Goal: Task Accomplishment & Management: Use online tool/utility

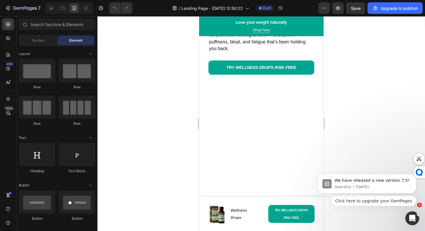
scroll to position [2254, 0]
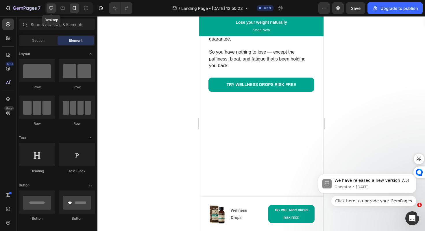
click at [49, 10] on icon at bounding box center [51, 8] width 6 height 6
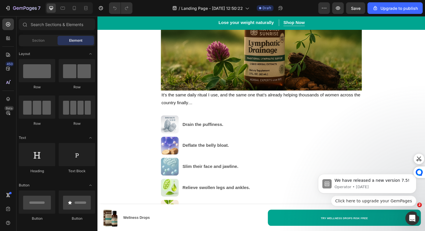
scroll to position [3166, 0]
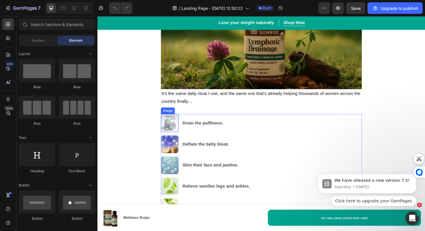
click at [174, 134] on img at bounding box center [174, 129] width 19 height 19
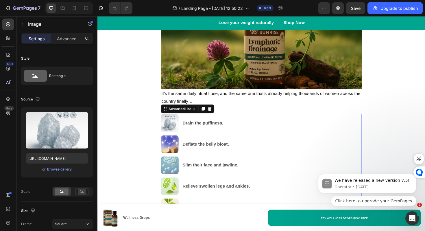
click at [211, 141] on ul "Image Drain the puffiness. Text Block Image Deflate the belly bloat. Text Block…" at bounding box center [225, 174] width 120 height 108
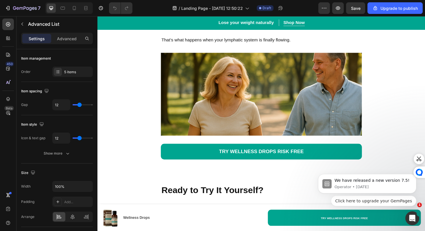
scroll to position [2892, 0]
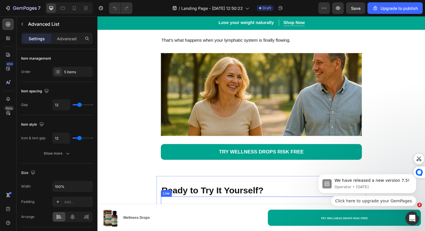
click at [277, 194] on div "Title Line" at bounding box center [271, 189] width 213 height 9
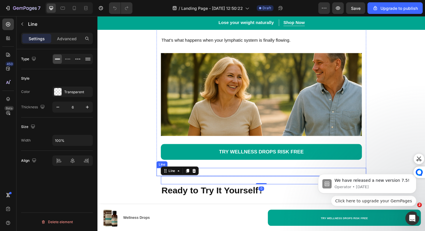
click at [277, 182] on div at bounding box center [271, 181] width 222 height 2
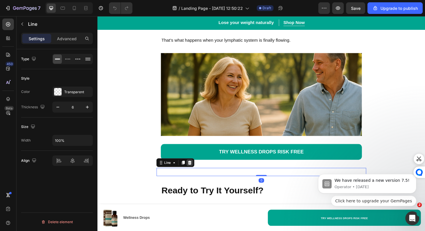
click at [194, 174] on icon at bounding box center [195, 171] width 5 height 5
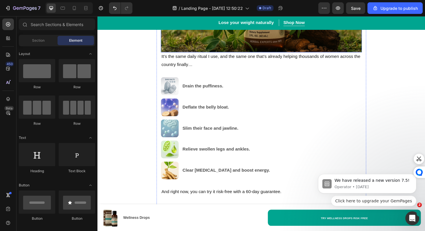
scroll to position [3195, 0]
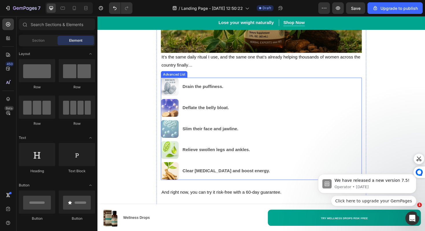
click at [175, 87] on img at bounding box center [174, 90] width 19 height 19
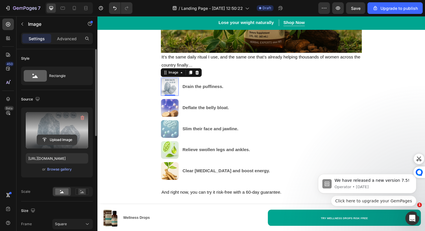
click at [54, 141] on input "file" at bounding box center [57, 140] width 40 height 10
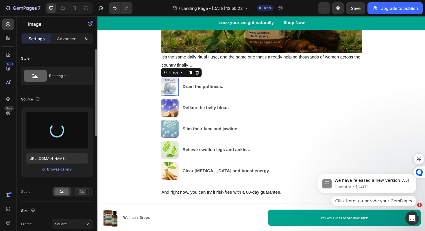
type input "https://cdn.shopify.com/s/files/1/0688/5782/3371/files/gempages_577098816084247…"
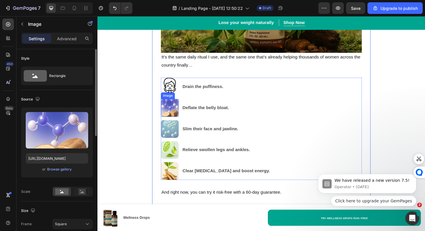
click at [170, 115] on img at bounding box center [174, 113] width 19 height 19
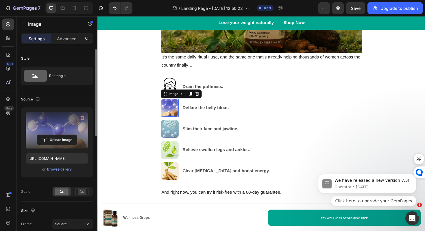
click at [59, 132] on label at bounding box center [57, 130] width 62 height 36
click at [59, 135] on input "file" at bounding box center [57, 140] width 40 height 10
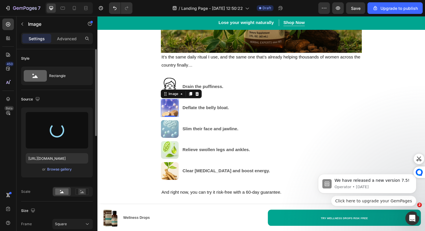
type input "https://cdn.shopify.com/s/files/1/0688/5782/3371/files/gempages_577098816084247…"
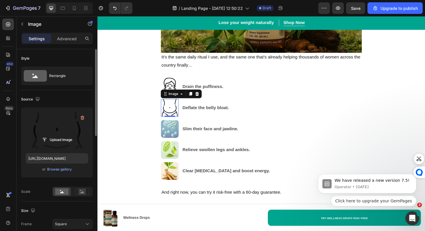
click html "We have released a new version 7.5! Operator • 4w ago Click here to upgrade you…"
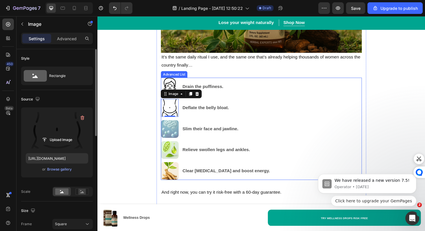
click at [220, 193] on p at bounding box center [271, 194] width 212 height 8
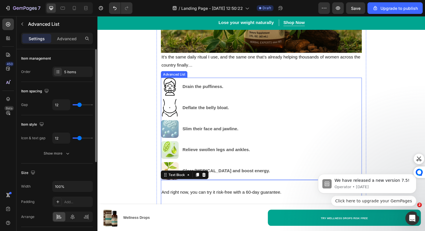
click at [268, 164] on div "Image Drain the puffiness. Text Block Image Deflate the belly bloat. Text Block…" at bounding box center [271, 135] width 213 height 108
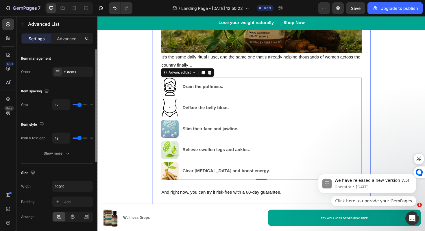
click at [171, 139] on img at bounding box center [174, 135] width 19 height 19
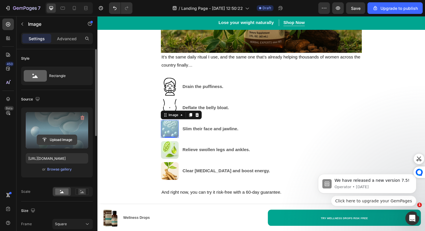
click at [53, 141] on input "file" at bounding box center [57, 140] width 40 height 10
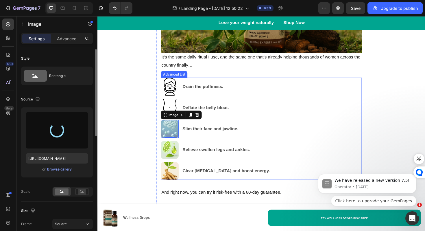
type input "https://cdn.shopify.com/s/files/1/0688/5782/3371/files/gempages_577098816084247…"
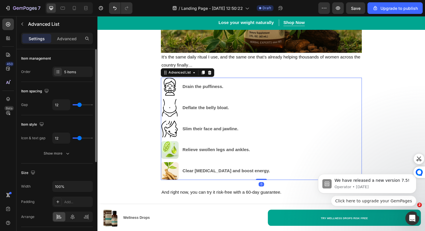
click at [301, 171] on div "Image Drain the puffiness. Text Block Image Deflate the belly bloat. Text Block…" at bounding box center [271, 135] width 213 height 108
click at [169, 154] on img at bounding box center [174, 157] width 19 height 19
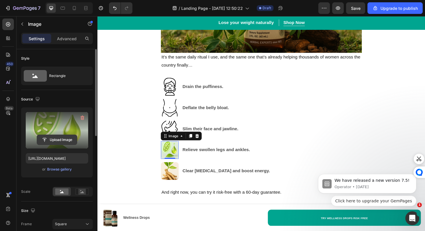
click at [66, 139] on input "file" at bounding box center [57, 140] width 40 height 10
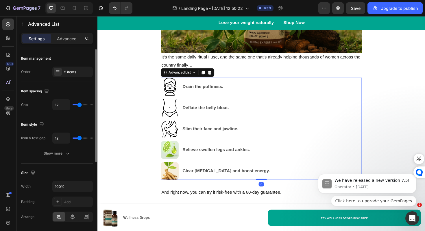
click at [288, 182] on div "Image Drain the puffiness. Text Block Image Deflate the belly bloat. Text Block…" at bounding box center [271, 135] width 213 height 108
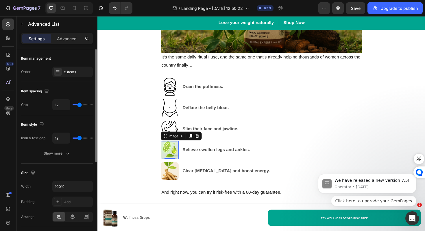
click at [175, 163] on img at bounding box center [174, 157] width 19 height 19
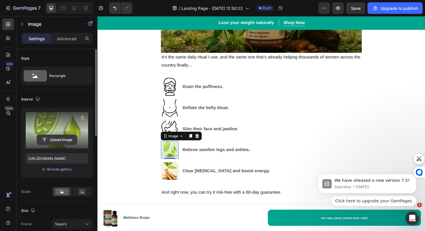
click at [45, 137] on input "file" at bounding box center [57, 140] width 40 height 10
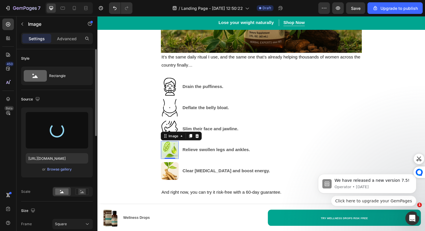
type input "https://cdn.shopify.com/s/files/1/0688/5782/3371/files/gempages_577098816084247…"
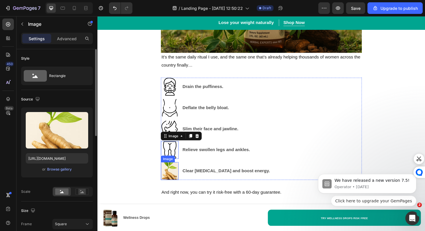
click at [174, 177] on img at bounding box center [174, 180] width 19 height 19
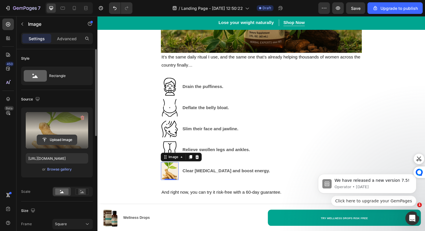
click at [70, 142] on input "file" at bounding box center [57, 140] width 40 height 10
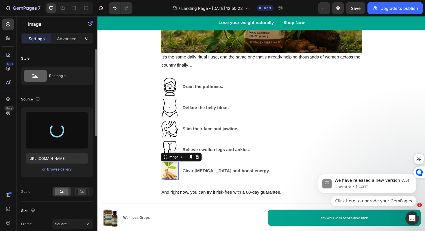
type input "https://cdn.shopify.com/s/files/1/0688/5782/3371/files/gempages_577098816084247…"
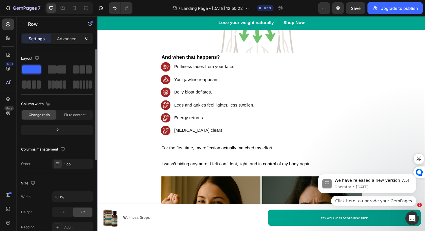
scroll to position [1433, 0]
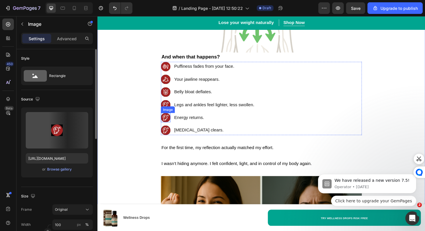
click at [169, 123] on img at bounding box center [170, 124] width 10 height 10
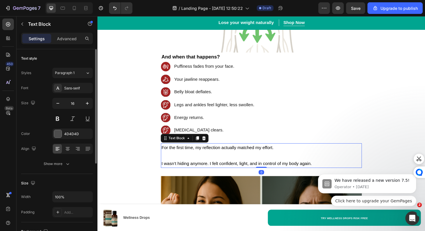
click at [299, 168] on p "I wasn’t hiding anymore. I felt confident, light, and in control of my body aga…" at bounding box center [271, 168] width 212 height 17
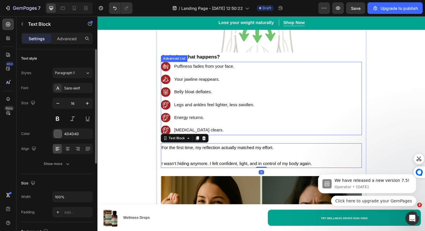
click at [336, 110] on div "Image Puffiness fades from your face. Text Block Image Your jawline reappears. …" at bounding box center [271, 104] width 213 height 78
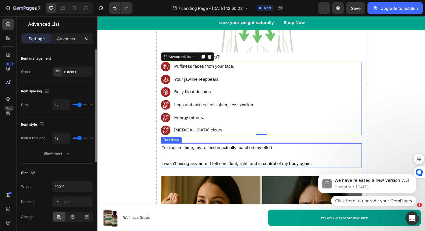
drag, startPoint x: 243, startPoint y: 247, endPoint x: 201, endPoint y: 174, distance: 83.8
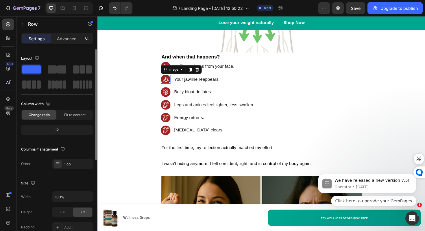
click at [174, 80] on div at bounding box center [170, 83] width 10 height 10
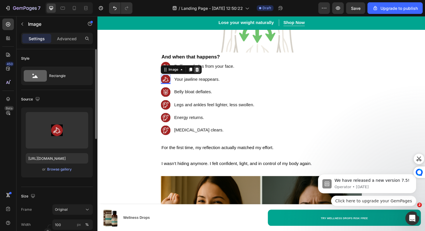
click at [203, 75] on icon at bounding box center [203, 73] width 4 height 4
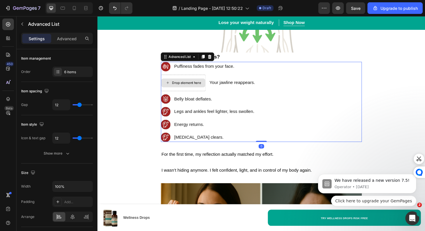
click at [197, 94] on div "Drop element here" at bounding box center [188, 86] width 47 height 17
click at [210, 80] on div "Drop element here" at bounding box center [188, 86] width 47 height 17
click at [211, 99] on ul "Image Puffiness fades from your face. Text Block Drop element here Your jawline…" at bounding box center [215, 107] width 101 height 85
click at [211, 95] on div "Drop element here" at bounding box center [188, 86] width 47 height 17
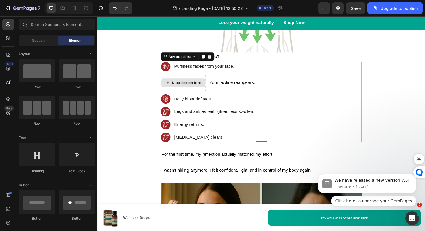
click at [205, 87] on div "Drop element here" at bounding box center [191, 86] width 31 height 5
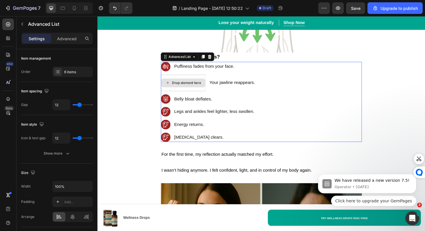
click at [202, 82] on div "Drop element here" at bounding box center [188, 86] width 47 height 17
click at [205, 95] on div "Drop element here" at bounding box center [188, 86] width 47 height 17
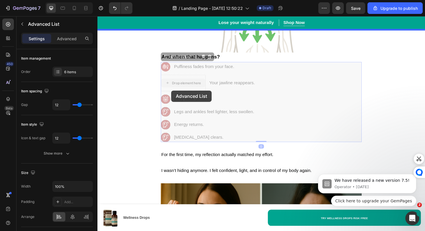
drag, startPoint x: 203, startPoint y: 95, endPoint x: 176, endPoint y: 95, distance: 26.6
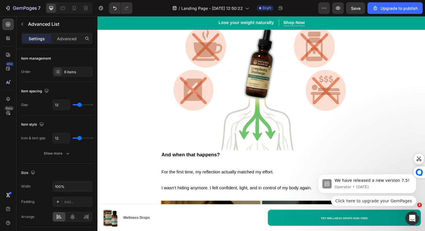
scroll to position [1537, 0]
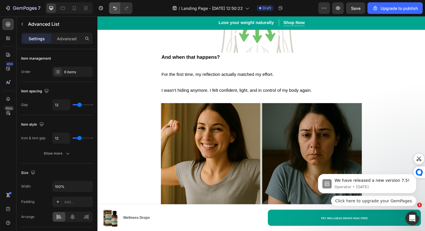
click at [116, 7] on icon "Undo/Redo" at bounding box center [115, 8] width 6 height 6
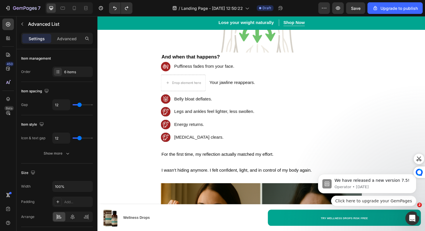
click at [212, 98] on ul "Image Puffiness fades from your face. Text Block Drop element here Your jawline…" at bounding box center [215, 107] width 101 height 85
click at [187, 106] on p "Belly bloat deflates." at bounding box center [222, 104] width 86 height 8
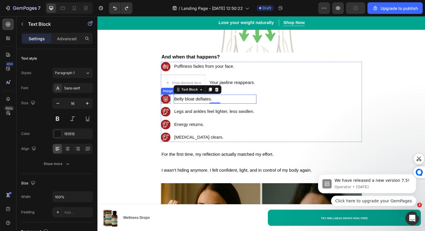
click at [172, 106] on img at bounding box center [170, 104] width 10 height 10
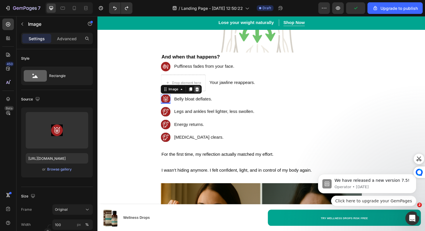
click at [205, 95] on icon at bounding box center [203, 93] width 5 height 5
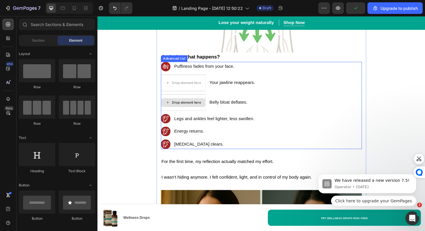
click at [189, 110] on div "Drop element here" at bounding box center [191, 107] width 31 height 5
click at [188, 116] on div "Drop element here" at bounding box center [188, 107] width 47 height 17
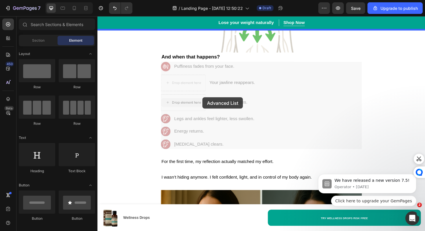
drag, startPoint x: 201, startPoint y: 105, endPoint x: 209, endPoint y: 102, distance: 8.4
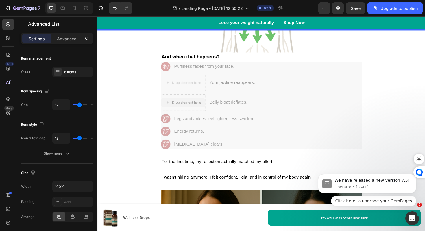
scroll to position [1544, 0]
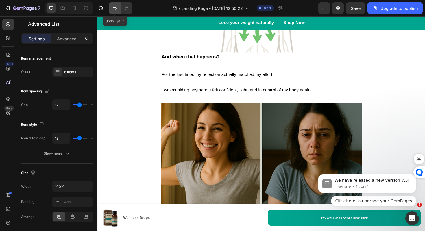
click at [117, 8] on icon "Undo/Redo" at bounding box center [115, 8] width 6 height 6
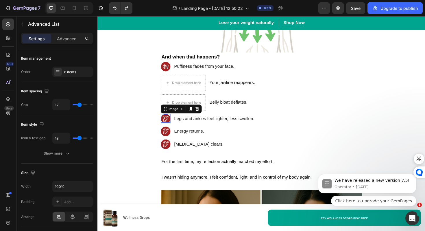
click at [172, 125] on img at bounding box center [170, 125] width 10 height 10
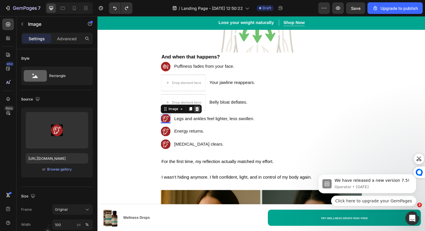
click at [201, 117] on icon at bounding box center [203, 114] width 5 height 5
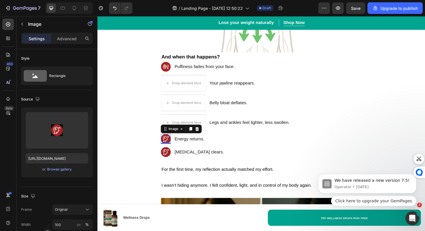
click at [172, 149] on img at bounding box center [170, 146] width 10 height 10
click at [204, 137] on icon at bounding box center [203, 135] width 4 height 4
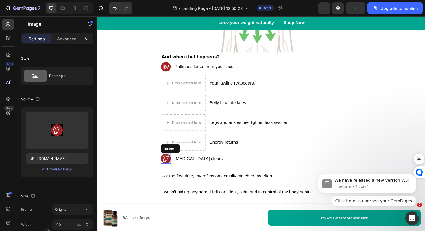
click at [171, 167] on img at bounding box center [170, 167] width 10 height 10
click at [202, 158] on icon at bounding box center [203, 156] width 4 height 4
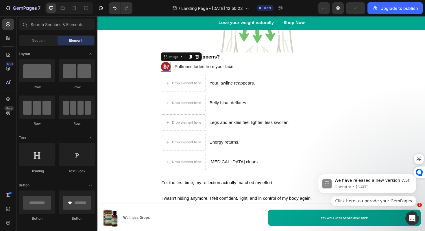
click at [170, 75] on div "Image 0" at bounding box center [170, 70] width 10 height 10
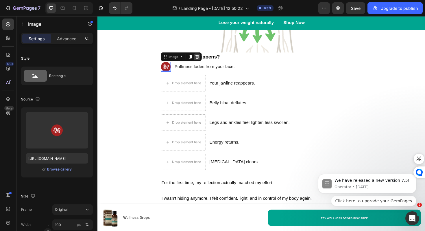
click at [201, 61] on icon at bounding box center [203, 59] width 5 height 5
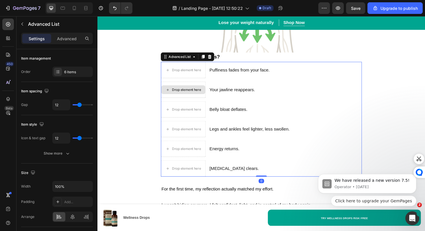
click at [199, 87] on div "Drop element here" at bounding box center [188, 93] width 47 height 17
click at [66, 71] on div "6 items" at bounding box center [77, 71] width 27 height 5
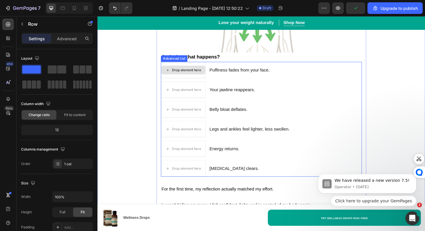
click at [190, 78] on div "Drop element here" at bounding box center [188, 73] width 47 height 9
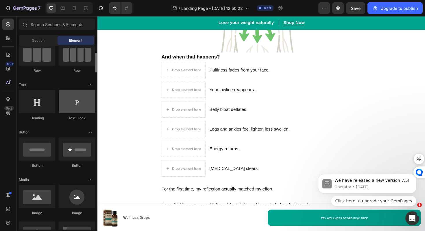
scroll to position [57, 0]
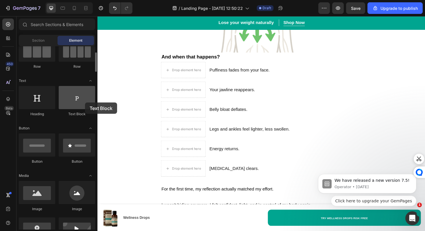
click at [85, 102] on div at bounding box center [77, 97] width 36 height 23
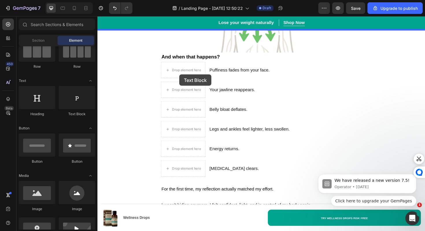
drag, startPoint x: 180, startPoint y: 117, endPoint x: 178, endPoint y: 74, distance: 43.5
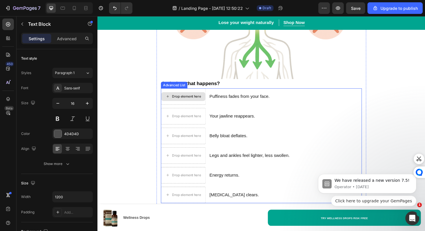
scroll to position [1461, 0]
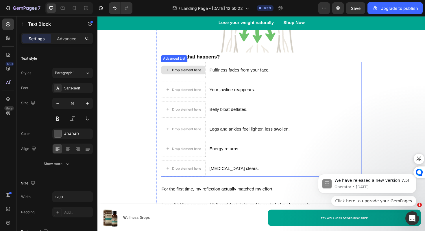
click at [185, 77] on div "Drop element here" at bounding box center [188, 73] width 47 height 9
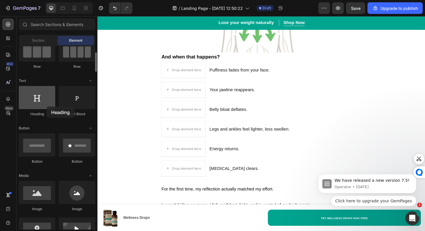
click at [47, 106] on div at bounding box center [37, 97] width 36 height 23
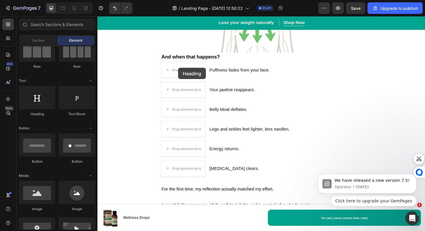
drag, startPoint x: 144, startPoint y: 122, endPoint x: 183, endPoint y: 71, distance: 64.2
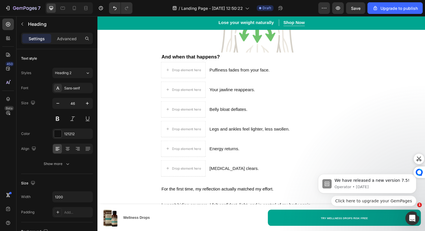
scroll to position [1498, 0]
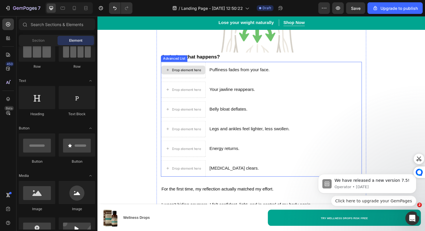
click at [168, 77] on div "Drop element here" at bounding box center [188, 73] width 47 height 9
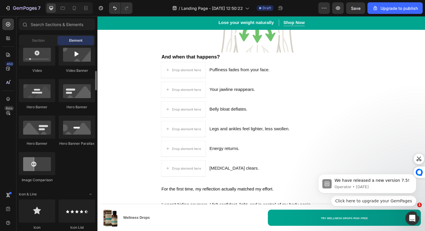
scroll to position [306, 0]
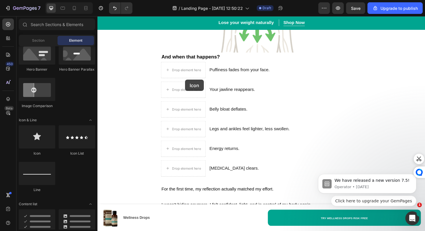
drag, startPoint x: 138, startPoint y: 163, endPoint x: 190, endPoint y: 69, distance: 107.7
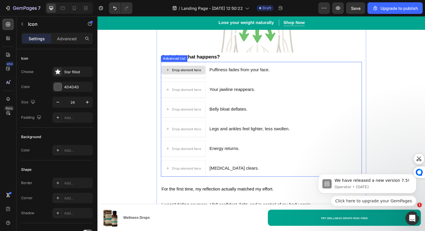
click at [189, 71] on div "Drop element here" at bounding box center [188, 73] width 47 height 9
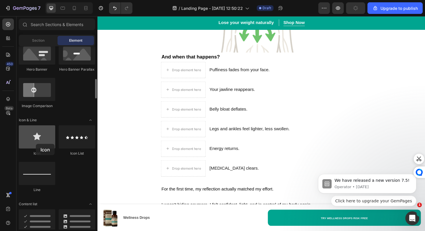
click at [36, 144] on div at bounding box center [37, 136] width 36 height 23
click at [39, 141] on div at bounding box center [37, 136] width 36 height 23
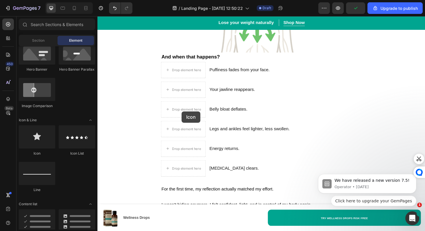
drag, startPoint x: 136, startPoint y: 157, endPoint x: 187, endPoint y: 117, distance: 64.2
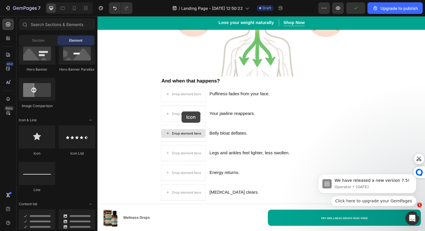
scroll to position [1549, 0]
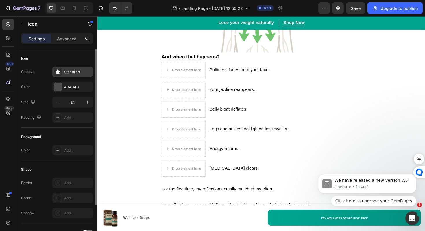
click at [72, 72] on div "Star filled" at bounding box center [77, 71] width 27 height 5
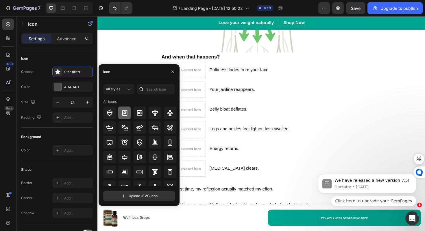
click at [128, 111] on div at bounding box center [124, 112] width 12 height 12
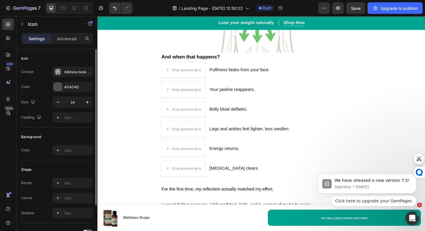
click at [47, 76] on div "Choose Address book bold" at bounding box center [57, 72] width 72 height 10
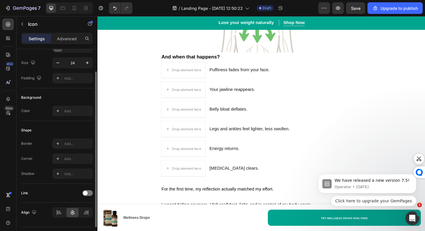
scroll to position [31, 0]
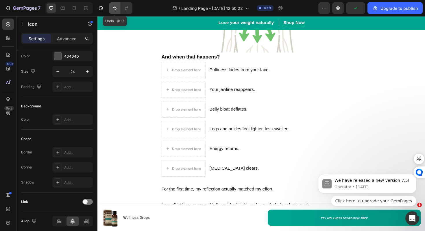
click at [119, 7] on button "Undo/Redo" at bounding box center [115, 8] width 12 height 12
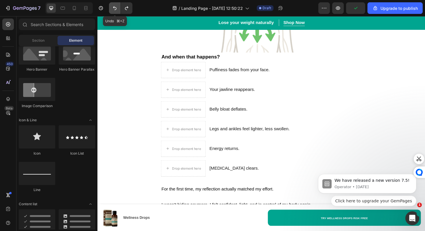
click at [119, 7] on button "Undo/Redo" at bounding box center [115, 8] width 12 height 12
click at [119, 8] on button "Undo/Redo" at bounding box center [115, 8] width 12 height 12
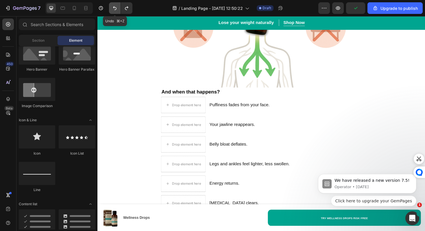
click at [119, 8] on button "Undo/Redo" at bounding box center [115, 8] width 12 height 12
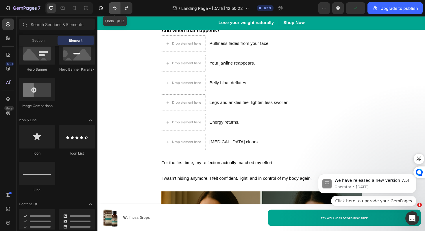
scroll to position [1433, 0]
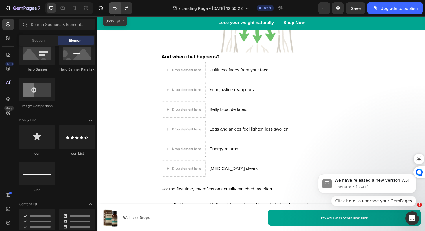
click at [119, 8] on button "Undo/Redo" at bounding box center [115, 8] width 12 height 12
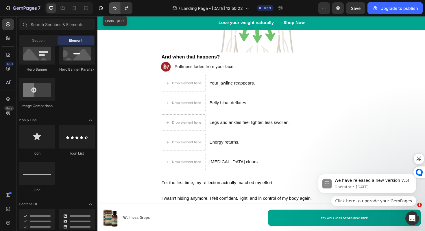
click at [119, 8] on button "Undo/Redo" at bounding box center [115, 8] width 12 height 12
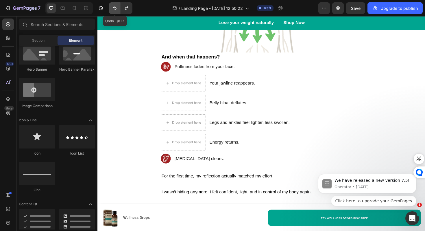
click at [119, 8] on button "Undo/Redo" at bounding box center [115, 8] width 12 height 12
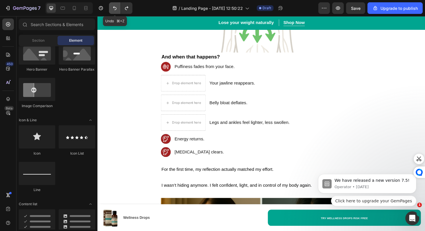
click at [119, 8] on button "Undo/Redo" at bounding box center [115, 8] width 12 height 12
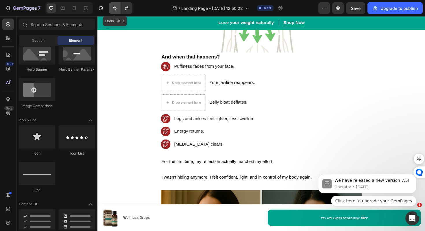
click at [119, 8] on button "Undo/Redo" at bounding box center [115, 8] width 12 height 12
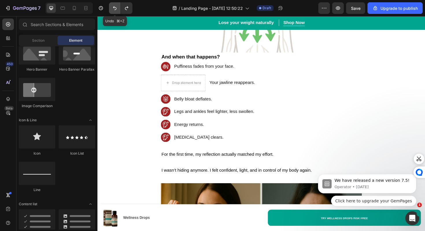
click at [119, 8] on button "Undo/Redo" at bounding box center [115, 8] width 12 height 12
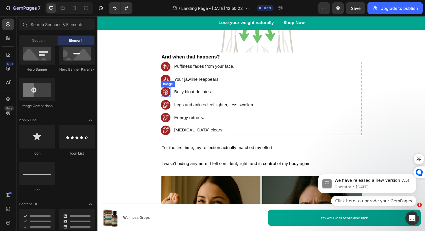
click at [173, 89] on div "Image" at bounding box center [172, 87] width 12 height 5
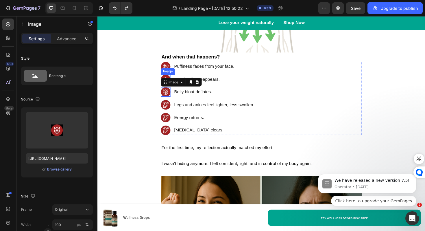
scroll to position [31, 0]
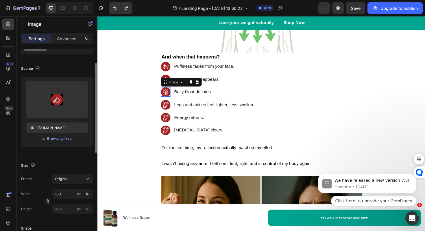
click at [166, 96] on img at bounding box center [170, 96] width 10 height 10
click at [170, 70] on img at bounding box center [170, 70] width 10 height 10
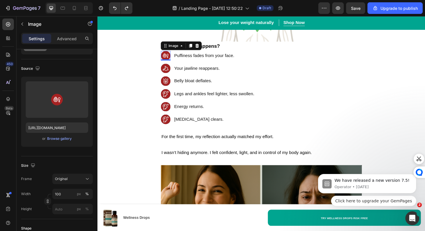
scroll to position [1467, 0]
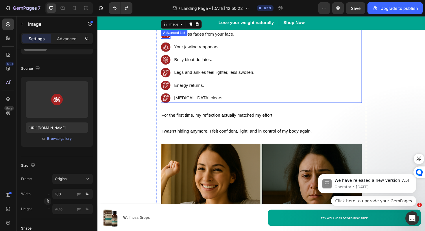
click at [319, 96] on div "Image 0 Puffiness fades from your face. Text Block Image Your jawline reappears…" at bounding box center [271, 69] width 213 height 78
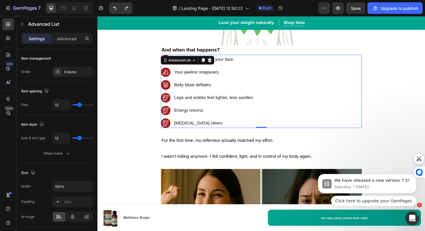
scroll to position [1440, 0]
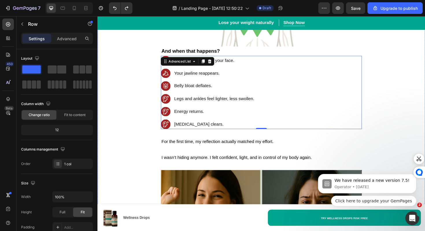
click at [171, 107] on img at bounding box center [170, 104] width 10 height 10
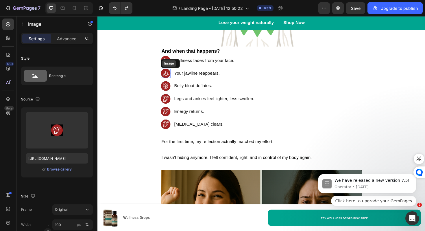
click at [171, 67] on div "Image" at bounding box center [175, 66] width 20 height 9
click at [220, 68] on div "Puffiness fades from your face. Text Block 0" at bounding box center [222, 63] width 88 height 10
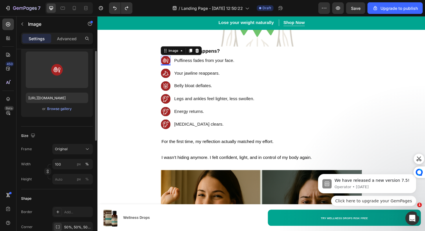
scroll to position [43, 0]
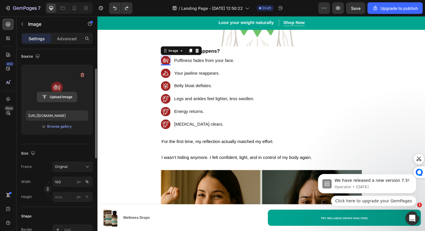
click at [66, 97] on input "file" at bounding box center [57, 97] width 40 height 10
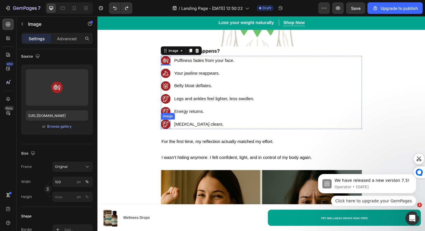
click at [167, 134] on img at bounding box center [170, 131] width 10 height 10
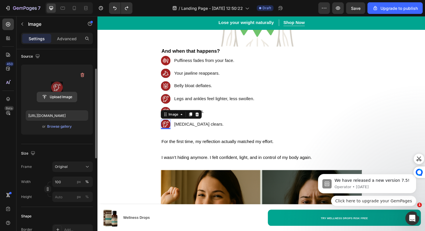
click at [63, 95] on input "file" at bounding box center [57, 97] width 40 height 10
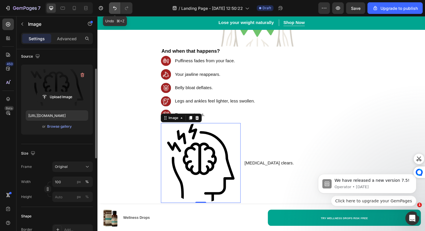
click at [115, 10] on icon "Undo/Redo" at bounding box center [114, 8] width 3 height 4
type input "https://cdn.shopify.com/s/files/1/0688/5782/3371/files/gempages_577098816084247…"
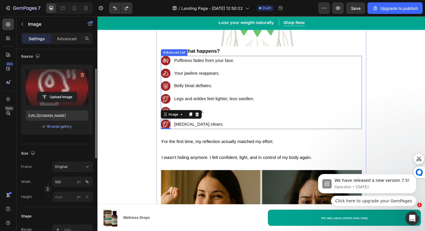
click at [249, 108] on p "Legs and ankles feel lighter, less swollen." at bounding box center [222, 104] width 86 height 8
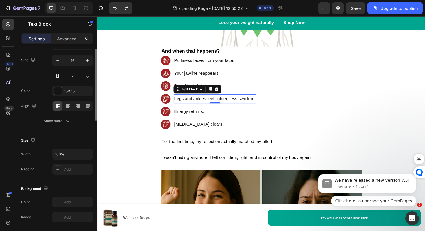
scroll to position [0, 0]
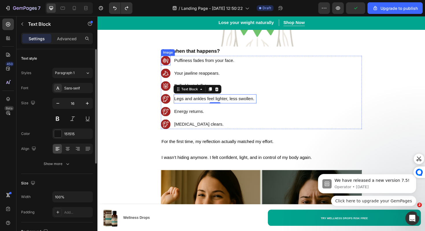
click at [169, 66] on img at bounding box center [170, 63] width 10 height 10
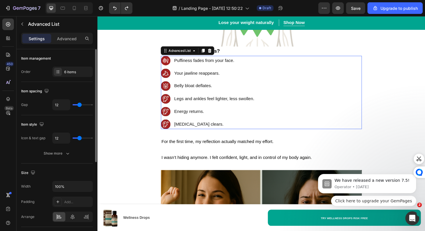
click at [217, 72] on ul "Image Puffiness fades from your face. Text Block Image Your jawline reappears. …" at bounding box center [215, 97] width 101 height 78
click at [219, 61] on p "Puffiness fades from your face." at bounding box center [222, 63] width 86 height 8
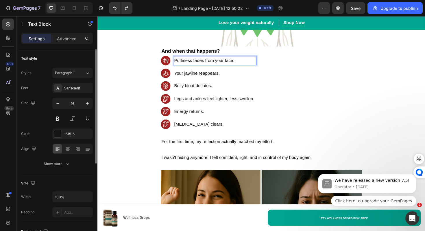
click at [229, 65] on p "Puffiness fades from your face." at bounding box center [222, 63] width 86 height 8
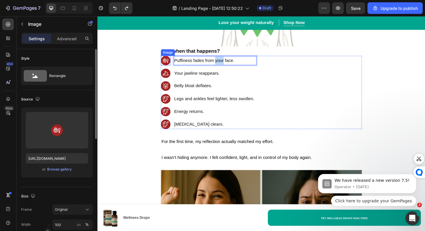
click at [171, 63] on img at bounding box center [170, 63] width 10 height 10
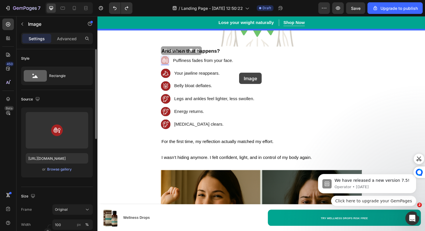
drag, startPoint x: 169, startPoint y: 65, endPoint x: 248, endPoint y: 75, distance: 80.0
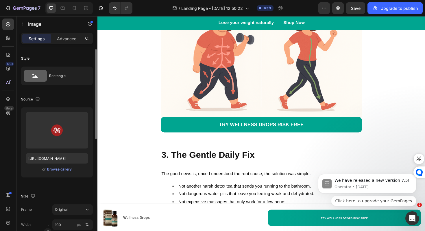
scroll to position [1805, 0]
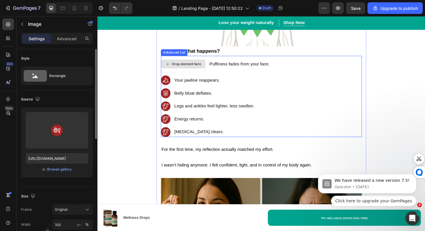
click at [208, 67] on div "Drop element here" at bounding box center [188, 66] width 47 height 9
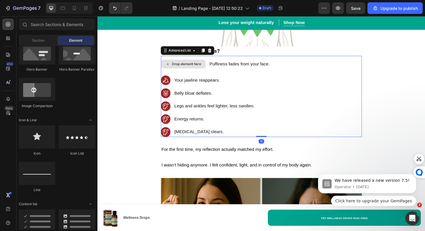
click at [200, 63] on div "Drop element here" at bounding box center [188, 66] width 47 height 17
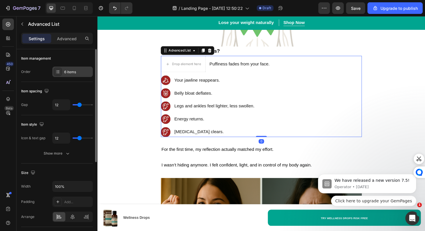
click at [65, 71] on div "6 items" at bounding box center [77, 71] width 27 height 5
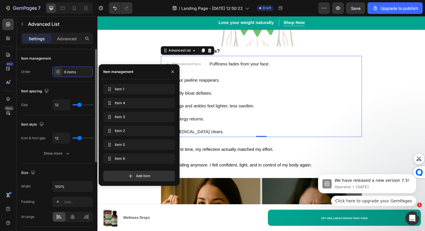
click at [45, 73] on div "Order 6 items" at bounding box center [57, 72] width 72 height 10
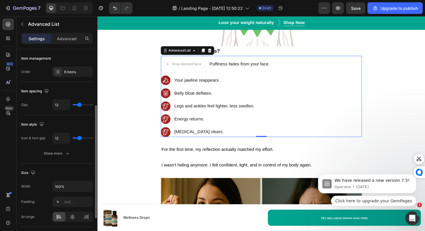
scroll to position [149, 0]
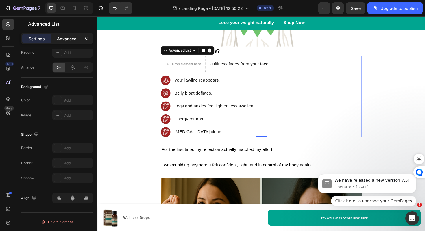
click at [63, 38] on p "Advanced" at bounding box center [67, 39] width 20 height 6
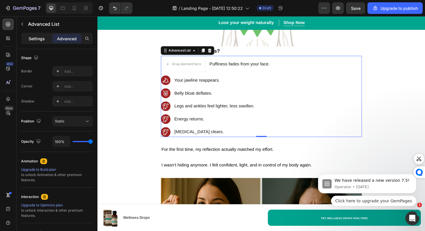
click at [48, 38] on div "Settings" at bounding box center [36, 38] width 29 height 9
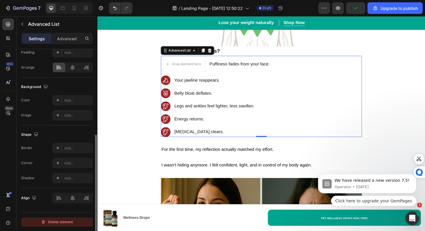
click at [52, 224] on div "Delete element" at bounding box center [57, 221] width 32 height 7
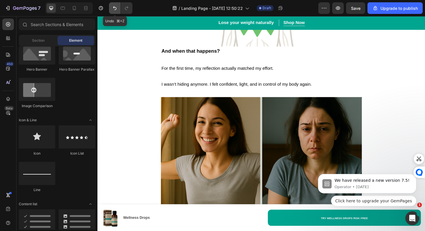
click at [118, 7] on button "Undo/Redo" at bounding box center [115, 8] width 12 height 12
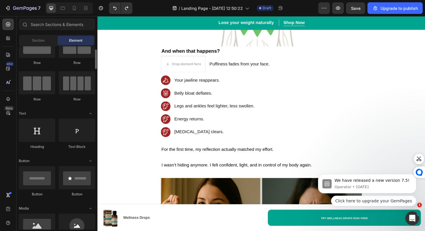
scroll to position [25, 0]
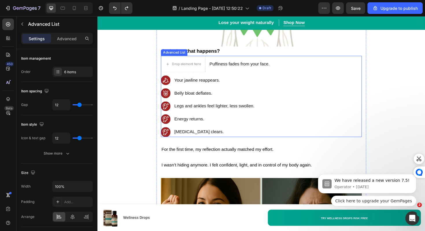
click at [240, 81] on li "Image Your jawline reappears. Text Block" at bounding box center [223, 84] width 116 height 10
click at [219, 55] on div at bounding box center [216, 52] width 7 height 7
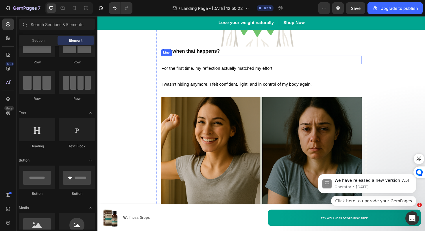
click at [207, 60] on div "Title Line" at bounding box center [271, 62] width 213 height 9
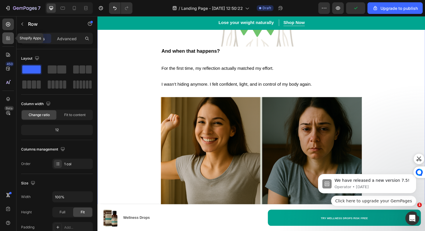
click at [10, 40] on icon at bounding box center [8, 38] width 6 height 6
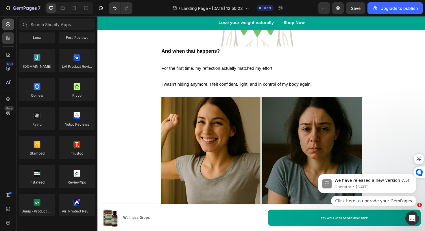
click at [12, 28] on div at bounding box center [8, 25] width 12 height 12
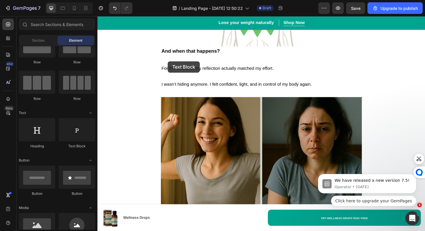
drag, startPoint x: 171, startPoint y: 154, endPoint x: 172, endPoint y: 63, distance: 90.6
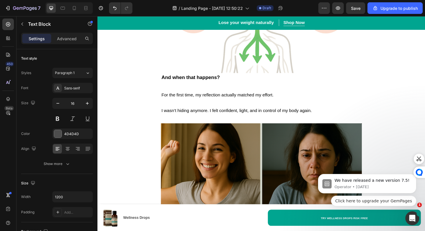
scroll to position [1833, 0]
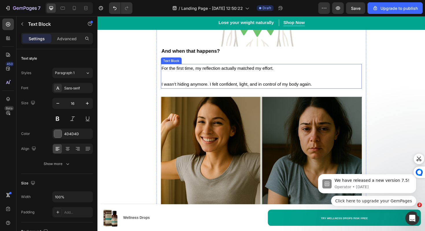
click at [192, 74] on span "For the first time, my reflection actually matched my effort." at bounding box center [224, 71] width 119 height 5
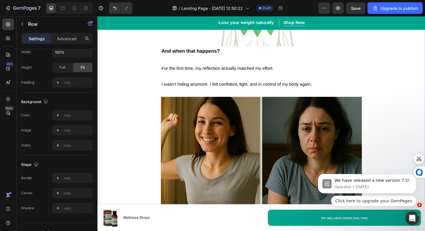
scroll to position [0, 0]
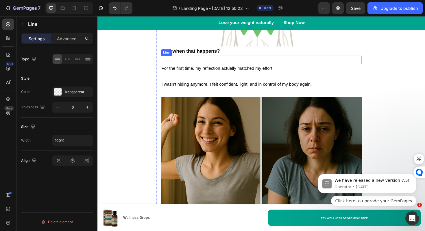
click at [181, 65] on div "Title Line" at bounding box center [271, 62] width 213 height 9
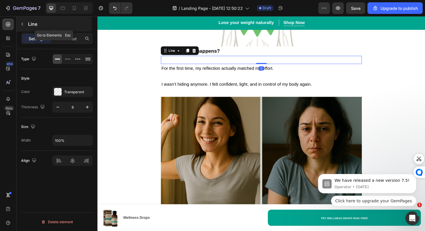
click at [23, 21] on button "button" at bounding box center [22, 23] width 9 height 9
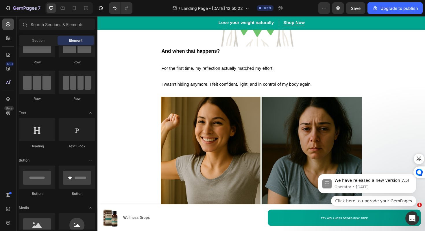
click at [11, 25] on div at bounding box center [8, 25] width 12 height 12
click at [73, 131] on div at bounding box center [77, 129] width 36 height 23
drag, startPoint x: 171, startPoint y: 148, endPoint x: 187, endPoint y: 140, distance: 18.2
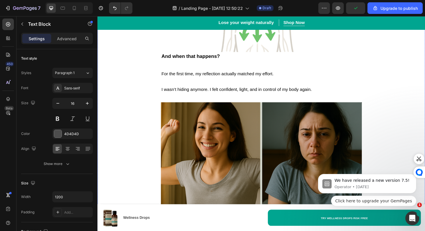
scroll to position [1843, 0]
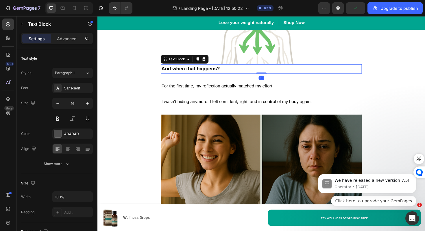
click at [215, 74] on strong "And when that happens?" at bounding box center [196, 72] width 62 height 6
click at [229, 74] on p "And when that happens?" at bounding box center [271, 72] width 212 height 9
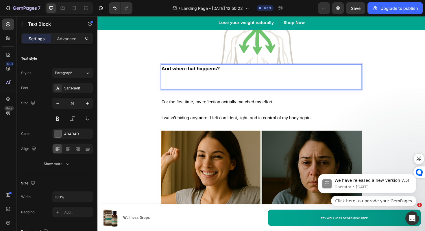
click at [188, 81] on p "Rich Text Editor. Editing area: main" at bounding box center [271, 80] width 212 height 9
click at [184, 87] on p "Rich Text Editor. Editing area: main" at bounding box center [271, 89] width 212 height 8
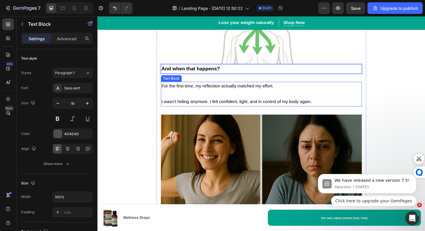
click at [232, 97] on p "I wasn’t hiding anymore. I felt confident, light, and in control of my body aga…" at bounding box center [271, 103] width 212 height 17
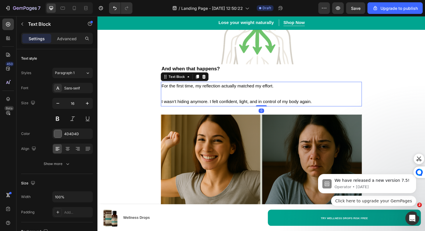
click at [166, 90] on span "For the first time, my reflection actually matched my effort." at bounding box center [224, 90] width 119 height 5
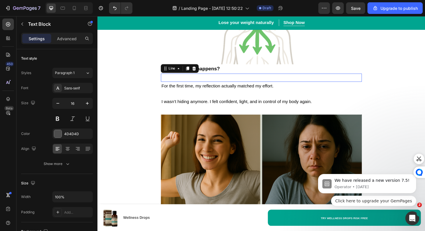
click at [173, 81] on div "Title Line 0" at bounding box center [271, 81] width 213 height 9
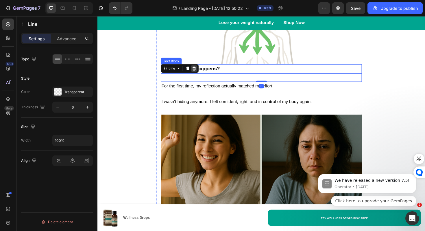
click at [200, 72] on icon at bounding box center [200, 71] width 4 height 4
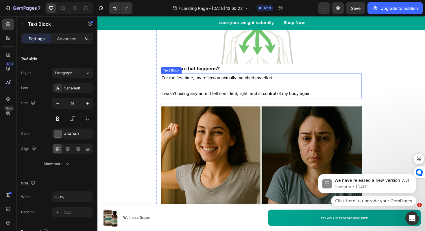
click at [165, 84] on div "For the first time, my reflection actually matched my effort. I wasn’t hiding a…" at bounding box center [271, 90] width 213 height 26
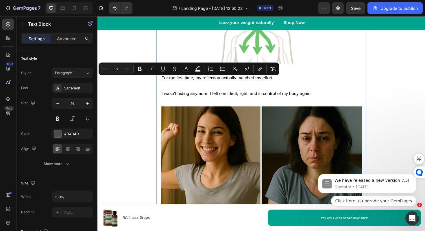
click at [164, 84] on div "Title Line 3. The Gentle Daily Fix Heading Title Line The good news is, once I …" at bounding box center [271, 44] width 222 height 486
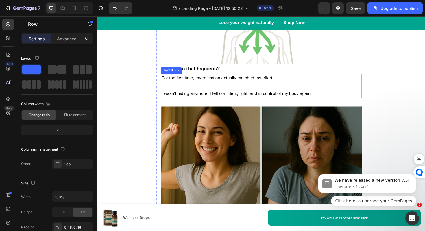
click at [165, 83] on span "For the first time, my reflection actually matched my effort." at bounding box center [224, 81] width 119 height 5
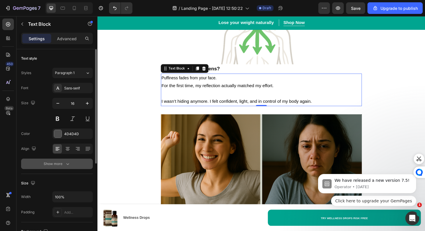
click at [51, 162] on div "Show more" at bounding box center [57, 164] width 27 height 6
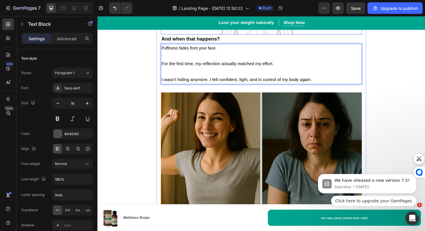
scroll to position [1877, 0]
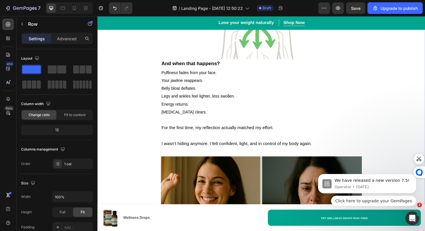
scroll to position [1847, 0]
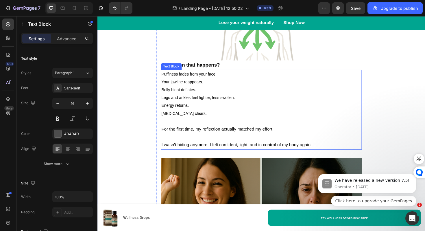
click at [166, 82] on p "Puffiness fades from your face." at bounding box center [271, 77] width 212 height 8
click at [164, 91] on div "Title Line 3. The Gentle Daily Fix Heading Title Line The good news is, once I …" at bounding box center [271, 69] width 222 height 545
click at [200, 115] on p "Energy returns." at bounding box center [271, 111] width 212 height 8
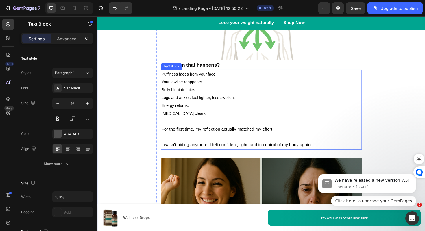
click at [171, 80] on span "Puffiness fades from your face." at bounding box center [194, 77] width 58 height 5
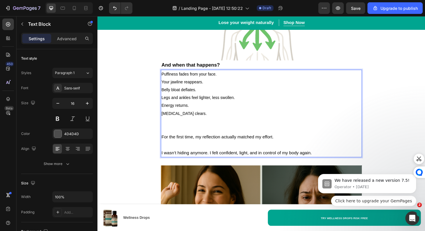
click at [183, 132] on p "Rich Text Editor. Editing area: main" at bounding box center [271, 132] width 212 height 17
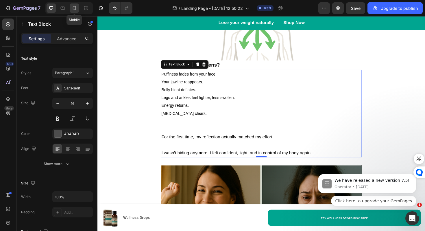
click at [77, 5] on div at bounding box center [74, 7] width 9 height 9
type input "12"
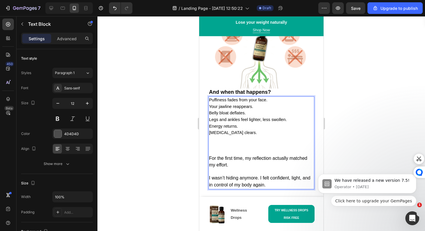
scroll to position [1609, 0]
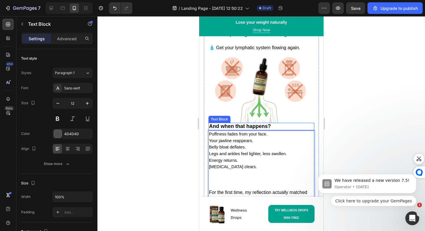
click at [210, 103] on img at bounding box center [261, 87] width 106 height 71
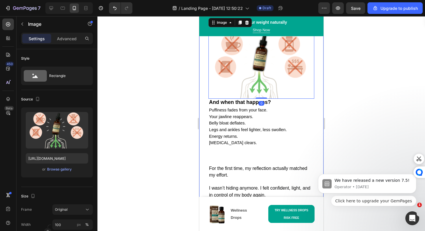
scroll to position [1635, 0]
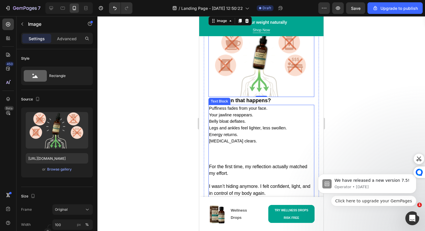
click at [214, 163] on p "For the first time, my reflection actually matched my effort." at bounding box center [261, 170] width 105 height 14
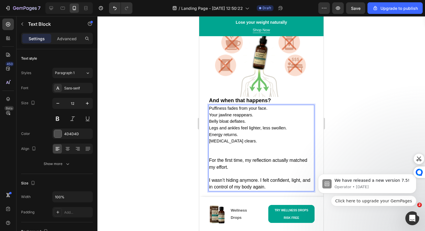
click at [213, 145] on p "[MEDICAL_DATA] clears." at bounding box center [261, 147] width 105 height 19
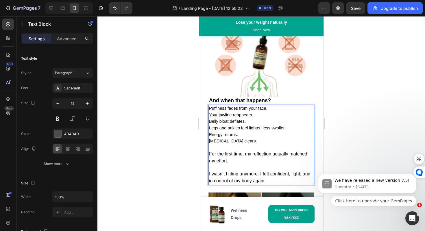
click at [187, 160] on div at bounding box center [261, 123] width 328 height 215
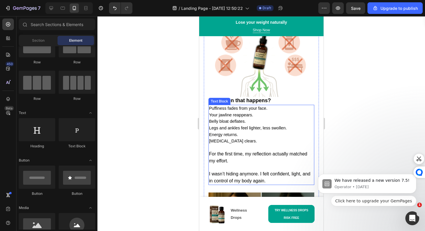
click at [210, 106] on span "Puffiness fades from your face." at bounding box center [238, 108] width 58 height 5
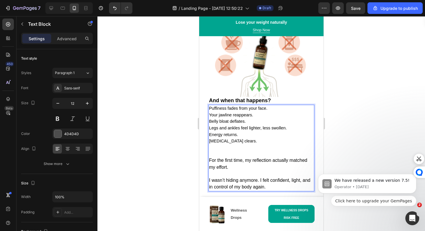
click at [245, 144] on p "[MEDICAL_DATA] clears." at bounding box center [261, 147] width 105 height 19
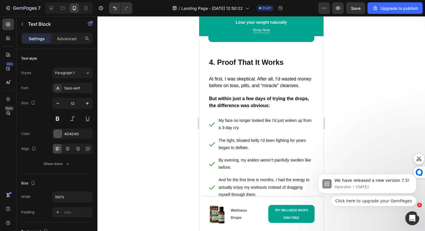
scroll to position [1892, 0]
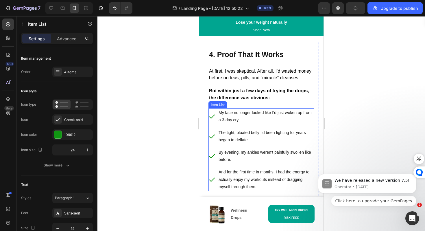
click at [213, 113] on icon at bounding box center [211, 116] width 7 height 7
click at [212, 113] on icon at bounding box center [211, 116] width 7 height 7
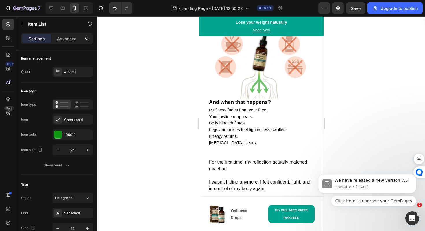
scroll to position [1631, 0]
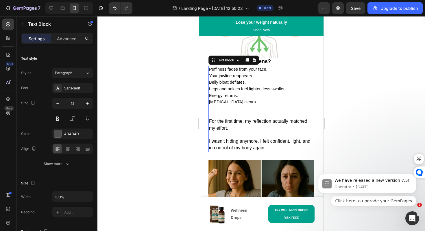
click at [211, 110] on p "Brain fog clears. ⁠⁠⁠⁠⁠⁠⁠" at bounding box center [261, 108] width 105 height 19
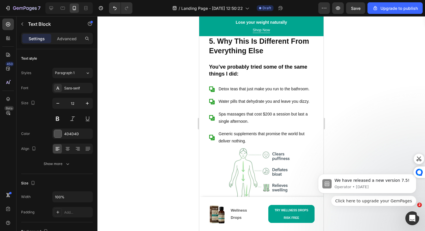
scroll to position [2247, 0]
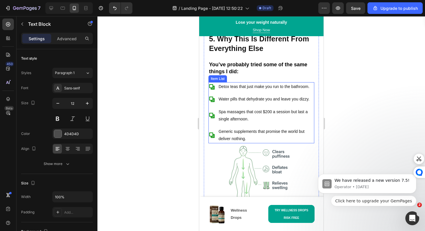
click at [210, 82] on div "Item List" at bounding box center [217, 78] width 19 height 7
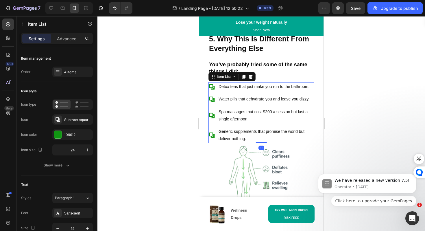
click at [210, 88] on icon at bounding box center [211, 86] width 7 height 7
click at [86, 123] on div "Subtract square bold" at bounding box center [72, 119] width 40 height 10
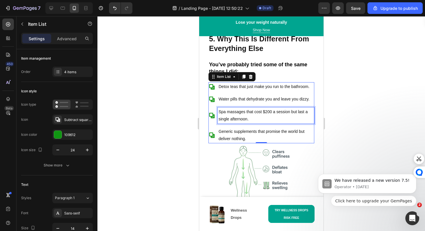
click at [250, 116] on p "Spa massages that cost $200 a session but last a single afternoon." at bounding box center [265, 115] width 95 height 14
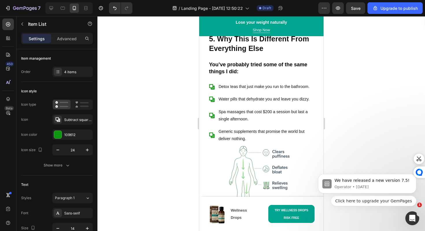
click at [213, 117] on icon at bounding box center [211, 115] width 5 height 5
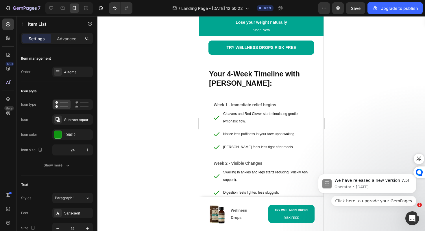
scroll to position [3300, 0]
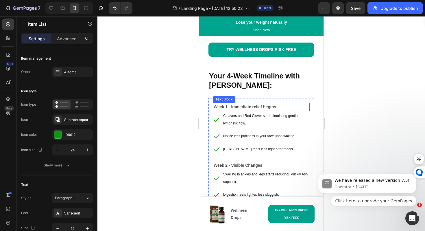
click at [242, 106] on p "Week 1 - Immediate relief begins" at bounding box center [260, 106] width 95 height 7
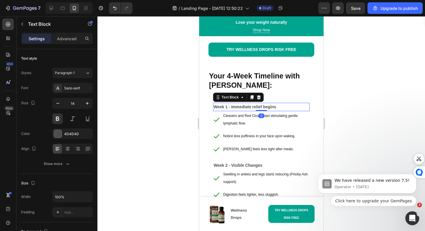
click at [242, 106] on p "Week 1 - Immediate relief begins" at bounding box center [260, 106] width 95 height 7
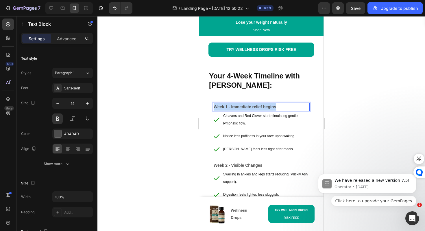
click at [242, 106] on p "Week 1 - Immediate relief begins" at bounding box center [260, 106] width 95 height 7
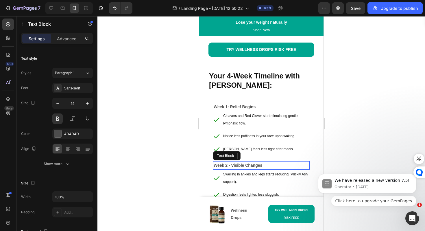
click at [234, 165] on strong "Week 2 - Visible Changes" at bounding box center [237, 165] width 49 height 5
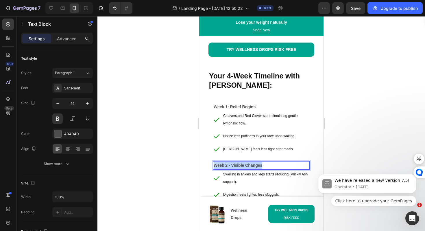
click at [234, 165] on strong "Week 2 - Visible Changes" at bounding box center [237, 165] width 49 height 5
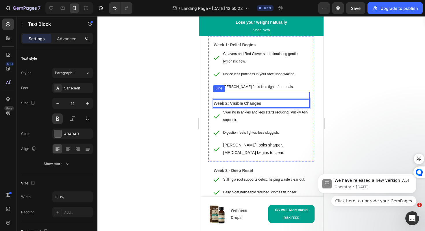
scroll to position [3366, 0]
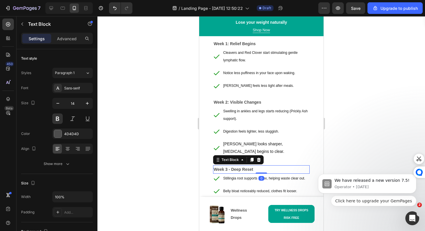
click at [233, 167] on strong "Week 3 - Deep Reset" at bounding box center [233, 169] width 40 height 5
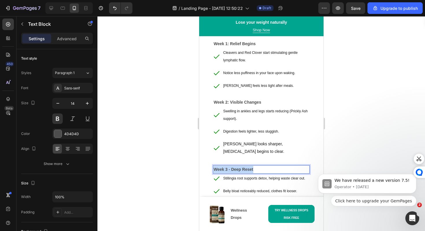
click at [233, 167] on strong "Week 3 - Deep Reset" at bounding box center [233, 169] width 40 height 5
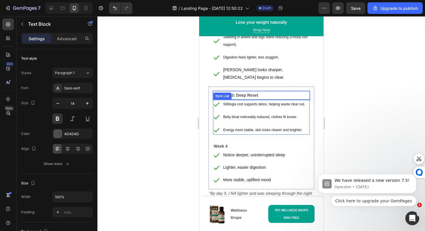
scroll to position [3453, 0]
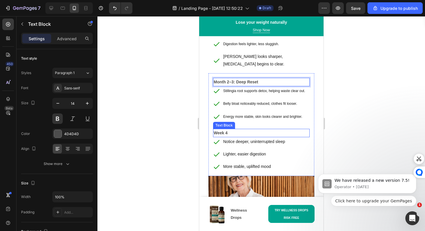
click at [237, 129] on p "Week 4" at bounding box center [260, 132] width 95 height 7
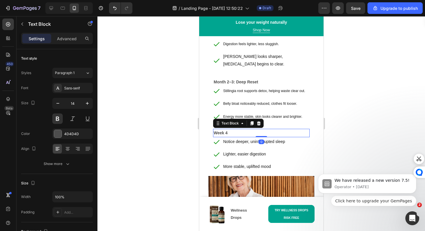
click at [237, 129] on p "Week 4" at bounding box center [260, 132] width 95 height 7
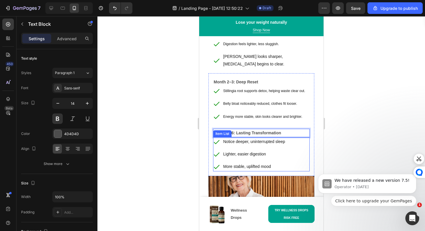
click at [223, 154] on div "Notice deeper, uninterrupted sleep Lighter, easier digestion More stable, uplif…" at bounding box center [249, 154] width 73 height 34
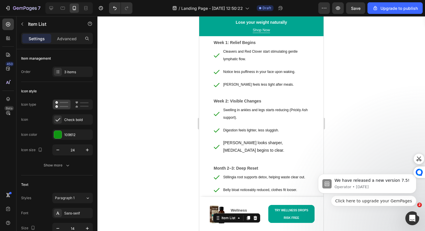
scroll to position [3364, 0]
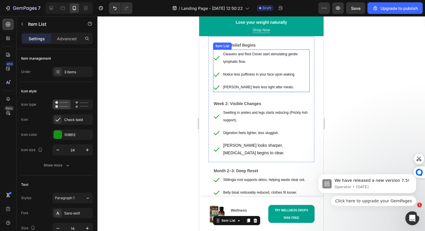
click at [254, 57] on p "Cleavers and Red Clover start stimulating gentle lymphatic flow." at bounding box center [266, 57] width 86 height 15
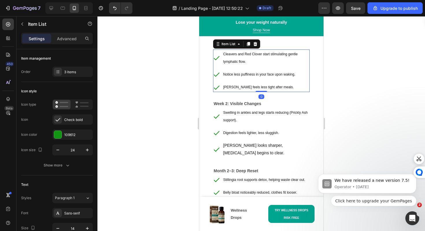
click at [254, 57] on p "Cleavers and Red Clover start stimulating gentle lymphatic flow." at bounding box center [266, 57] width 86 height 15
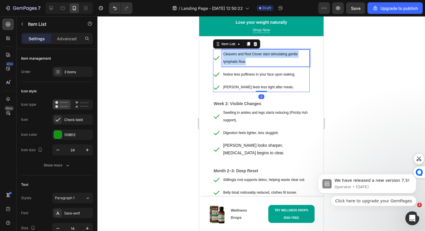
click at [254, 57] on p "Cleavers and Red Clover start stimulating gentle lymphatic flow." at bounding box center [266, 57] width 86 height 15
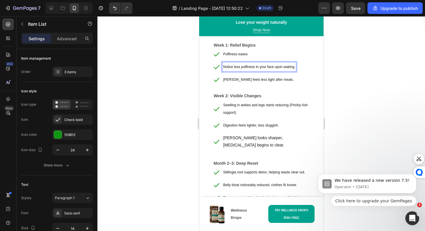
click at [256, 65] on span "Notice less puffiness in your face upon waking." at bounding box center [259, 67] width 72 height 4
click at [240, 78] on span "Belly feels less tight after meals." at bounding box center [258, 80] width 71 height 4
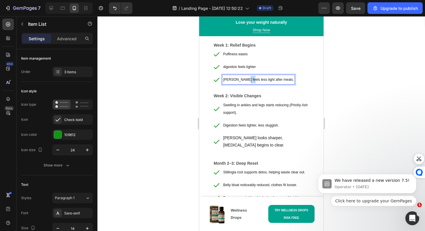
click at [240, 78] on span "Belly feels less tight after meals." at bounding box center [258, 80] width 71 height 4
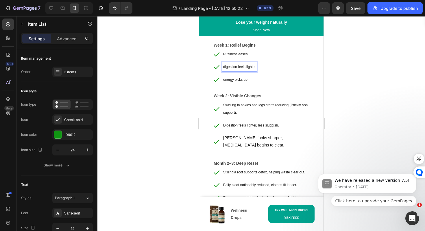
click at [225, 67] on span "digestion feels lighter" at bounding box center [239, 67] width 33 height 4
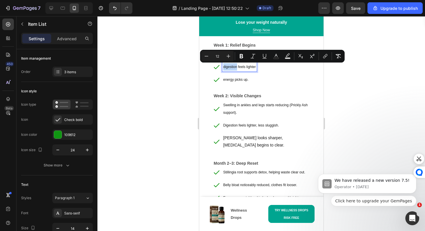
click at [225, 66] on span "digestion feels lighter" at bounding box center [239, 67] width 33 height 4
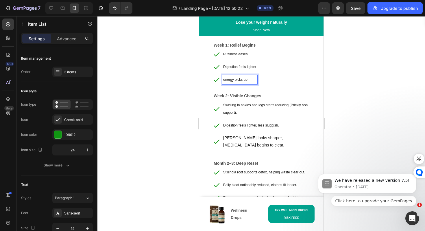
click at [225, 79] on span "energy picks up." at bounding box center [235, 80] width 25 height 4
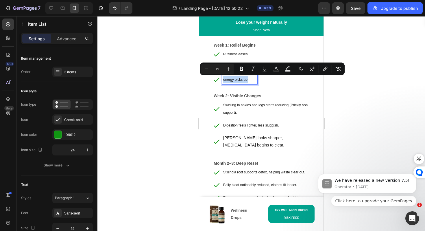
click at [225, 79] on span "energy picks up." at bounding box center [235, 80] width 25 height 4
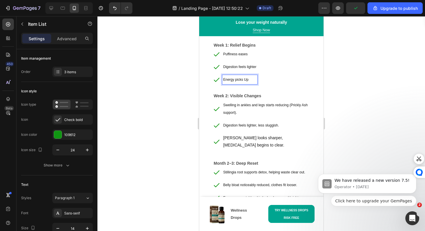
click at [235, 80] on span "Energy picks Up" at bounding box center [235, 80] width 25 height 4
click at [237, 81] on span "Energy picks Up" at bounding box center [235, 80] width 25 height 4
click at [255, 67] on span "Digestion feels lighter" at bounding box center [239, 67] width 33 height 4
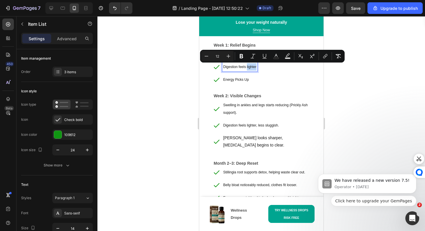
click at [255, 67] on span "Digestion feels lighter" at bounding box center [239, 67] width 33 height 4
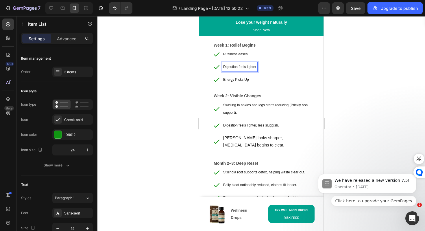
click at [248, 67] on span "Digestion feels lighter" at bounding box center [239, 67] width 33 height 4
click at [239, 55] on span "Puffiness eases" at bounding box center [235, 54] width 25 height 4
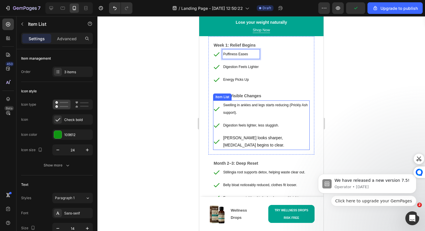
click at [240, 113] on p "Swelling in ankles and legs starts reducing (Prickly Ash support)." at bounding box center [266, 108] width 86 height 15
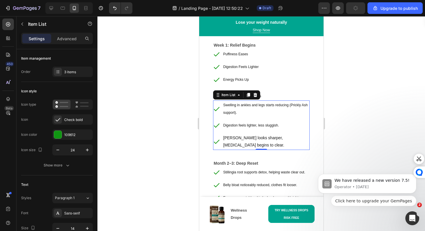
click at [240, 111] on p "Swelling in ankles and legs starts reducing (Prickly Ash support)." at bounding box center [266, 108] width 86 height 15
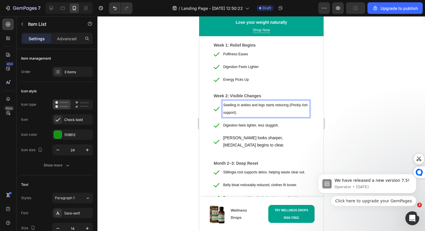
click at [240, 111] on p "Swelling in ankles and legs starts reducing (Prickly Ash support)." at bounding box center [266, 108] width 86 height 15
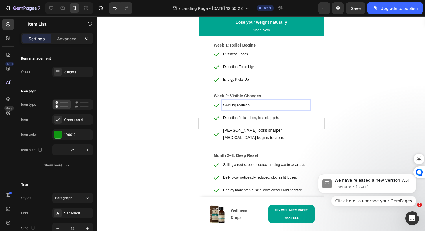
click at [238, 105] on span "Swelling reduces" at bounding box center [236, 105] width 26 height 4
click at [259, 116] on span "Digestion feels lighter, less sluggish." at bounding box center [251, 118] width 56 height 4
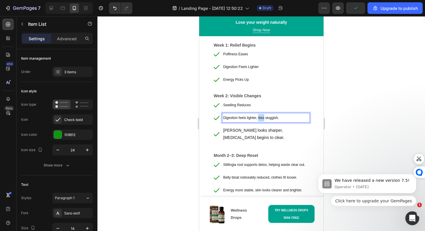
click at [259, 116] on span "Digestion feels lighter, less sluggish." at bounding box center [251, 118] width 56 height 4
click at [224, 118] on span "jawline looks sharper" at bounding box center [239, 118] width 32 height 4
click at [236, 116] on span "Jawline looks sharper" at bounding box center [239, 118] width 33 height 4
click at [248, 118] on span "Jawline Looks sharper" at bounding box center [240, 118] width 34 height 4
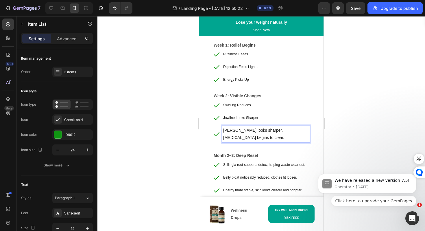
click at [254, 131] on p "Jawline looks sharper, brain fog begins to clear." at bounding box center [266, 134] width 86 height 14
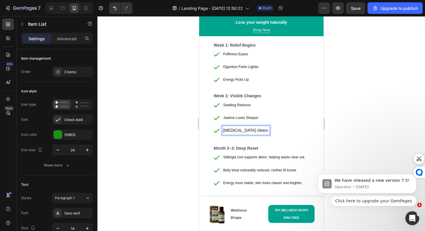
click at [249, 131] on p "brain fog clears." at bounding box center [246, 130] width 46 height 7
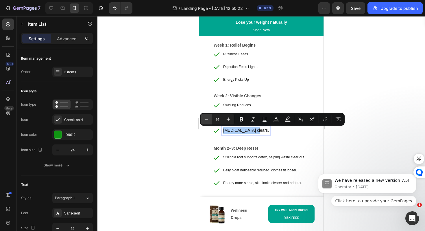
click at [204, 121] on icon "Editor contextual toolbar" at bounding box center [207, 119] width 6 height 6
type input "12"
click at [225, 131] on span "brain fog clears." at bounding box center [242, 130] width 39 height 4
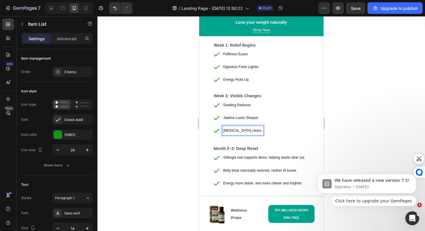
click at [233, 131] on span "[MEDICAL_DATA] clears." at bounding box center [242, 130] width 39 height 4
click at [241, 130] on span "Brain Fog clears." at bounding box center [242, 130] width 39 height 4
click at [269, 122] on div "Swelling Reduces Jawline Looks Sharper Brain Fog Clears." at bounding box center [261, 117] width 97 height 35
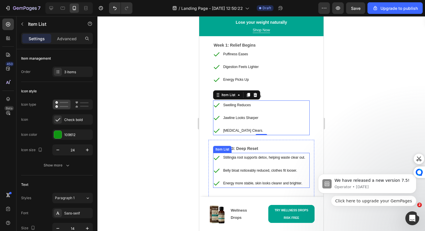
click at [303, 183] on p "Energy more stable, skin looks clearer and brighter." at bounding box center [264, 183] width 82 height 8
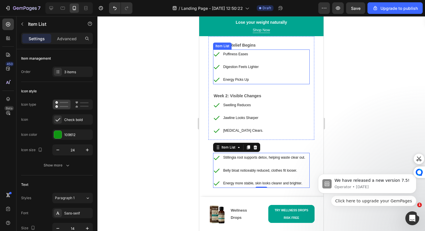
click at [259, 67] on div "Digestion Feels Lighter" at bounding box center [240, 66] width 37 height 9
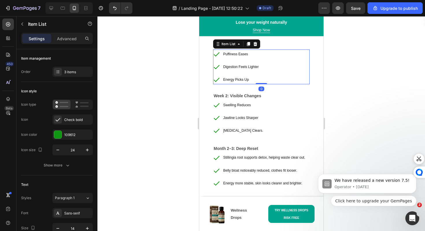
click at [259, 67] on div "Digestion Feels Lighter" at bounding box center [240, 66] width 37 height 9
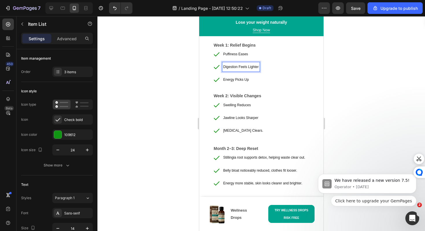
click at [250, 67] on span "Digestion Feels Lighter" at bounding box center [241, 67] width 36 height 4
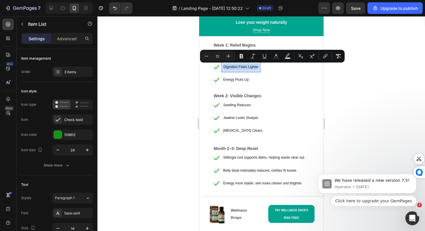
copy span "Digestion Feels Lighter"
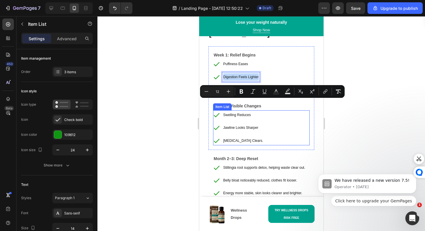
scroll to position [3323, 0]
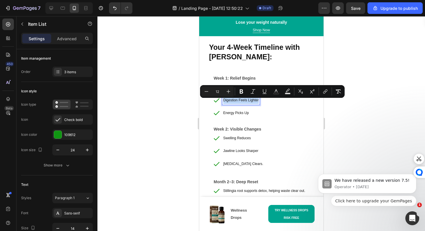
click at [235, 102] on span "Digestion Feels Lighter" at bounding box center [241, 100] width 36 height 4
click at [239, 115] on span "Energy Picks Up" at bounding box center [236, 113] width 26 height 4
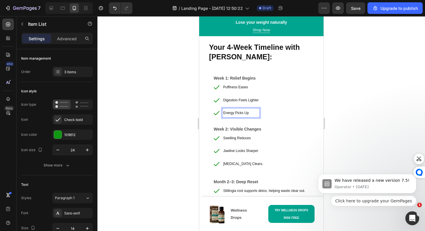
click at [239, 87] on p "Puffiness Eases" at bounding box center [241, 87] width 36 height 8
click at [224, 89] on span "puffiness starts to fade" at bounding box center [240, 87] width 35 height 4
click at [240, 89] on span "Puffiness starts to fade" at bounding box center [240, 87] width 35 height 4
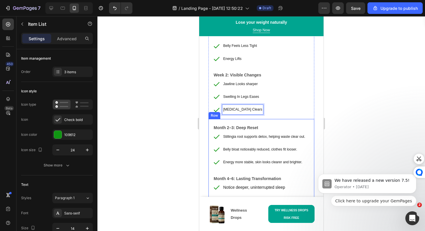
scroll to position [3380, 0]
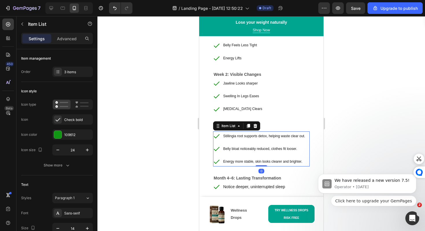
click at [232, 138] on p "Stillingia root supports detox, helping waste clear out." at bounding box center [264, 136] width 82 height 8
click at [232, 138] on span "Stillingia root supports detox, helping waste clear out." at bounding box center [264, 136] width 82 height 4
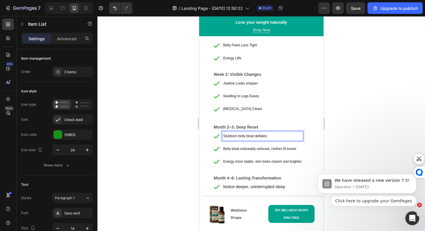
click at [240, 136] on span "Stubborn belly bloat deflates" at bounding box center [245, 136] width 44 height 4
click at [248, 136] on span "Stubborn Belly bloat deflates" at bounding box center [245, 136] width 44 height 4
click at [258, 137] on span "Stubborn Belly Bloat deflates" at bounding box center [245, 136] width 45 height 4
click at [257, 137] on span "Stubborn Belly Bloat deflates" at bounding box center [245, 136] width 45 height 4
click at [246, 149] on span "Belly bloat noticeably reduced, clothes fit looser." at bounding box center [260, 149] width 74 height 4
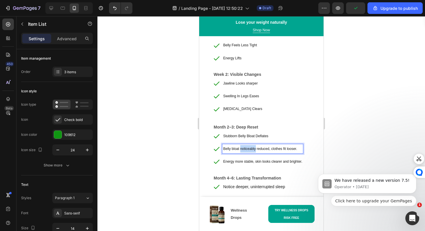
click at [246, 149] on span "Belly bloat noticeably reduced, clothes fit looser." at bounding box center [260, 149] width 74 height 4
click at [224, 148] on span "skin looks clearer" at bounding box center [236, 149] width 27 height 4
click at [232, 148] on span "Skin looks clearer" at bounding box center [236, 149] width 27 height 4
click at [242, 149] on span "Skin Looks clearer" at bounding box center [237, 149] width 29 height 4
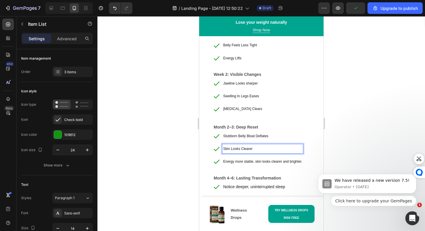
click at [263, 163] on span "Energy more stable, skin looks clearer and brighter." at bounding box center [262, 161] width 79 height 4
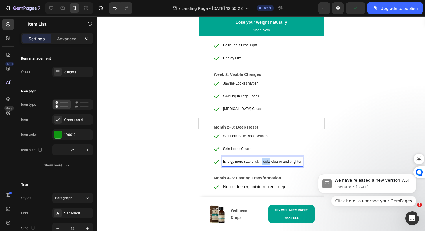
click at [263, 163] on span "Energy more stable, skin looks clearer and brighter." at bounding box center [262, 161] width 79 height 4
click at [225, 161] on span "daily focus returns" at bounding box center [237, 161] width 28 height 4
click at [233, 161] on span "Daily focus returns" at bounding box center [237, 161] width 29 height 4
click at [243, 162] on span "Daily Focus returns" at bounding box center [238, 161] width 30 height 4
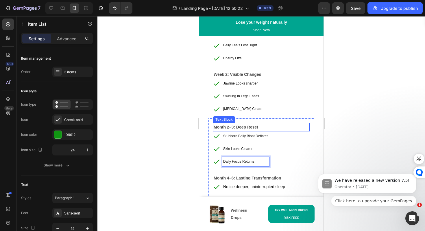
scroll to position [3408, 0]
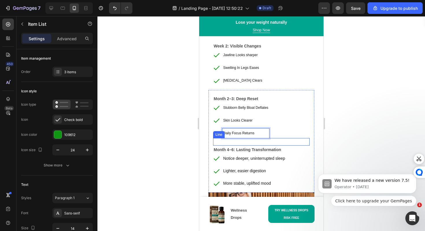
click at [244, 161] on p "Notice deeper, uninterrupted sleep" at bounding box center [254, 158] width 62 height 7
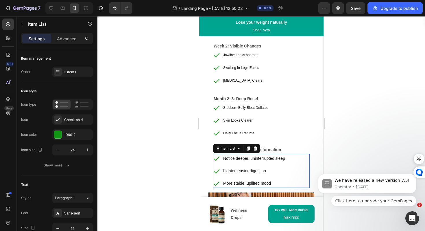
click at [255, 148] on icon at bounding box center [255, 148] width 5 height 5
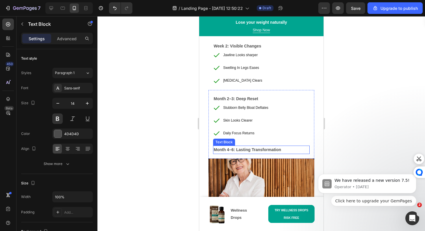
click at [267, 148] on strong "Month 4–6: Lasting Transformation" at bounding box center [246, 149] width 67 height 5
click at [259, 138] on icon at bounding box center [259, 140] width 4 height 4
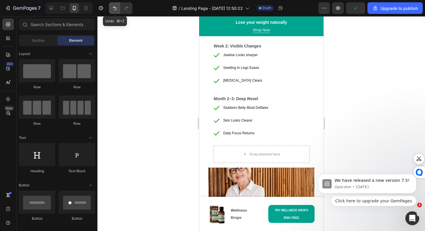
click at [114, 10] on icon "Undo/Redo" at bounding box center [115, 8] width 6 height 6
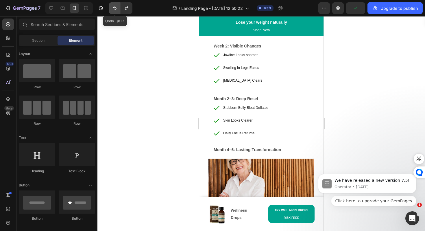
click at [114, 10] on icon "Undo/Redo" at bounding box center [115, 8] width 6 height 6
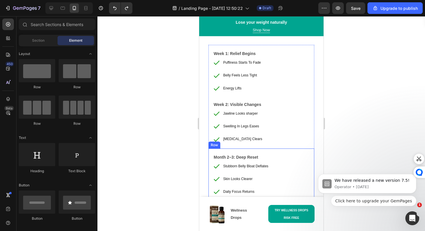
scroll to position [3349, 0]
click at [248, 60] on p "Puffiness Starts To Fade" at bounding box center [242, 63] width 38 height 8
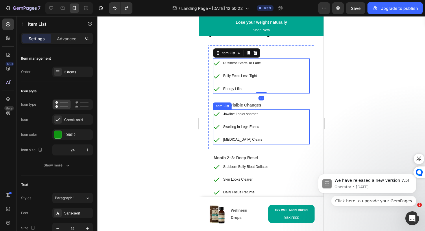
scroll to position [3444, 0]
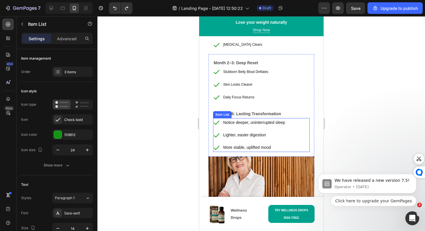
click at [246, 135] on p "Lighter, easier digestion" at bounding box center [254, 134] width 62 height 7
click at [253, 112] on icon at bounding box center [255, 112] width 5 height 5
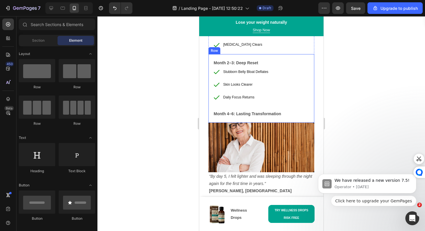
click at [247, 115] on strong "Month 4–6: Lasting Transformation" at bounding box center [246, 113] width 67 height 5
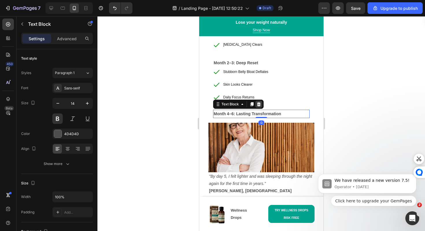
click at [259, 103] on icon at bounding box center [259, 104] width 4 height 4
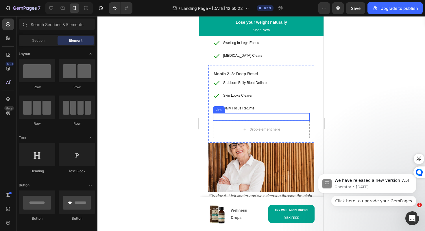
scroll to position [3429, 0]
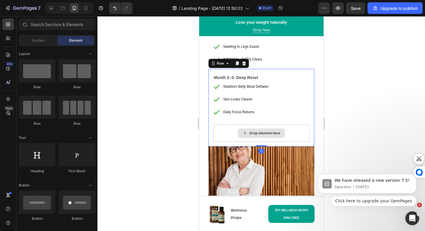
click at [224, 133] on div "Drop element here" at bounding box center [261, 132] width 97 height 17
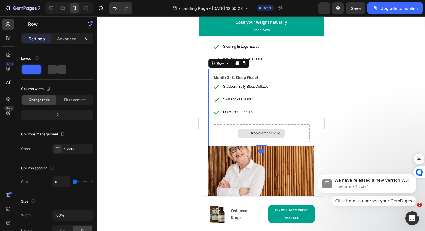
click at [216, 126] on div "Drop element here" at bounding box center [261, 132] width 97 height 17
click at [208, 105] on div "Month 2–3: Deep Reset Text Block Stubborn Belly Bloat Deflates Skin Looks Clear…" at bounding box center [261, 108] width 106 height 78
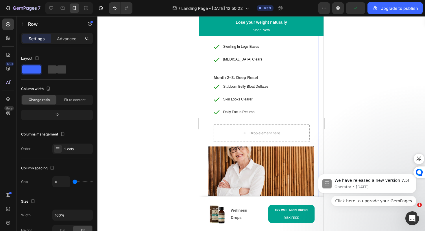
click at [205, 85] on div "Your 4-Week Timeline with LipoZem: Heading Title Line Week 1: Relief Begins Tex…" at bounding box center [261, 93] width 115 height 310
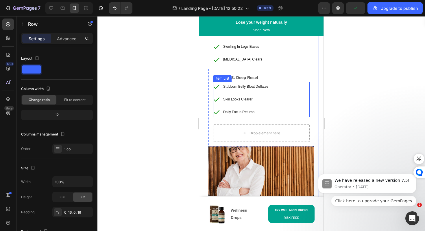
click at [237, 85] on span "Stubborn Belly Bloat Deflates" at bounding box center [245, 86] width 45 height 4
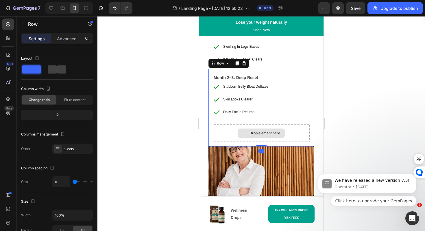
click at [282, 124] on div "Drop element here" at bounding box center [261, 132] width 97 height 17
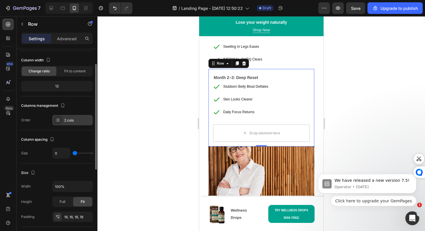
scroll to position [29, 0]
click at [75, 121] on div "2 cols" at bounding box center [77, 120] width 27 height 5
click at [73, 163] on div "Layout Column width Change ratio Fit to content 12 Columns management Order 2 c…" at bounding box center [57, 194] width 72 height 63
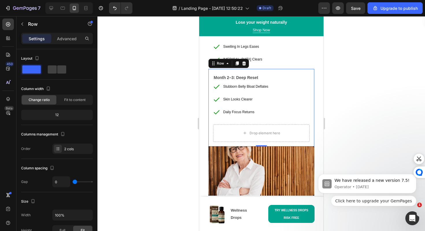
click at [67, 33] on div "Settings Advanced" at bounding box center [57, 39] width 72 height 12
click at [67, 38] on p "Advanced" at bounding box center [67, 39] width 20 height 6
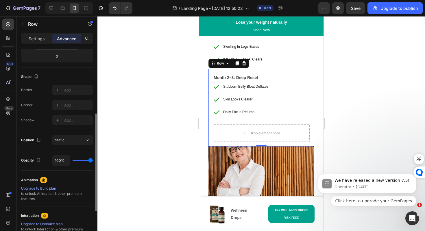
scroll to position [136, 0]
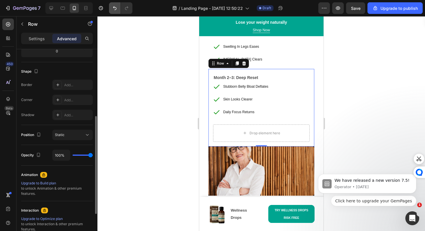
click at [113, 3] on button "Undo/Redo" at bounding box center [115, 8] width 12 height 12
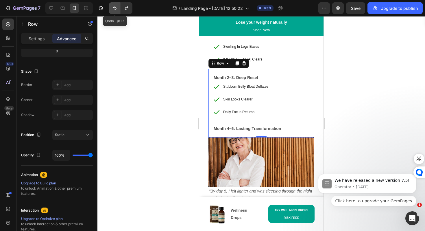
click at [113, 3] on button "Undo/Redo" at bounding box center [115, 8] width 12 height 12
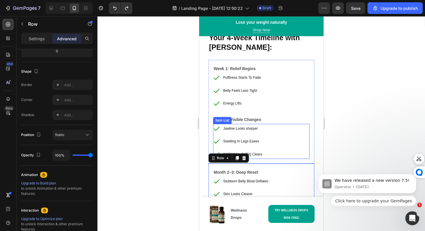
scroll to position [3329, 0]
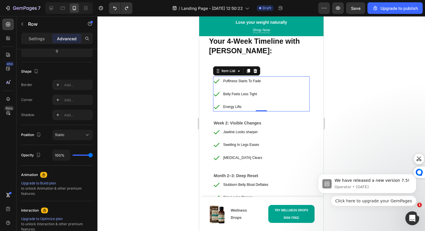
click at [250, 85] on p "Puffiness Starts To Fade" at bounding box center [242, 81] width 38 height 8
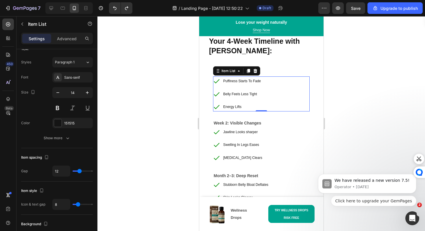
scroll to position [0, 0]
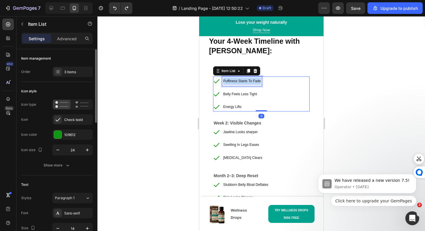
click at [250, 85] on p "Puffiness Starts To Fade" at bounding box center [242, 81] width 38 height 8
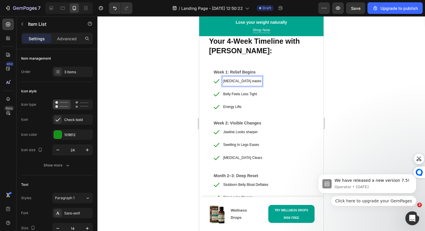
click at [236, 83] on span "Bloating eases" at bounding box center [242, 81] width 38 height 4
click at [237, 83] on span "Bloating eases" at bounding box center [242, 81] width 38 height 4
click at [239, 96] on span "Belly Feels Less Tight" at bounding box center [240, 94] width 34 height 4
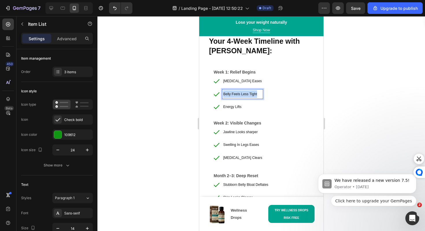
click at [239, 96] on span "Belly Feels Less Tight" at bounding box center [240, 94] width 34 height 4
click at [224, 96] on span "puffiness fades" at bounding box center [234, 94] width 23 height 4
click at [241, 96] on span "Puffiness fades" at bounding box center [235, 94] width 24 height 4
click at [239, 95] on span "Puffiness fades" at bounding box center [235, 94] width 24 height 4
click at [237, 110] on p "Energy Lifts" at bounding box center [242, 107] width 39 height 8
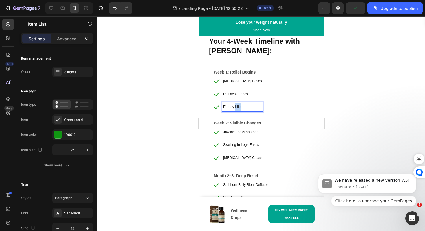
click at [237, 110] on p "Energy Lifts" at bounding box center [242, 107] width 39 height 8
click at [224, 109] on span "steady energy starts to return" at bounding box center [245, 107] width 45 height 4
click at [237, 109] on span "Steady energy starts to return" at bounding box center [246, 107] width 46 height 4
click at [248, 108] on span "Steady Energy starts to return" at bounding box center [246, 107] width 46 height 4
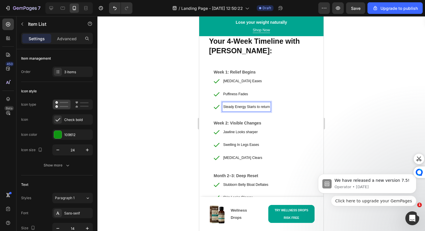
click at [258, 109] on span "Steady Energy Starts to return" at bounding box center [246, 107] width 47 height 4
click at [264, 109] on span "Steady Energy Starts To return" at bounding box center [246, 107] width 47 height 4
click at [252, 125] on strong "Week 2: Visible Changes" at bounding box center [236, 123] width 47 height 5
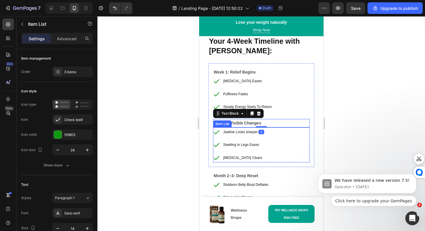
click at [252, 136] on p "Jawline Looks sharper" at bounding box center [242, 132] width 39 height 8
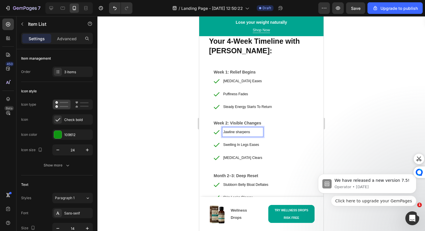
click at [237, 134] on span "Jawline sharpens" at bounding box center [236, 132] width 27 height 4
click at [237, 146] on span "Swelling In Legs Eases" at bounding box center [241, 145] width 36 height 4
click at [224, 147] on span "swelling in legs reduces" at bounding box center [241, 145] width 37 height 4
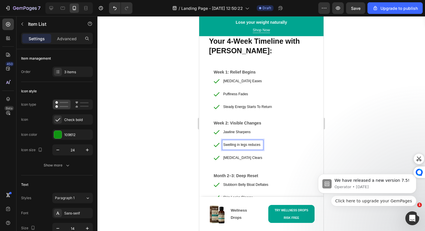
click at [239, 147] on span "Swelling in legs reduces" at bounding box center [241, 145] width 37 height 4
click at [237, 147] on span "Swelling in legs reduces" at bounding box center [241, 145] width 37 height 4
click at [242, 147] on span "Swelling In legs reduces" at bounding box center [241, 145] width 37 height 4
click at [250, 146] on span "Swelling In Legs reduces" at bounding box center [242, 145] width 38 height 4
click at [234, 159] on span "Brain Fog Clears" at bounding box center [242, 158] width 39 height 4
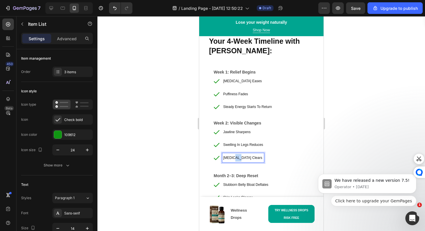
click at [234, 159] on span "Brain Fog Clears" at bounding box center [242, 158] width 39 height 4
click at [224, 159] on span "brain fog begins to lift" at bounding box center [246, 158] width 47 height 4
click at [233, 160] on span "Brain fog begins to lift" at bounding box center [246, 158] width 47 height 4
click at [240, 160] on span "Brain Fog begins to lift" at bounding box center [246, 158] width 47 height 4
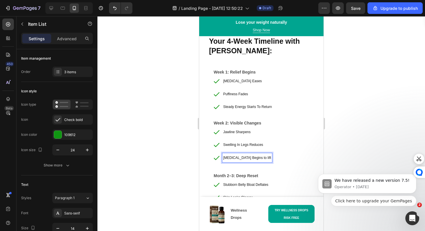
click at [251, 160] on span "Brain Fog Begins to lift" at bounding box center [247, 158] width 48 height 4
click at [255, 160] on span "Brain Fog Begins To lift" at bounding box center [247, 158] width 49 height 4
click at [253, 174] on p "Month 2–3: Deep Reset" at bounding box center [260, 175] width 95 height 7
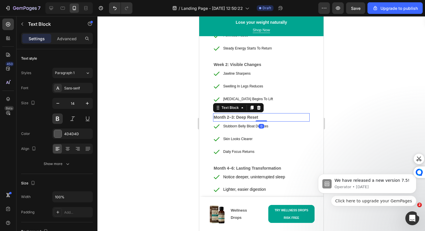
scroll to position [3392, 0]
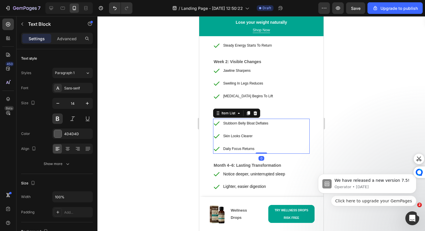
click at [254, 142] on div "Stubborn Belly Bloat Deflates Skin Looks Clearer Daily Focus Returns" at bounding box center [241, 136] width 56 height 35
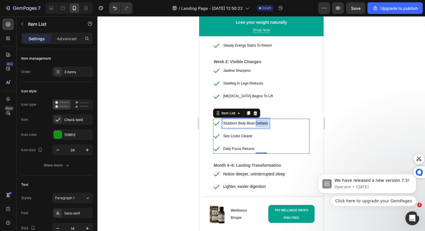
click at [259, 121] on span "Stubborn Belly Bloat Deflates" at bounding box center [245, 123] width 45 height 4
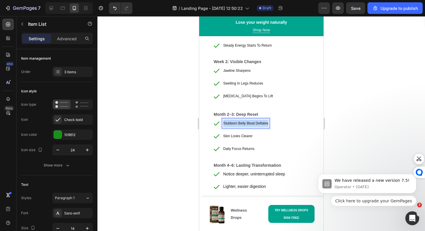
click at [259, 121] on span "Stubborn Belly Bloat Deflates" at bounding box center [245, 123] width 45 height 4
click at [241, 124] on span "Skin looks clearer" at bounding box center [236, 123] width 27 height 4
click at [231, 123] on span "Skin looks Clearer" at bounding box center [237, 123] width 28 height 4
click at [233, 137] on span "Skin Looks Clearer" at bounding box center [237, 136] width 29 height 4
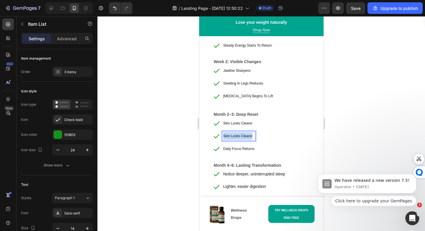
click at [233, 137] on span "Skin Looks Clearer" at bounding box center [237, 136] width 29 height 4
click at [233, 135] on span "focus improves" at bounding box center [234, 136] width 23 height 4
click at [224, 135] on span "focus Improves" at bounding box center [234, 136] width 23 height 4
click at [234, 150] on span "Daily Focus Returns" at bounding box center [238, 149] width 31 height 4
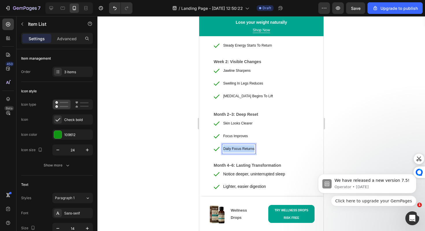
click at [234, 150] on span "Daily Focus Returns" at bounding box center [238, 149] width 31 height 4
click at [224, 149] on span "daily confidence grows" at bounding box center [240, 149] width 35 height 4
click at [233, 149] on span "Daily confidence grows" at bounding box center [241, 149] width 36 height 4
click at [252, 148] on span "Daily Confidence grows" at bounding box center [241, 149] width 36 height 4
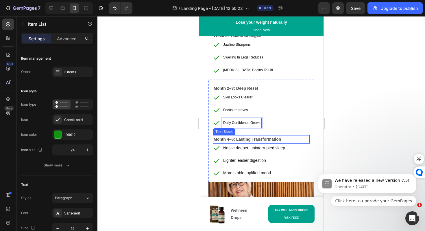
click at [247, 146] on p "Notice deeper, uninterrupted sleep" at bounding box center [254, 147] width 62 height 7
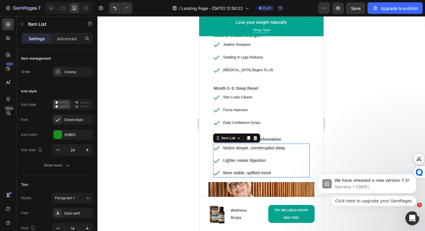
click at [247, 146] on p "Notice deeper, uninterrupted sleep" at bounding box center [254, 147] width 62 height 7
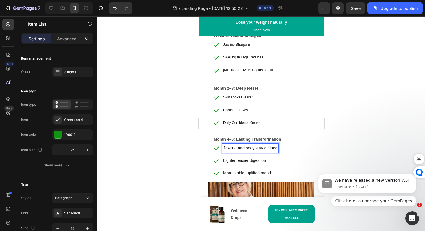
click at [249, 148] on p "Jawline and body stay defined" at bounding box center [250, 147] width 54 height 7
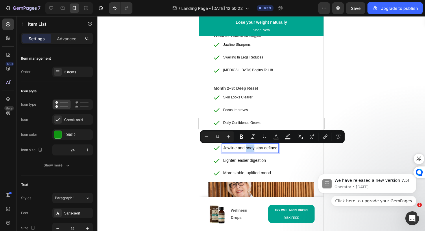
drag, startPoint x: 253, startPoint y: 147, endPoint x: 246, endPoint y: 148, distance: 7.0
click at [246, 148] on p "Jawline and body stay defined" at bounding box center [250, 147] width 54 height 7
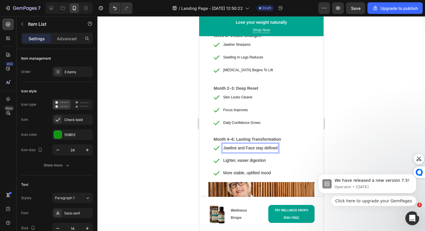
click at [257, 148] on p "Jawline and Face stay defined" at bounding box center [250, 147] width 54 height 7
click at [267, 148] on p "Jawline and Face Stay defined" at bounding box center [250, 147] width 55 height 7
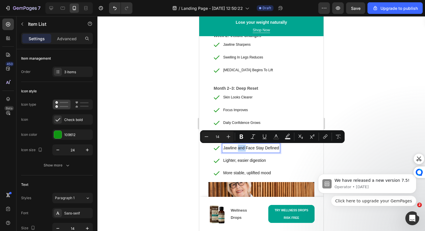
drag, startPoint x: 245, startPoint y: 148, endPoint x: 237, endPoint y: 148, distance: 7.5
click at [237, 148] on p "Jawline and Face Stay Defined" at bounding box center [251, 147] width 56 height 7
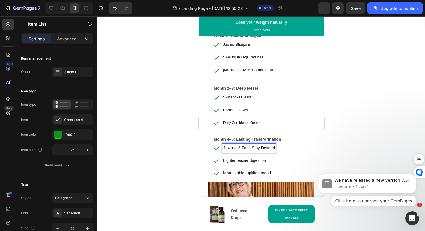
click at [237, 148] on p "Jawline & Face Stay Defined" at bounding box center [249, 147] width 52 height 7
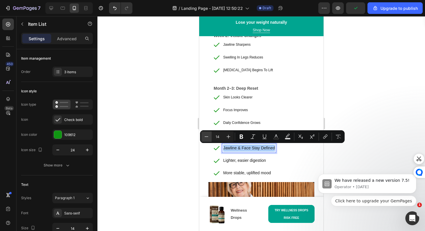
click at [210, 137] on button "Minus" at bounding box center [206, 136] width 10 height 10
type input "12"
click at [244, 161] on p "Lighter, easier digestion" at bounding box center [247, 160] width 48 height 7
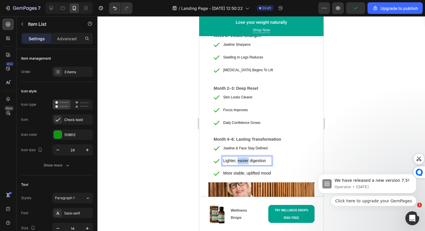
click at [244, 161] on p "Lighter, easier digestion" at bounding box center [247, 160] width 48 height 7
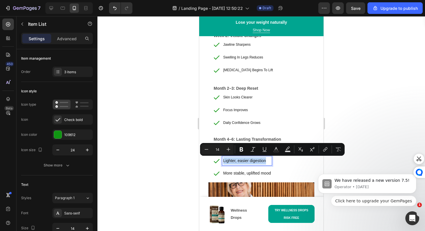
click at [244, 161] on p "Lighter, easier digestion" at bounding box center [247, 160] width 48 height 7
click at [206, 150] on icon "Editor contextual toolbar" at bounding box center [207, 149] width 6 height 6
type input "12"
click at [224, 161] on span "swelling stays away" at bounding box center [238, 161] width 30 height 4
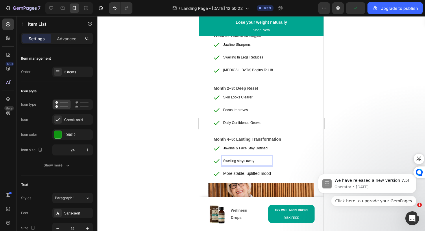
click at [239, 162] on span "Swelling stays away" at bounding box center [238, 161] width 31 height 4
click at [248, 160] on span "Swelling Stays away" at bounding box center [239, 161] width 32 height 4
click at [258, 161] on p "Swelling Stays Away" at bounding box center [247, 161] width 48 height 8
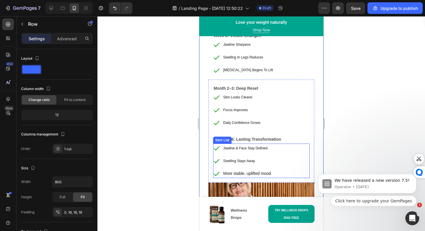
click at [235, 170] on p "More stable, uplifted mood" at bounding box center [247, 173] width 48 height 7
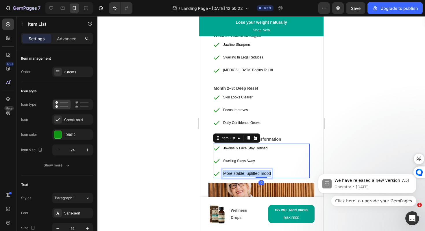
click at [235, 170] on p "More stable, uplifted mood" at bounding box center [247, 173] width 48 height 7
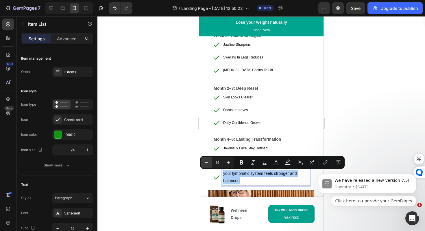
click at [205, 163] on icon "Editor contextual toolbar" at bounding box center [207, 162] width 6 height 6
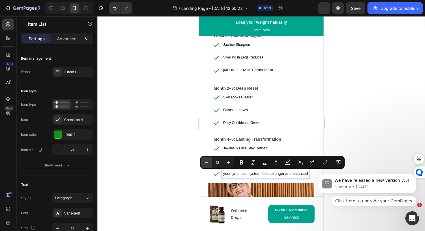
click at [205, 163] on icon "Editor contextual toolbar" at bounding box center [207, 162] width 6 height 6
type input "12"
click at [225, 174] on span "your lymphatic system feels stronger and balanced" at bounding box center [262, 174] width 78 height 4
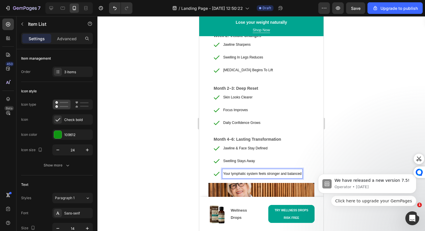
click at [232, 174] on span "Your lymphatic system feels stronger and balanced" at bounding box center [262, 174] width 78 height 4
click at [249, 174] on span "Your Lymphatic system feels stronger and balanced" at bounding box center [263, 174] width 80 height 4
click at [262, 172] on span "Your Lymphatic System feels stronger and balanced" at bounding box center [263, 174] width 80 height 4
click at [271, 173] on span "Your Lymphatic System Feels stronger and balanced" at bounding box center [263, 174] width 81 height 4
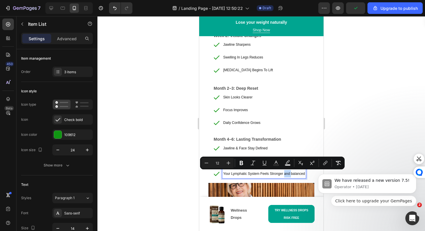
drag, startPoint x: 291, startPoint y: 174, endPoint x: 284, endPoint y: 174, distance: 7.0
click at [284, 174] on span "Your Lymphatic System Feels Stronger and balanced" at bounding box center [264, 174] width 82 height 4
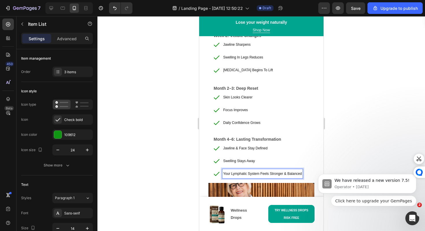
drag, startPoint x: 300, startPoint y: 151, endPoint x: 300, endPoint y: 157, distance: 6.4
click at [300, 151] on p "Jawline & Face Stay Defined" at bounding box center [262, 148] width 79 height 8
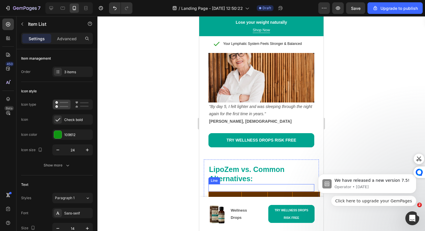
scroll to position [3516, 0]
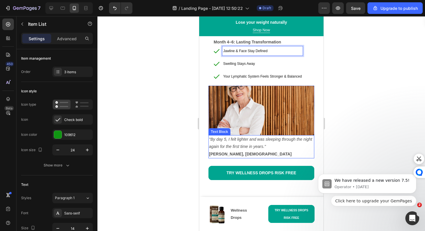
click at [256, 145] on icon ""By day 5, I felt lighter and was sleeping through the night again for the firs…" at bounding box center [260, 143] width 103 height 12
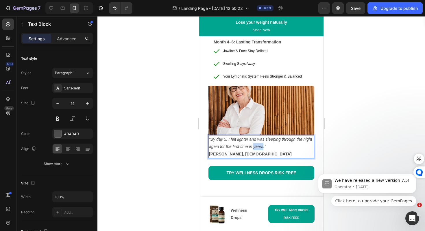
click at [256, 145] on icon ""By day 5, I felt lighter and was sleeping through the night again for the firs…" at bounding box center [260, 143] width 103 height 12
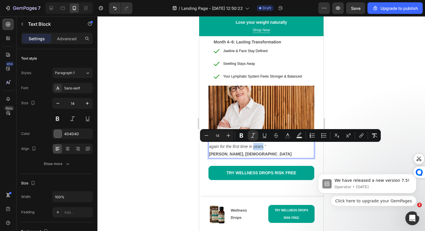
click at [263, 146] on icon ""By day 5, I felt lighter and was sleeping through the night again for the firs…" at bounding box center [260, 143] width 103 height 12
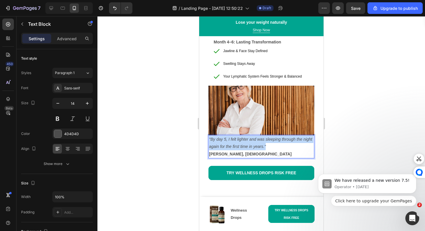
click at [263, 146] on icon ""By day 5, I felt lighter and was sleeping through the night again for the firs…" at bounding box center [260, 143] width 103 height 12
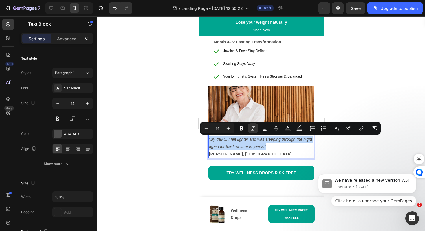
copy icon ""By day 5, I felt lighter and was sleeping through the night again for the firs…"
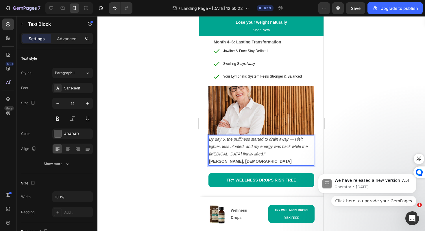
click at [209, 139] on icon "By day 5, the puffiness started to drain away — I felt lighter, less bloated, a…" at bounding box center [258, 146] width 99 height 19
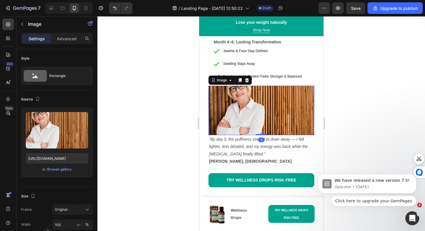
click at [241, 107] on img at bounding box center [261, 110] width 106 height 49
click at [52, 11] on div at bounding box center [51, 7] width 9 height 9
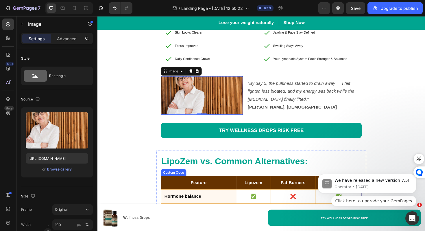
scroll to position [3441, 0]
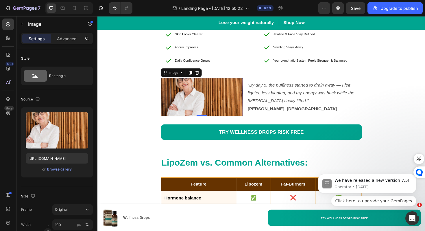
click at [209, 115] on img at bounding box center [208, 102] width 87 height 40
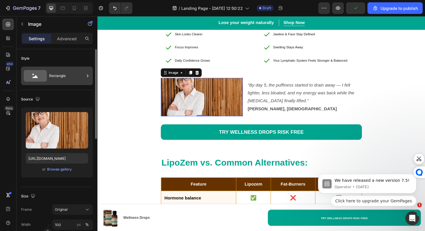
click at [54, 81] on div "Rectangle" at bounding box center [66, 75] width 35 height 13
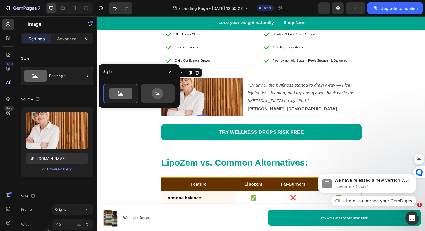
click at [140, 93] on div at bounding box center [157, 93] width 35 height 19
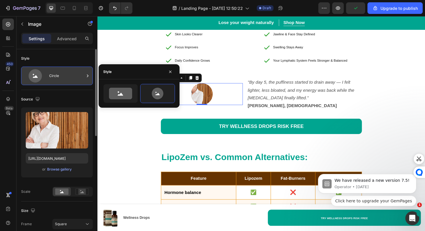
click at [71, 79] on div "Circle" at bounding box center [66, 75] width 35 height 13
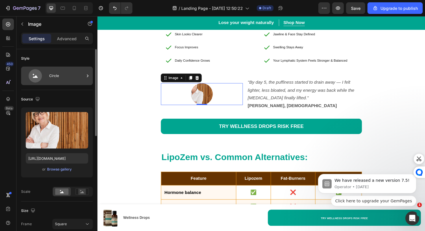
click at [52, 75] on div "Circle" at bounding box center [66, 75] width 35 height 13
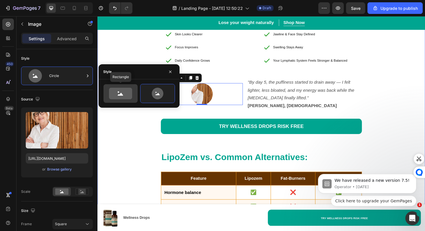
click at [117, 94] on icon at bounding box center [120, 94] width 23 height 12
type input "100"
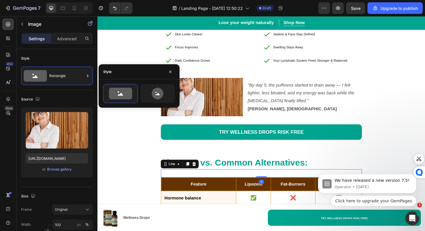
click at [171, 187] on div "Title Line 0" at bounding box center [271, 182] width 213 height 9
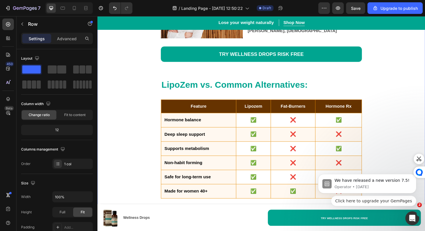
scroll to position [2736, 0]
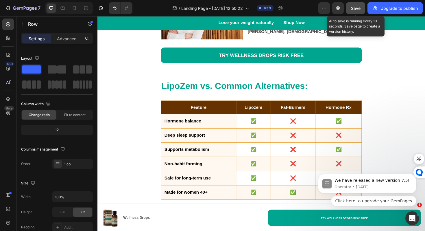
click at [359, 13] on button "Save" at bounding box center [355, 8] width 19 height 12
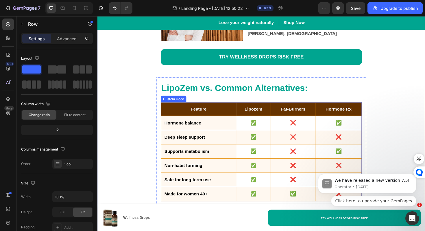
scroll to position [3092, 0]
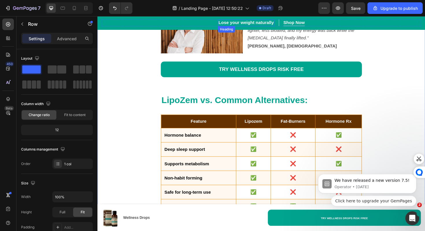
click at [274, 22] on strong "Lose your weight naturally" at bounding box center [255, 23] width 59 height 5
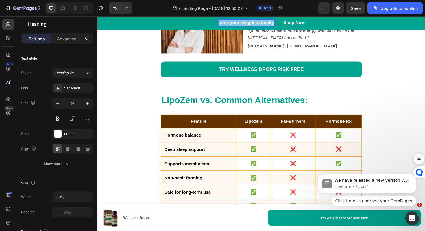
click at [274, 22] on strong "Lose your weight naturally" at bounding box center [255, 23] width 59 height 5
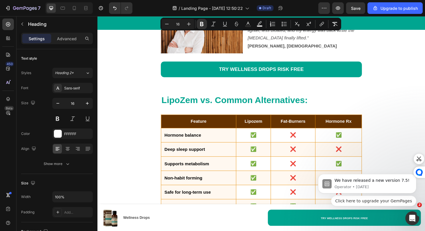
copy strong "Lose your weight naturally"
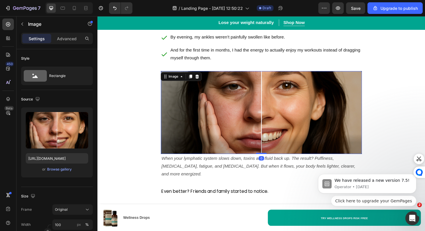
scroll to position [1631, 0]
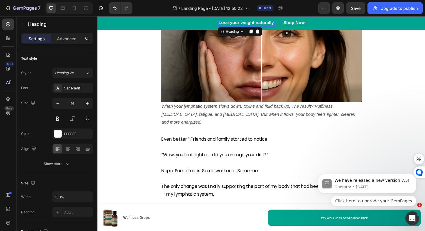
click at [256, 20] on p "⁠⁠⁠⁠⁠⁠⁠ Lose your weight naturally" at bounding box center [255, 23] width 59 height 6
click at [256, 20] on p "Lose your weight naturally" at bounding box center [255, 23] width 59 height 6
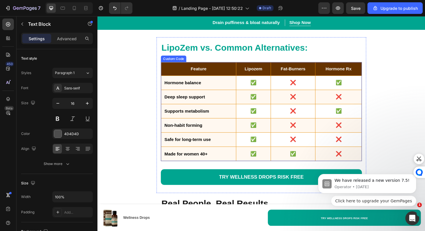
scroll to position [3797, 0]
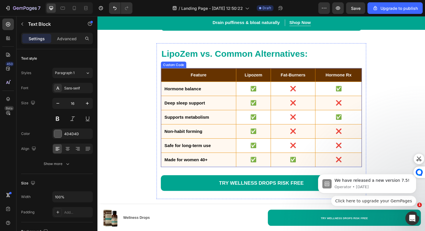
click at [196, 93] on td "Hormone balance" at bounding box center [205, 93] width 80 height 15
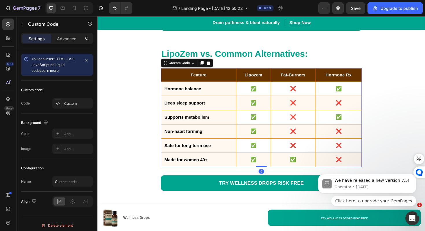
click at [196, 93] on td "Hormone balance" at bounding box center [205, 93] width 80 height 15
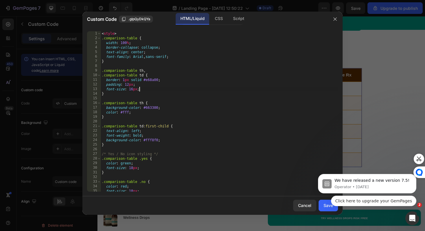
click at [190, 89] on div "< style > .comparison-table { width : 100 % ; border-collapse : collapse ; text…" at bounding box center [219, 116] width 237 height 170
click at [336, 17] on icon "button" at bounding box center [335, 19] width 5 height 5
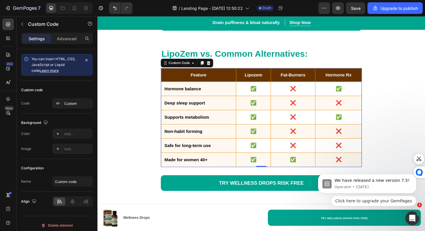
click at [190, 107] on td "Deep sleep support" at bounding box center [205, 108] width 80 height 15
click at [193, 113] on td "Deep sleep support" at bounding box center [205, 108] width 80 height 15
click at [193, 112] on td "Deep sleep support" at bounding box center [205, 108] width 80 height 15
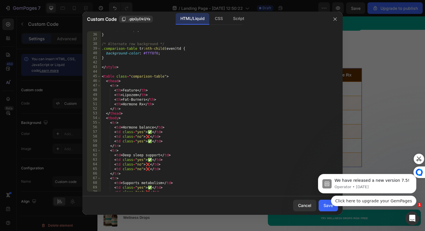
scroll to position [161, 0]
click at [335, 19] on icon "button" at bounding box center [335, 19] width 5 height 5
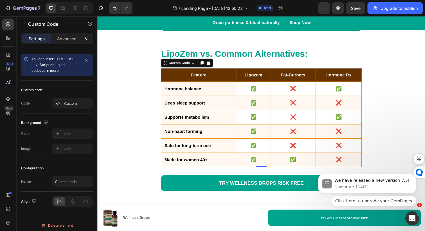
click at [226, 116] on td "Deep sleep support" at bounding box center [205, 108] width 80 height 15
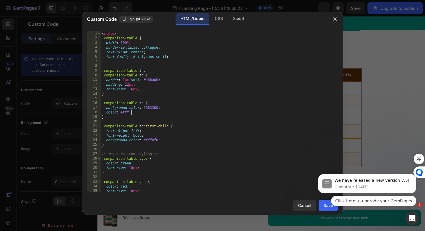
click at [218, 110] on div "< style > .comparison-table { width : 100 % ; border-collapse : collapse ; text…" at bounding box center [219, 116] width 237 height 170
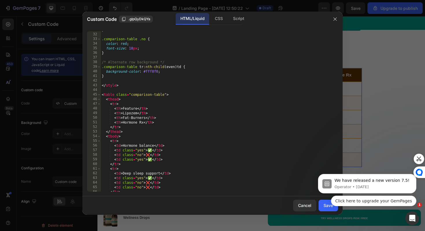
scroll to position [143, 0]
drag, startPoint x: 137, startPoint y: 113, endPoint x: 124, endPoint y: 113, distance: 13.3
click at [124, 113] on div "} .comparison-table .no { color : red ; font-size : 18 px ; } /* Alternate row …" at bounding box center [219, 112] width 237 height 170
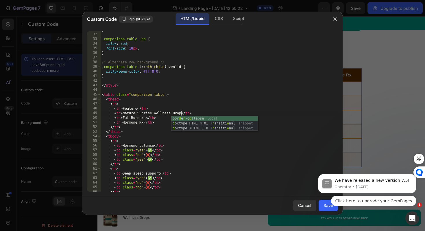
scroll to position [0, 7]
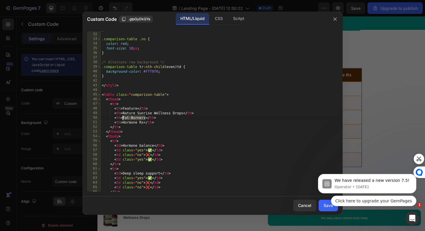
drag, startPoint x: 145, startPoint y: 118, endPoint x: 124, endPoint y: 117, distance: 22.0
click at [124, 117] on div "} .comparison-table .no { color : red ; font-size : 18 px ; } /* Alternate row …" at bounding box center [219, 112] width 237 height 170
paste textarea "Lymphatic Drainage Massages"
drag, startPoint x: 144, startPoint y: 122, endPoint x: 124, endPoint y: 124, distance: 20.3
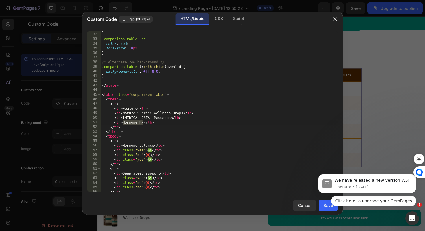
click at [124, 124] on div "} .comparison-table .no { color : red ; font-size : 18 px ; } /* Alternate row …" at bounding box center [219, 112] width 237 height 170
paste textarea "Detox Teas"
click at [197, 130] on div "} .comparison-table .no { color : red ; font-size : 18 px ; } /* Alternate row …" at bounding box center [219, 112] width 237 height 170
type textarea "</thead>"
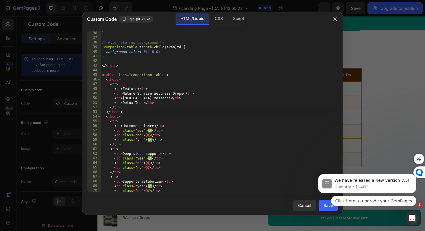
scroll to position [163, 0]
click at [323, 206] on body "We have released a new version 7.5! Operator • 4w ago Click here to upgrade you…" at bounding box center [367, 185] width 111 height 56
click at [327, 206] on body "We have released a new version 7.5! Operator • 4w ago Click here to upgrade you…" at bounding box center [367, 185] width 111 height 56
click at [320, 204] on div "Click here to upgrade your GemPages" at bounding box center [367, 201] width 98 height 10
click at [321, 210] on body "We have released a new version 7.5! Operator • 4w ago Click here to upgrade you…" at bounding box center [367, 185] width 111 height 56
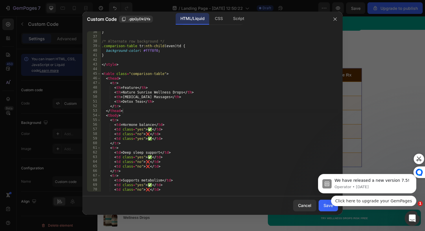
click at [410, 218] on icon "Open Intercom Messenger" at bounding box center [412, 218] width 10 height 10
click at [411, 219] on div at bounding box center [212, 115] width 425 height 231
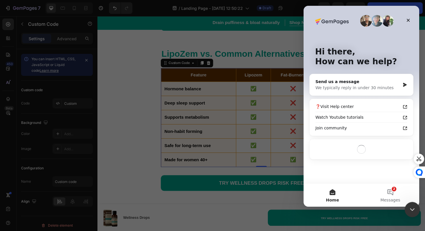
scroll to position [0, 0]
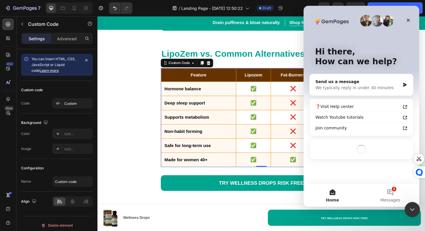
click at [411, 208] on icon "Close Intercom Messenger" at bounding box center [411, 208] width 7 height 7
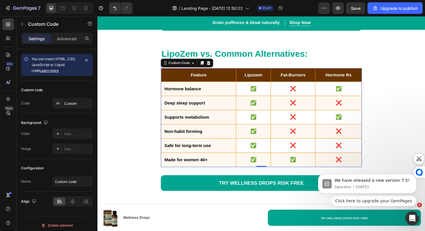
click at [330, 134] on td "❌" at bounding box center [352, 138] width 49 height 15
click at [312, 154] on td "❌" at bounding box center [304, 153] width 47 height 15
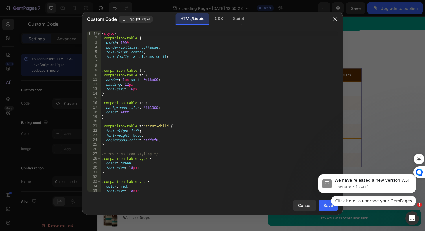
click at [325, 207] on body "We have released a new version 7.5! Operator • 4w ago Click here to upgrade you…" at bounding box center [367, 185] width 111 height 56
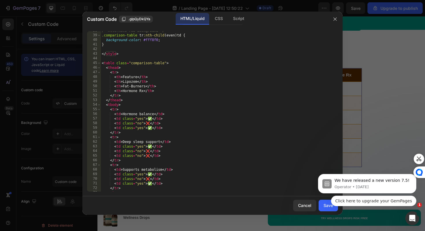
scroll to position [158, 0]
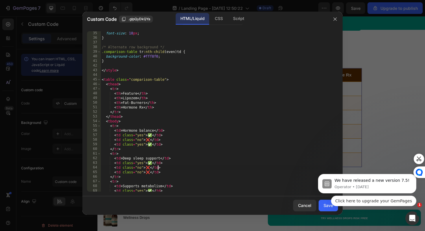
click at [262, 165] on div "font-size : 18 px ; } /* Alternate row background */ .comparison-table tr :nth-…" at bounding box center [219, 116] width 237 height 170
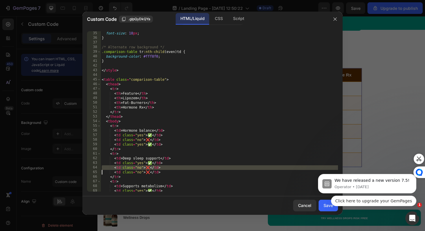
click at [324, 207] on body "We have released a new version 7.5! Operator • 4w ago Click here to upgrade you…" at bounding box center [367, 185] width 111 height 56
click at [324, 205] on div "Click here to upgrade your GemPages" at bounding box center [367, 201] width 98 height 10
click at [326, 205] on div "Click here to upgrade your GemPages" at bounding box center [367, 201] width 98 height 10
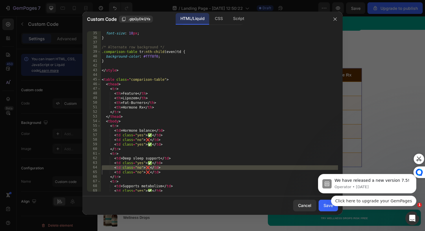
click at [333, 211] on body "We have released a new version 7.5! Operator • 4w ago Click here to upgrade you…" at bounding box center [367, 185] width 111 height 56
click at [326, 203] on div "Click here to upgrade your GemPages" at bounding box center [367, 201] width 98 height 10
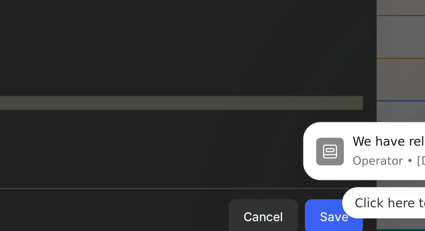
click at [290, 117] on body "We have released a new version 7.5! Operator • 4w ago Click here to upgrade you…" at bounding box center [334, 95] width 111 height 56
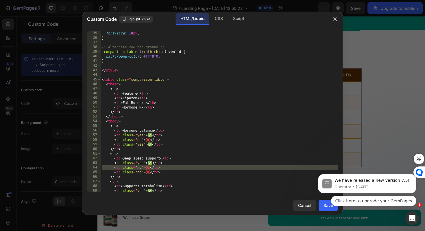
click at [239, 105] on div "font-size : 18 px ; } /* Alternate row background */ .comparison-table tr :nth-…" at bounding box center [219, 116] width 237 height 170
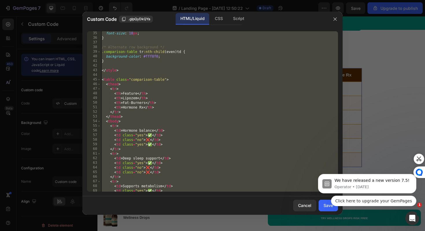
click at [236, 91] on div "font-size : 18 px ; } /* Alternate row background */ .comparison-table tr :nth-…" at bounding box center [219, 116] width 237 height 170
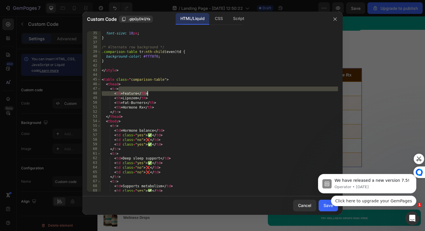
click at [236, 91] on div "font-size : 18 px ; } /* Alternate row background */ .comparison-table tr :nth-…" at bounding box center [219, 116] width 237 height 170
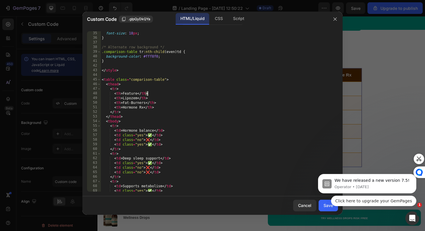
type textarea "</tbody> </table>"
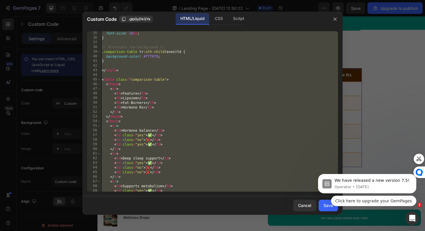
paste textarea
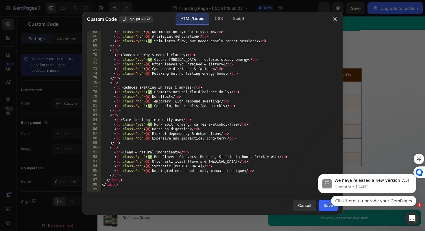
click at [326, 205] on div "Click here to upgrade your GemPages" at bounding box center [367, 201] width 98 height 10
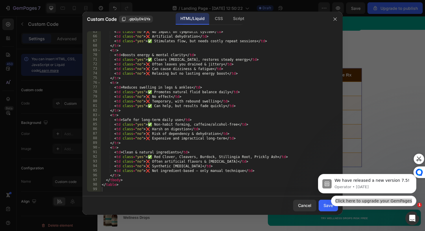
click at [254, 209] on div "Cancel Save" at bounding box center [212, 205] width 260 height 19
click at [229, 21] on div "CSS" at bounding box center [239, 19] width 20 height 12
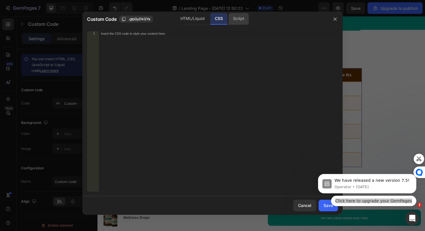
click at [233, 22] on div "Script" at bounding box center [239, 19] width 20 height 12
click at [210, 22] on div "HTML/Liquid" at bounding box center [218, 19] width 17 height 12
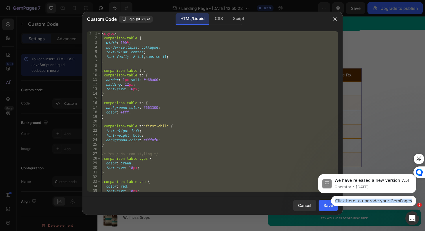
click at [328, 204] on div "Click here to upgrade your GemPages" at bounding box center [367, 201] width 98 height 10
click at [327, 205] on div "Click here to upgrade your GemPages" at bounding box center [367, 201] width 98 height 10
click at [321, 207] on body "We have released a new version 7.5! Operator • 4w ago Click here to upgrade you…" at bounding box center [367, 185] width 111 height 56
click at [360, 185] on p "Operator • 4w ago" at bounding box center [374, 186] width 78 height 5
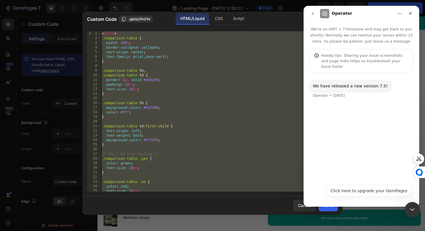
click at [415, 212] on div "Close Intercom Messenger" at bounding box center [412, 209] width 14 height 14
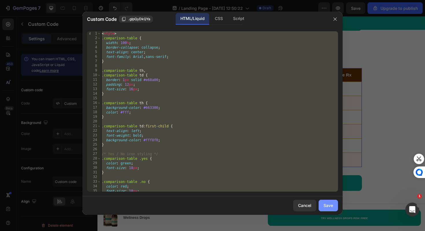
click at [332, 203] on div "Save" at bounding box center [329, 205] width 10 height 6
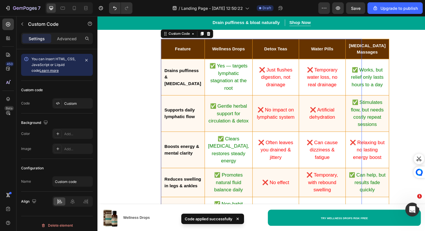
scroll to position [3829, 0]
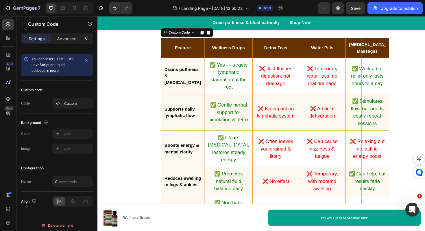
click at [241, 92] on td "✅ Yes — targets lymphatic stagnation at the root" at bounding box center [236, 79] width 51 height 38
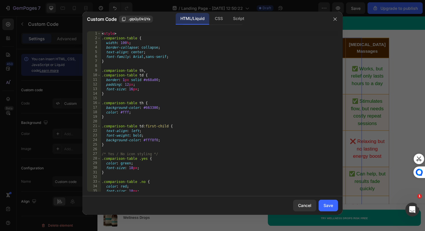
type textarea "font-size: 16px;"
click at [233, 88] on div "< style > .comparison-table { width : 100 % ; border-collapse : collapse ; text…" at bounding box center [219, 116] width 237 height 170
click at [336, 22] on button "button" at bounding box center [335, 18] width 9 height 9
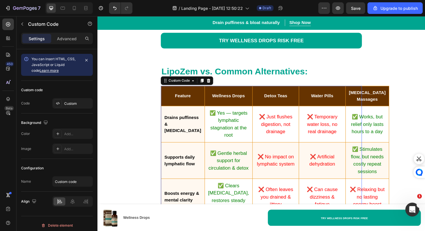
scroll to position [3763, 0]
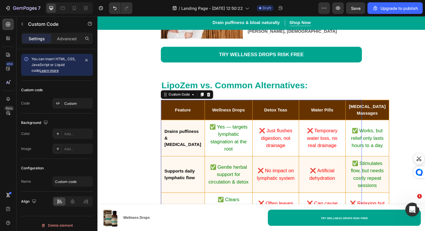
click at [214, 126] on th "Wellness Drops" at bounding box center [236, 115] width 51 height 21
click at [211, 146] on td "✅ Yes — targets lymphatic stagnation at the root" at bounding box center [236, 145] width 51 height 38
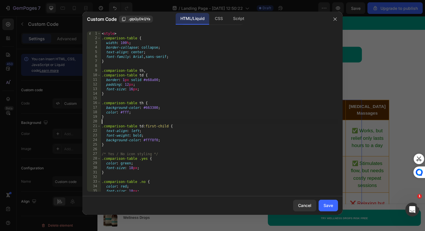
click at [184, 120] on div "< style > .comparison-table { width : 100 % ; border-collapse : collapse ; text…" at bounding box center [219, 116] width 237 height 170
type textarea "</table>"
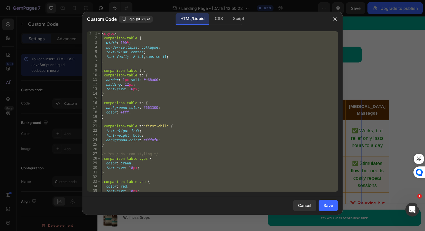
paste textarea
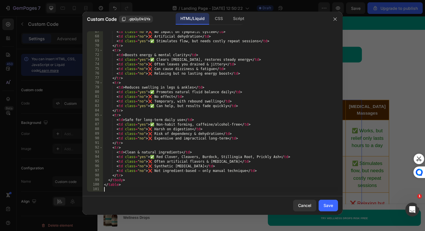
scroll to position [307, 0]
click at [329, 208] on button "Save" at bounding box center [328, 206] width 19 height 12
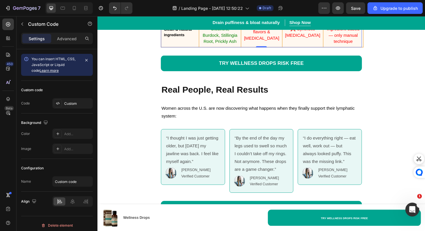
scroll to position [4028, 0]
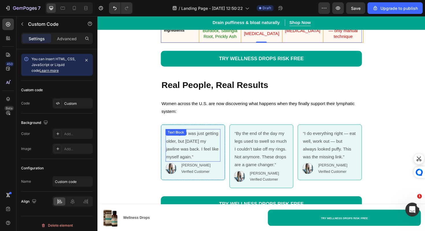
click at [205, 146] on div "“I thought I was just getting older, but in 2 weeks my jawline was back. I feel…" at bounding box center [199, 153] width 58 height 34
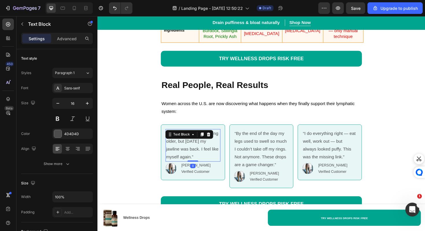
click at [205, 146] on div "Text Block" at bounding box center [195, 141] width 51 height 9
click at [204, 159] on p "“I thought I was just getting older, but in 2 weeks my jawline was back. I feel…" at bounding box center [198, 152] width 57 height 33
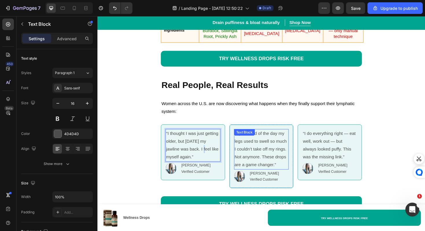
click at [259, 164] on p "“By the end of the day my legs used to swell so much I couldn’t take off my rin…" at bounding box center [271, 157] width 57 height 42
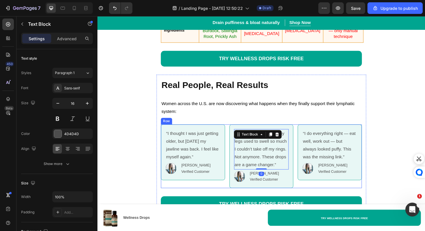
click at [178, 197] on div "“I thought I was just getting older, but in 2 weeks my jawline was back. I feel…" at bounding box center [199, 164] width 68 height 67
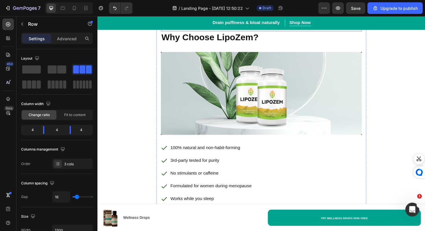
scroll to position [4237, 0]
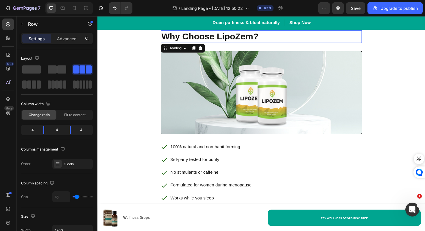
click at [251, 41] on strong "Why Choose LipoZem?" at bounding box center [216, 37] width 103 height 10
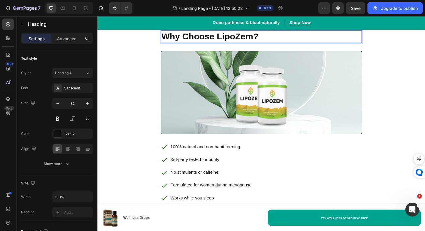
click at [261, 41] on strong "Why Choose LipoZem?" at bounding box center [216, 37] width 103 height 10
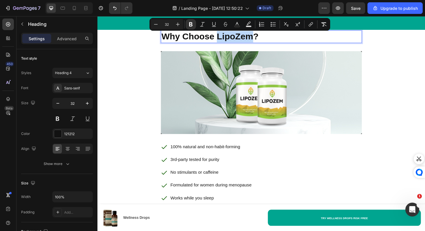
drag, startPoint x: 260, startPoint y: 41, endPoint x: 224, endPoint y: 41, distance: 35.9
click at [224, 41] on strong "Why Choose LipoZem?" at bounding box center [216, 37] width 103 height 10
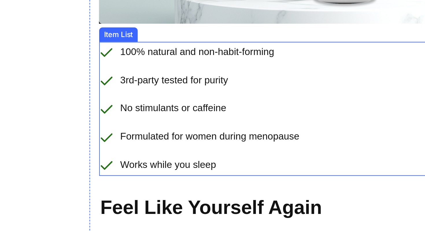
scroll to position [4302, 0]
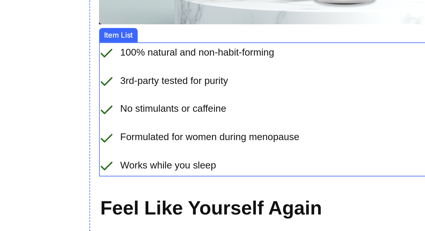
click at [61, 3] on p "No stimulants or caffeine" at bounding box center [79, 1] width 86 height 8
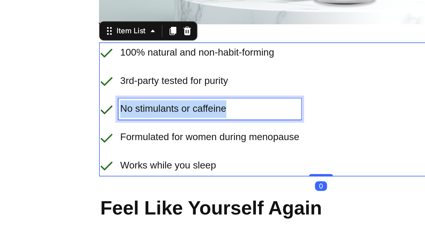
click at [61, 3] on p "No stimulants or caffeine" at bounding box center [79, 1] width 86 height 8
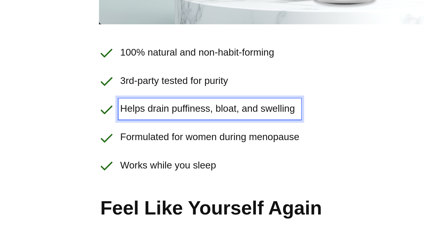
click at [75, 13] on p "Formulated for women during menopause" at bounding box center [79, 14] width 86 height 8
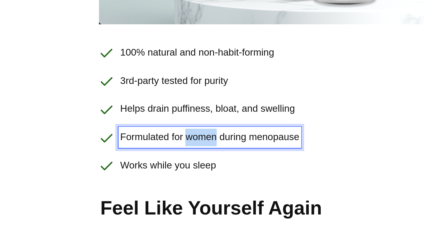
click at [75, 13] on p "Formulated for women during menopause" at bounding box center [79, 14] width 86 height 8
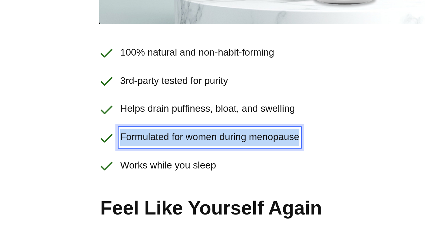
click at [75, 13] on p "Formulated for women during menopause" at bounding box center [79, 14] width 86 height 8
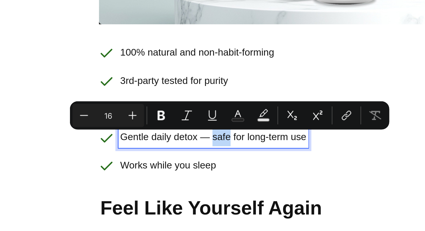
drag, startPoint x: 88, startPoint y: 16, endPoint x: 81, endPoint y: 16, distance: 6.9
click at [81, 16] on p "Gentle daily detox — safe for long-term use" at bounding box center [80, 14] width 89 height 8
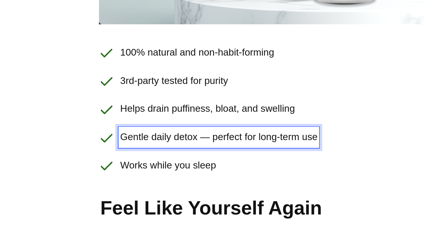
click at [56, 29] on p "Works while you sleep" at bounding box center [83, 28] width 95 height 8
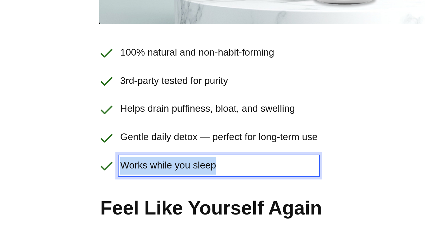
click at [56, 29] on p "Works while you sleep" at bounding box center [83, 28] width 95 height 8
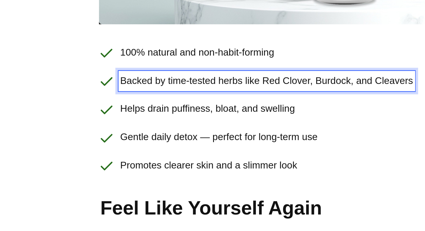
click at [73, 2] on p "Helps drain puffiness, bloat, and swelling" at bounding box center [106, 1] width 141 height 8
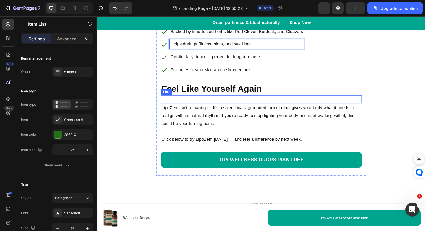
scroll to position [4373, 0]
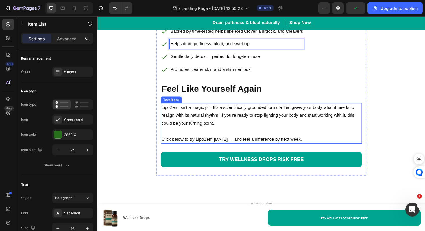
click at [202, 117] on p "LipoZem isn’t a magic pill. It’s a scientifically grounded formula that gives y…" at bounding box center [271, 130] width 212 height 42
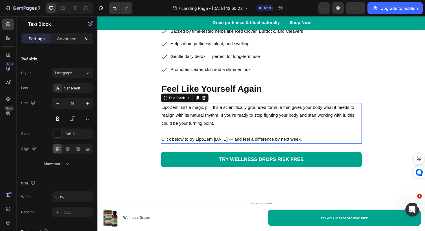
click at [202, 117] on p "LipoZem isn’t a magic pill. It’s a scientifically grounded formula that gives y…" at bounding box center [271, 130] width 212 height 42
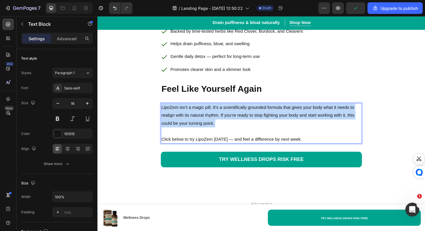
click at [202, 117] on p "LipoZem isn’t a magic pill. It’s a scientifically grounded formula that gives y…" at bounding box center [271, 130] width 212 height 42
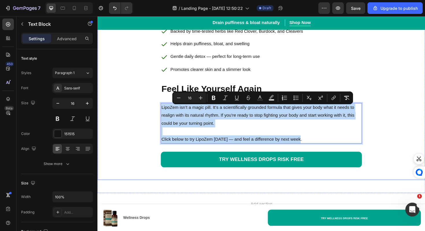
drag, startPoint x: 317, startPoint y: 150, endPoint x: 147, endPoint y: 109, distance: 175.5
copy p "LipoZem isn’t a magic pill. It’s a scientifically grounded formula that gives y…"
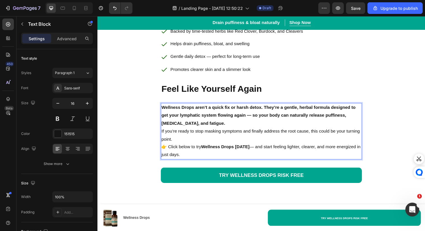
click at [220, 130] on p "Wellness Drops aren’t a quick fix or harsh detox. They’re a gentle, herbal form…" at bounding box center [271, 121] width 212 height 25
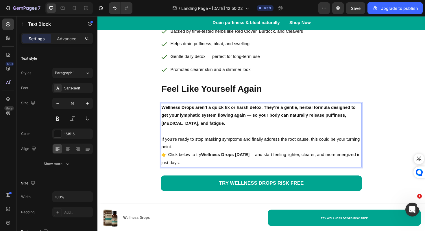
click at [195, 152] on p "If you’re ready to stop masking symptoms and finally address the root cause, th…" at bounding box center [271, 150] width 212 height 17
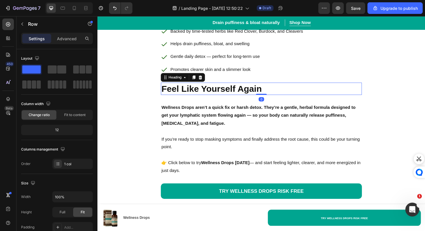
click at [182, 100] on h2 "Feel Like Yourself Again" at bounding box center [271, 92] width 213 height 13
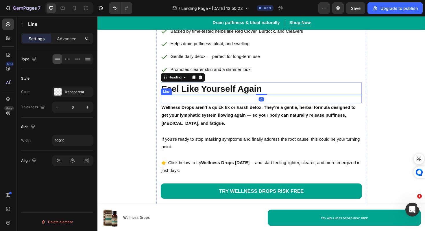
click at [182, 105] on div at bounding box center [271, 104] width 213 height 2
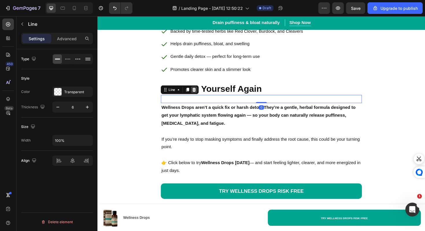
click at [201, 95] on icon at bounding box center [200, 94] width 4 height 4
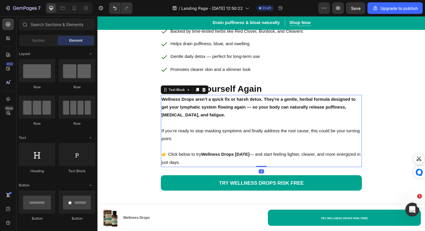
click at [177, 163] on p "👉 Click below to try Wellness Drops today — and start feeling lighter, clearer,…" at bounding box center [271, 167] width 212 height 17
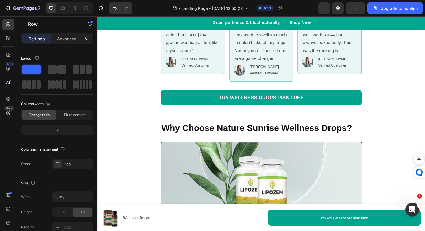
scroll to position [4165, 0]
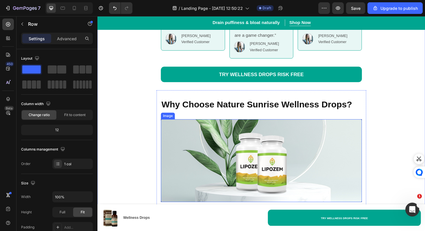
click at [184, 149] on img at bounding box center [271, 169] width 213 height 88
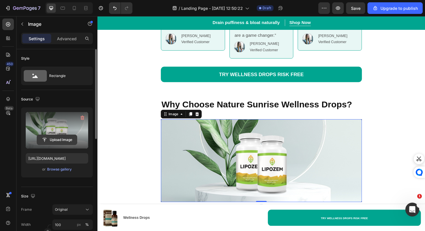
click at [50, 138] on input "file" at bounding box center [57, 140] width 40 height 10
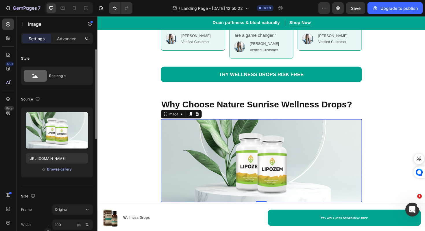
click at [61, 171] on div "Browse gallery" at bounding box center [59, 169] width 25 height 5
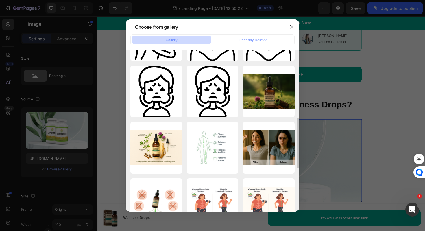
scroll to position [156, 0]
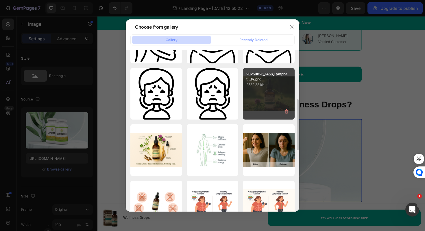
click at [266, 92] on div "20250826_1456_Lymphat...1y.png 2582.38 kb" at bounding box center [269, 94] width 52 height 52
type input "https://cdn.shopify.com/s/files/1/0688/5782/3371/files/gempages_577098816084247…"
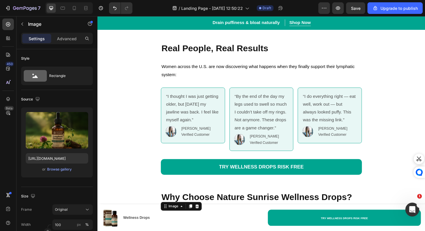
scroll to position [3412, 0]
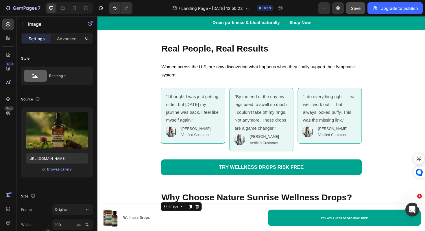
click at [358, 8] on span "Save" at bounding box center [356, 8] width 10 height 5
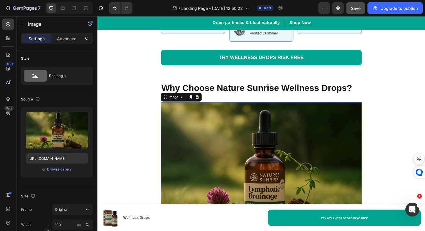
scroll to position [3565, 0]
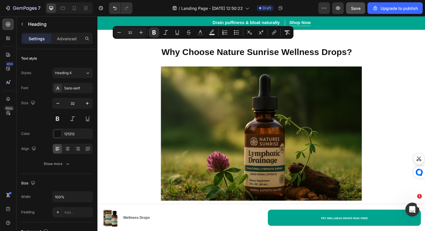
drag, startPoint x: 221, startPoint y: 48, endPoint x: 189, endPoint y: 47, distance: 31.9
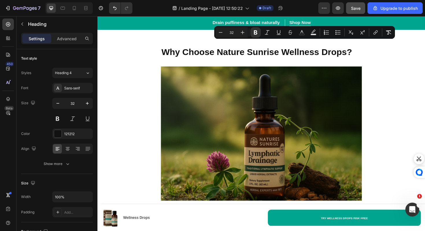
drag, startPoint x: 330, startPoint y: 49, endPoint x: 291, endPoint y: 48, distance: 38.8
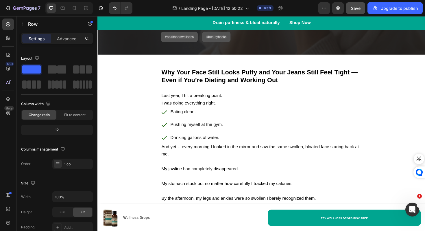
scroll to position [0, 0]
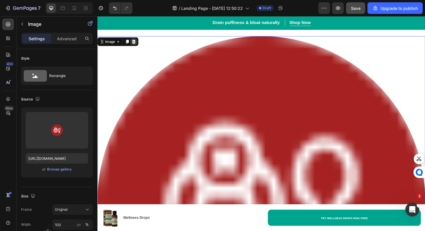
click at [139, 45] on div at bounding box center [135, 43] width 7 height 7
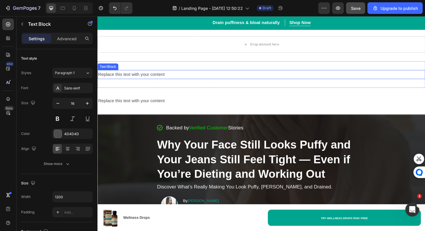
click at [191, 79] on div "Replace this text with your content" at bounding box center [270, 78] width 347 height 10
click at [143, 67] on icon at bounding box center [143, 67] width 5 height 5
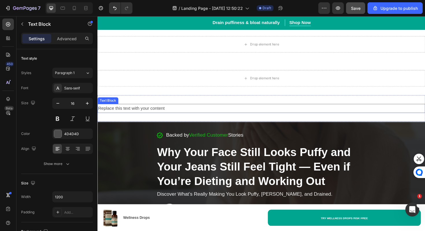
click at [207, 115] on div "Replace this text with your content" at bounding box center [270, 114] width 347 height 10
click at [140, 105] on div at bounding box center [143, 103] width 7 height 7
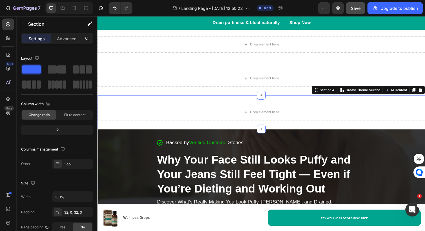
click at [171, 102] on div "Drop element here Section 4 You can create reusable sections Create Theme Secti…" at bounding box center [270, 118] width 347 height 36
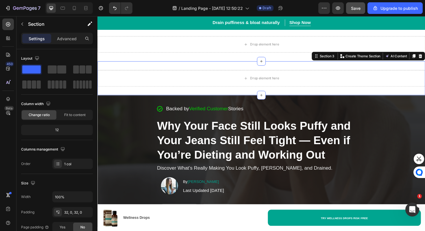
click at [425, 66] on div "Drop element here Section 3 You can create reusable sections Create Theme Secti…" at bounding box center [270, 82] width 347 height 36
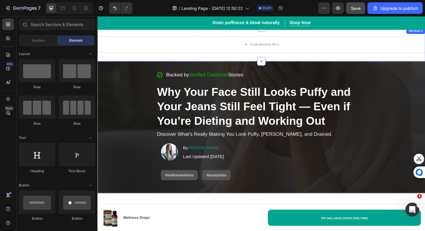
click at [408, 35] on div "Drop element here Section 2" at bounding box center [270, 46] width 347 height 36
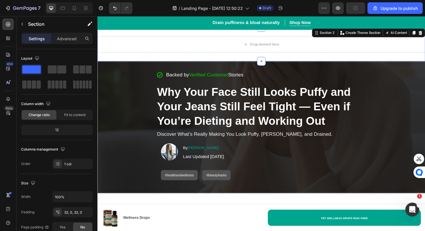
drag, startPoint x: 438, startPoint y: 35, endPoint x: 412, endPoint y: 65, distance: 40.0
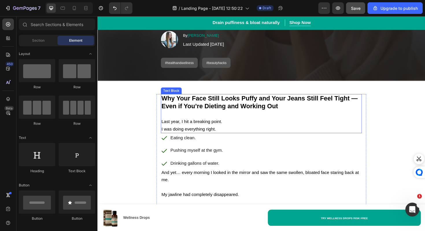
scroll to position [77, 0]
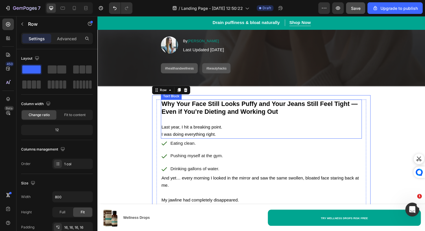
click at [251, 116] on strong "Why Your Face Still Looks Puffy and Your Jeans Still Feel Tight — Even if You’r…" at bounding box center [269, 113] width 208 height 16
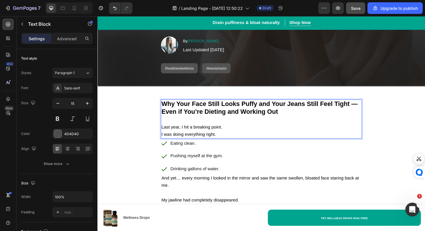
click at [302, 117] on p "Why Your Face Still Looks Puffy and Your Jeans Still Feel Tight — Even if You’r…" at bounding box center [271, 113] width 212 height 17
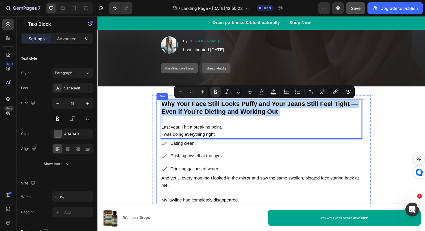
drag, startPoint x: 302, startPoint y: 117, endPoint x: 163, endPoint y: 110, distance: 139.9
click at [163, 110] on div "Why Your Face Still Looks Puffy and Your Jeans Still Feel Tight — Even if You’r…" at bounding box center [271, 212] width 222 height 217
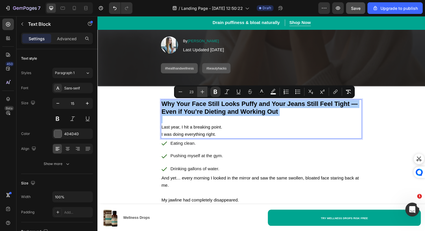
click at [203, 97] on button "Plus" at bounding box center [202, 91] width 10 height 10
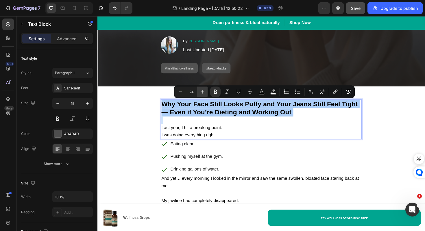
click at [205, 94] on icon "Editor contextual toolbar" at bounding box center [203, 92] width 6 height 6
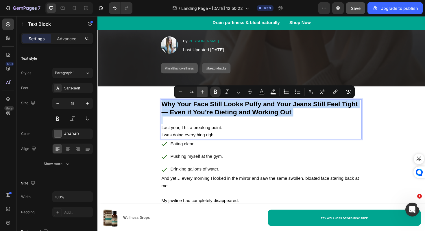
type input "25"
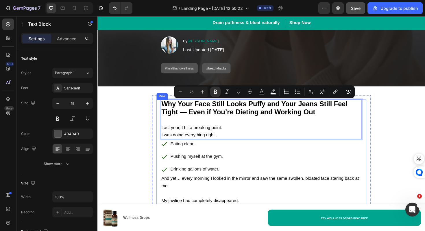
click at [162, 182] on div "Why Your Face Still Looks Puffy and Your Jeans Still Feel Tight — Even if You’r…" at bounding box center [271, 213] width 222 height 218
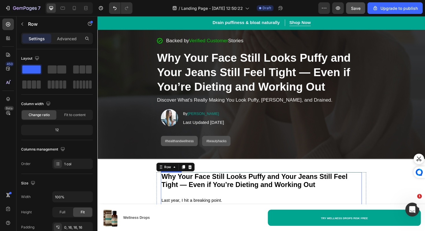
scroll to position [0, 0]
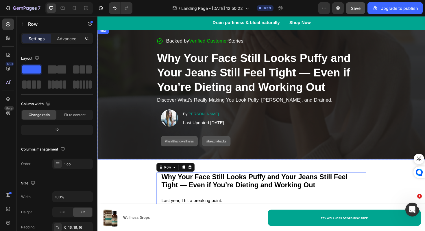
click at [134, 133] on div "Backed by Verified Customer Stories Item List Why Your Face Still Looks Puffy a…" at bounding box center [271, 98] width 338 height 130
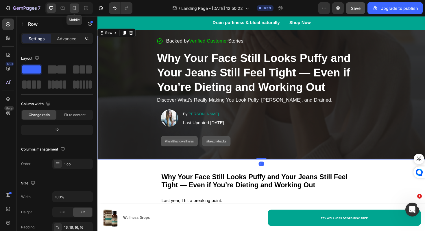
click at [77, 11] on icon at bounding box center [74, 8] width 6 height 6
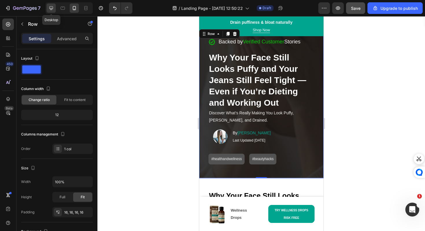
click at [54, 10] on icon at bounding box center [51, 8] width 6 height 6
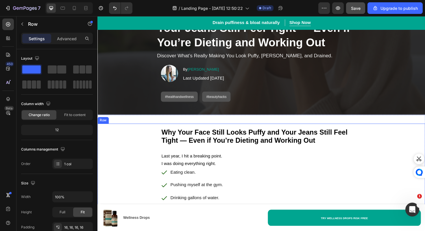
scroll to position [41, 0]
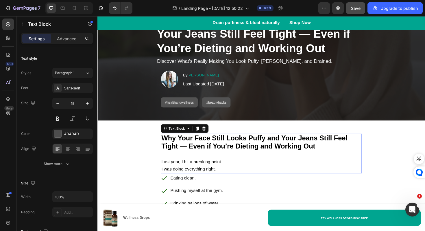
click at [292, 158] on strong "Why Your Face Still Looks Puffy and Your Jeans Still Feel Tight — Even if You’r…" at bounding box center [263, 149] width 197 height 17
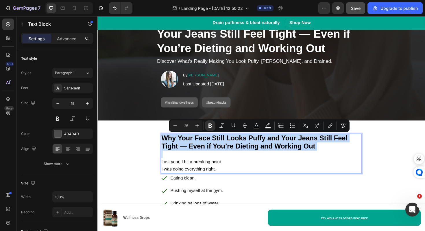
drag, startPoint x: 336, startPoint y: 153, endPoint x: 173, endPoint y: 144, distance: 163.4
click at [173, 144] on p "Why Your Face Still Looks Puffy and Your Jeans Still Feel Tight — Even if You’r…" at bounding box center [271, 149] width 212 height 17
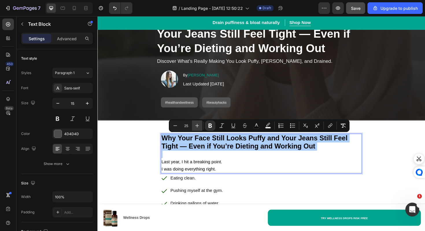
click at [198, 124] on icon "Editor contextual toolbar" at bounding box center [197, 126] width 6 height 6
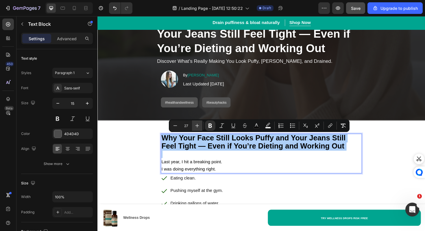
click at [198, 124] on icon "Editor contextual toolbar" at bounding box center [197, 126] width 6 height 6
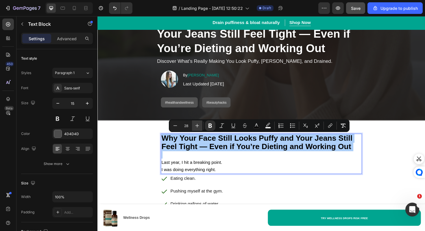
click at [198, 124] on icon "Editor contextual toolbar" at bounding box center [197, 126] width 6 height 6
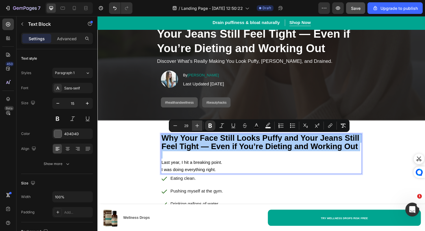
click at [198, 124] on icon "Editor contextual toolbar" at bounding box center [197, 126] width 6 height 6
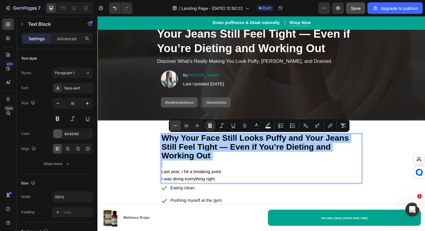
click at [176, 126] on icon "Editor contextual toolbar" at bounding box center [175, 126] width 6 height 6
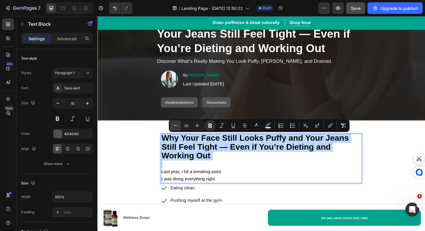
type input "29"
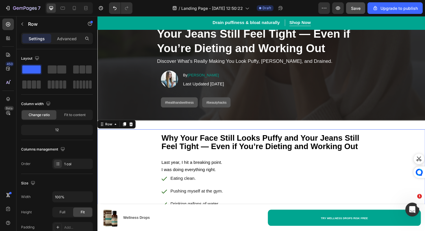
click at [360, 10] on span "Save" at bounding box center [356, 8] width 10 height 5
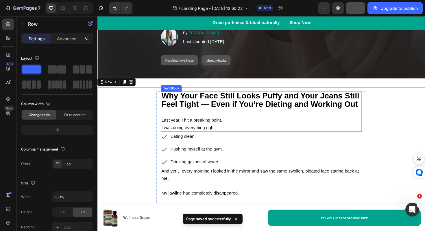
scroll to position [94, 0]
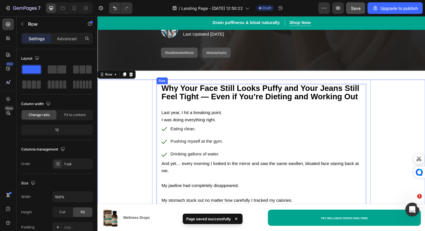
click at [169, 114] on p "Last year, I hit a breaking point. I was doing everything right." at bounding box center [271, 117] width 212 height 23
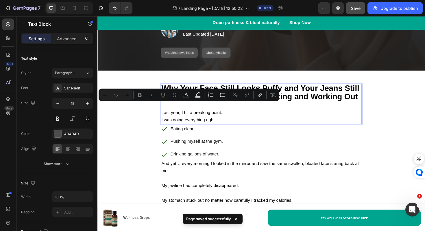
click at [169, 114] on p "Last year, I hit a breaking point. I was doing everything right." at bounding box center [271, 117] width 212 height 23
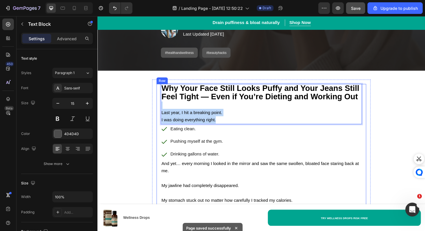
drag, startPoint x: 226, startPoint y: 126, endPoint x: 162, endPoint y: 113, distance: 65.6
click at [162, 113] on div "Why Your Face Still Looks Puffy and Your Jeans Still Feel Tight — Even if You’r…" at bounding box center [271, 197] width 222 height 218
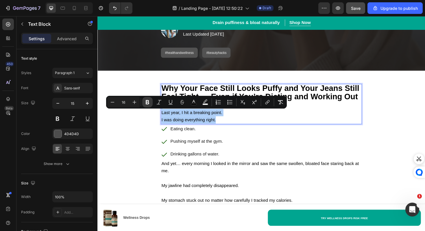
click at [150, 103] on button "Bold" at bounding box center [147, 102] width 10 height 10
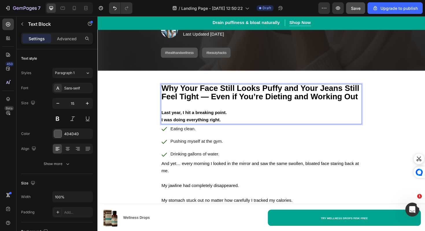
click at [222, 128] on strong "I was doing everything right." at bounding box center [196, 126] width 63 height 5
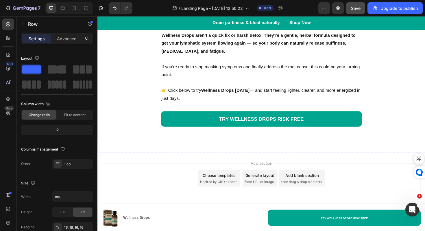
scroll to position [4333, 0]
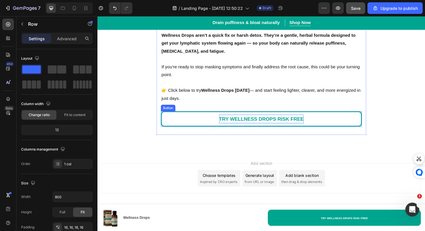
click at [233, 127] on strong "TRY WELLNESS DROPS RISK FREE" at bounding box center [271, 125] width 90 height 6
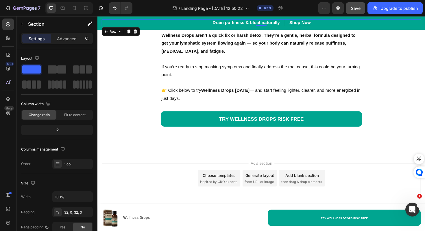
click at [397, 20] on div "⁠⁠⁠⁠⁠⁠⁠ Drain puffiness & bloat naturally Heading Shop Now Button Row Shop Now …" at bounding box center [271, 23] width 338 height 7
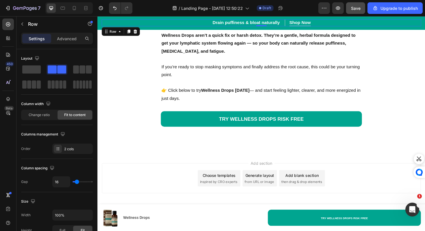
click at [384, 14] on div "7 / Landing Page - Aug 26, 12:50:22 Draft Preview Save Upgrade to publish" at bounding box center [212, 8] width 425 height 16
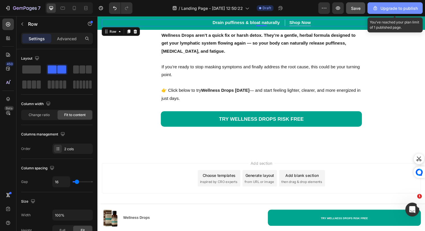
click at [386, 13] on button "Upgrade to publish" at bounding box center [395, 8] width 55 height 12
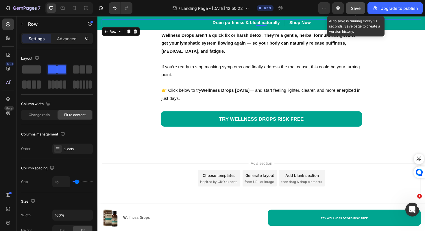
click at [363, 8] on button "Save" at bounding box center [355, 8] width 19 height 12
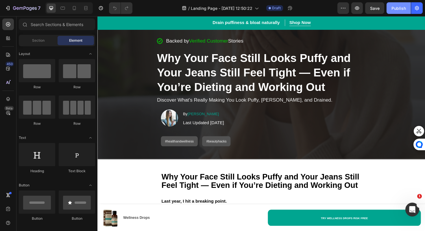
click at [403, 11] on div "Publish" at bounding box center [399, 8] width 14 height 6
click at [75, 5] on div at bounding box center [74, 7] width 9 height 9
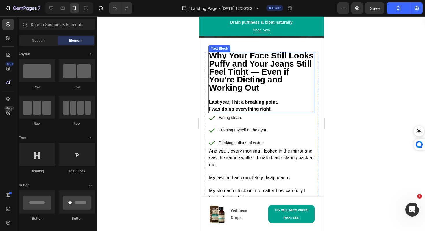
scroll to position [130, 0]
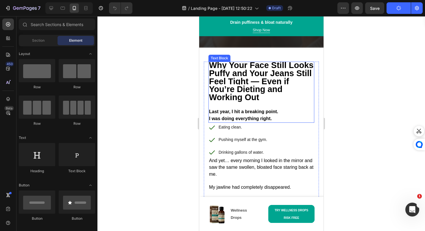
click at [289, 73] on strong "Why Your Face Still Looks Puffy and Your Jeans Still Feel Tight — Even if You’r…" at bounding box center [261, 80] width 105 height 41
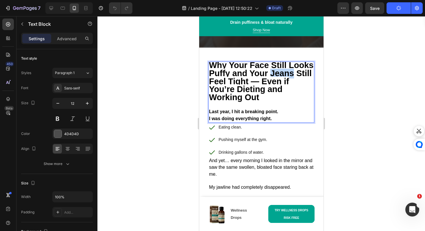
click at [289, 73] on strong "Why Your Face Still Looks Puffy and Your Jeans Still Feel Tight — Even if You’r…" at bounding box center [261, 80] width 105 height 41
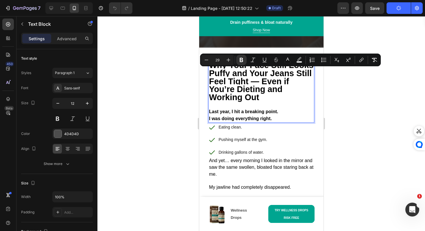
click at [267, 94] on strong "Why Your Face Still Looks Puffy and Your Jeans Still Feel Tight — Even if You’r…" at bounding box center [261, 80] width 105 height 41
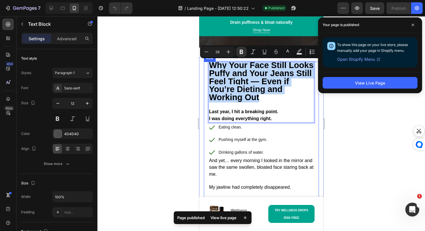
drag, startPoint x: 262, startPoint y: 99, endPoint x: 206, endPoint y: 68, distance: 63.7
click at [206, 67] on div "Why Your Face Still Looks Puffy and Your Jeans Still Feel Tight — Even if You’r…" at bounding box center [261, 185] width 115 height 247
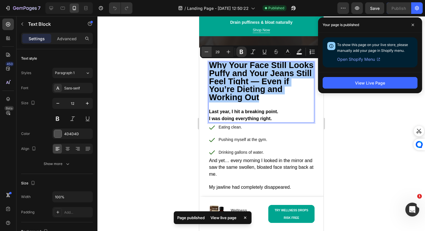
click at [208, 51] on icon "Editor contextual toolbar" at bounding box center [207, 52] width 6 height 6
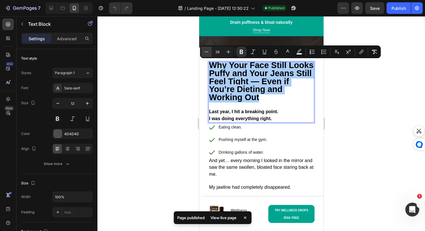
click at [208, 51] on icon "Editor contextual toolbar" at bounding box center [207, 52] width 6 height 6
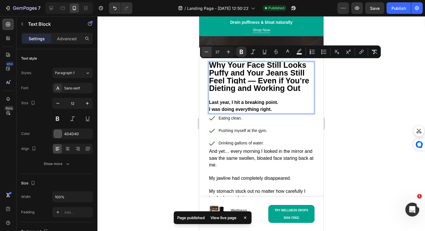
click at [208, 51] on icon "Editor contextual toolbar" at bounding box center [207, 52] width 6 height 6
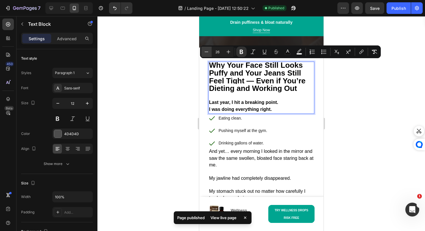
click at [208, 51] on icon "Editor contextual toolbar" at bounding box center [207, 52] width 6 height 6
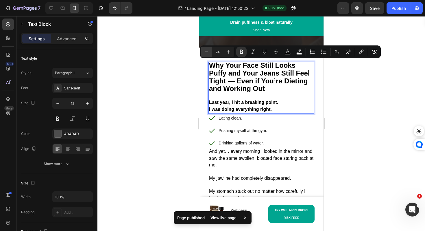
click at [208, 51] on icon "Editor contextual toolbar" at bounding box center [207, 52] width 6 height 6
type input "23"
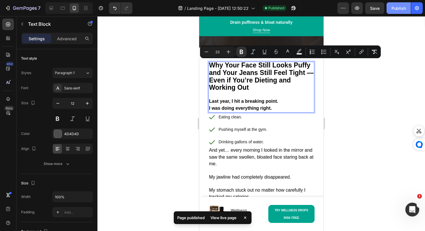
click at [400, 9] on div "Publish" at bounding box center [399, 8] width 14 height 6
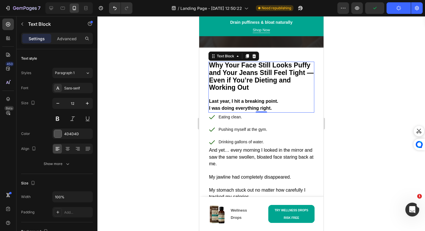
click at [344, 160] on div at bounding box center [261, 123] width 328 height 215
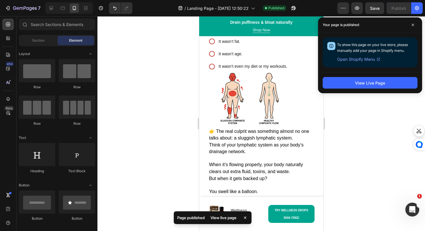
scroll to position [456, 0]
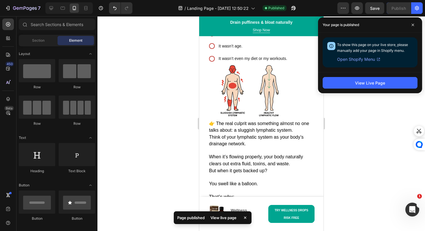
click at [374, 76] on div "View Live Page" at bounding box center [370, 82] width 104 height 21
click at [372, 78] on button "View Live Page" at bounding box center [370, 83] width 95 height 12
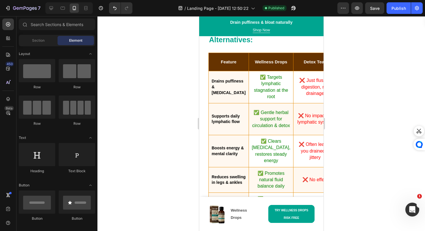
scroll to position [3243, 0]
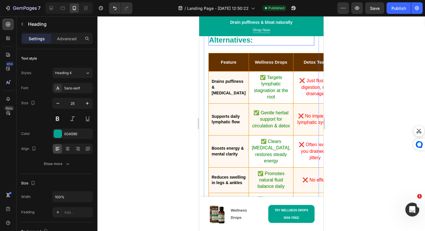
click at [243, 44] on strong "LipoZem vs. Common Alternatives:" at bounding box center [246, 36] width 75 height 18
click at [239, 44] on strong "LipoZem vs. Common Alternatives:" at bounding box center [246, 36] width 75 height 18
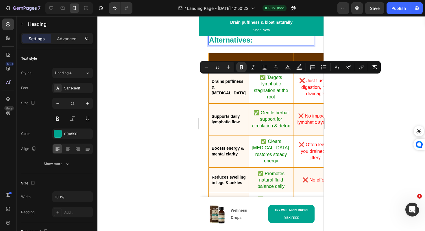
drag, startPoint x: 239, startPoint y: 82, endPoint x: 215, endPoint y: 82, distance: 24.3
click at [215, 44] on strong "LipoZem vs. Common Alternatives:" at bounding box center [246, 36] width 75 height 18
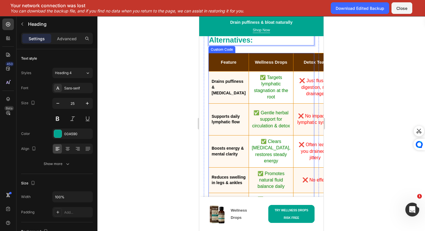
scroll to position [3274, 0]
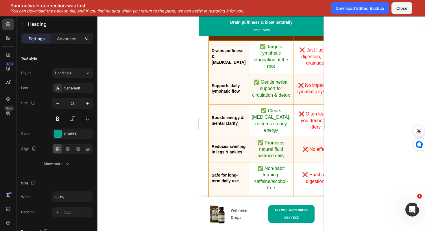
click at [184, 124] on div at bounding box center [261, 123] width 328 height 215
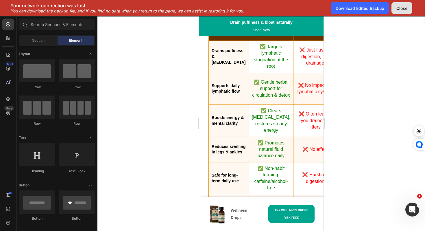
click at [401, 10] on div "Close" at bounding box center [402, 8] width 11 height 6
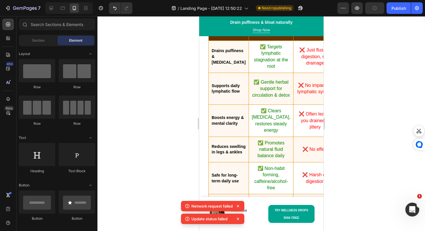
click at [410, 49] on div at bounding box center [261, 123] width 328 height 215
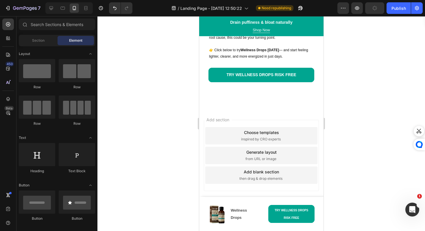
scroll to position [4073, 0]
click at [407, 5] on button "Publish" at bounding box center [399, 8] width 24 height 12
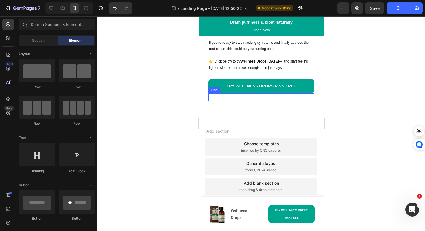
scroll to position [3907, 0]
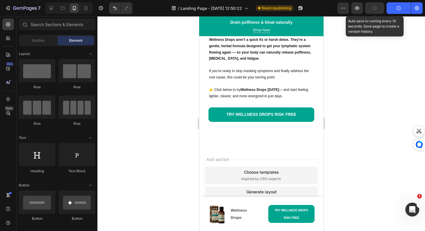
click at [373, 11] on button "button" at bounding box center [374, 8] width 19 height 12
click at [380, 6] on button "Save" at bounding box center [374, 8] width 19 height 12
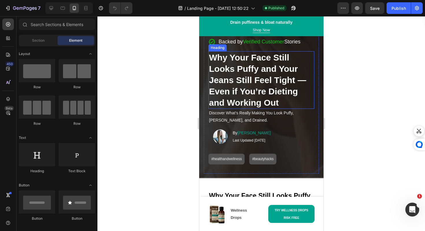
click at [246, 80] on strong "Why Your Face Still Looks Puffy and Your Jeans Still Feel Tight — Even if You’r…" at bounding box center [257, 80] width 97 height 55
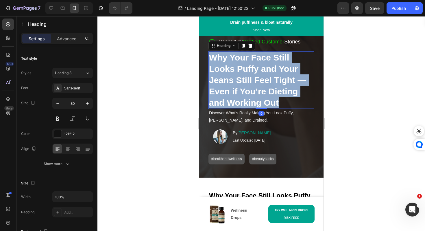
click at [246, 80] on strong "Why Your Face Still Looks Puffy and Your Jeans Still Feel Tight — Even if You’r…" at bounding box center [257, 80] width 97 height 55
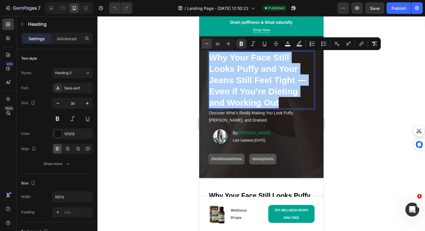
click at [207, 46] on icon "Editor contextual toolbar" at bounding box center [207, 44] width 6 height 6
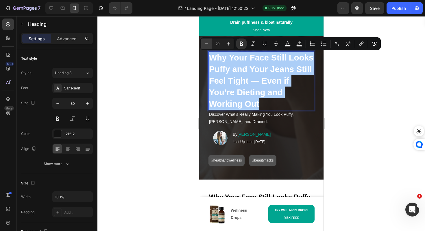
click at [207, 46] on icon "Editor contextual toolbar" at bounding box center [207, 44] width 6 height 6
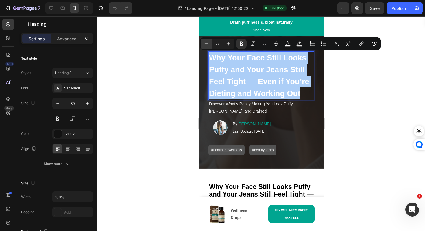
click at [207, 46] on icon "Editor contextual toolbar" at bounding box center [207, 44] width 6 height 6
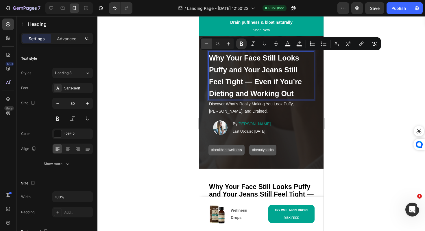
click at [207, 46] on icon "Editor contextual toolbar" at bounding box center [207, 44] width 6 height 6
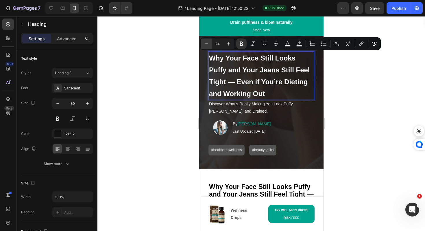
click at [207, 46] on icon "Editor contextual toolbar" at bounding box center [207, 44] width 6 height 6
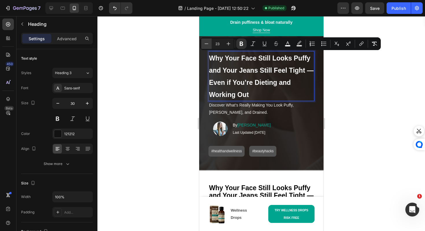
click at [207, 46] on icon "Editor contextual toolbar" at bounding box center [207, 44] width 6 height 6
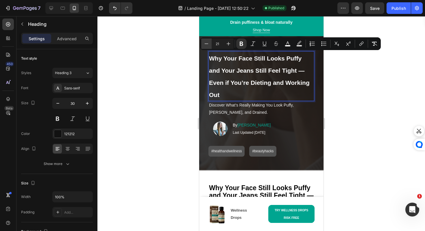
click at [207, 46] on icon "Editor contextual toolbar" at bounding box center [207, 44] width 6 height 6
type input "20"
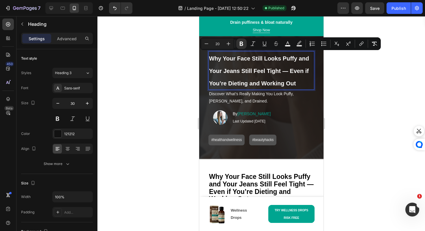
click at [182, 103] on div at bounding box center [261, 123] width 328 height 215
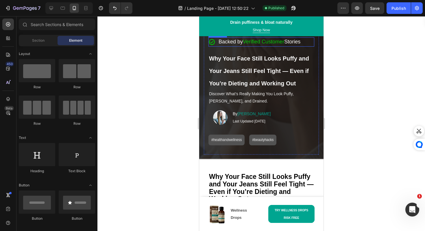
click at [287, 44] on span "Stories" at bounding box center [292, 42] width 16 height 6
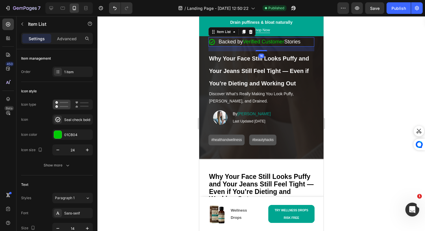
click at [287, 44] on span "Stories" at bounding box center [292, 42] width 16 height 6
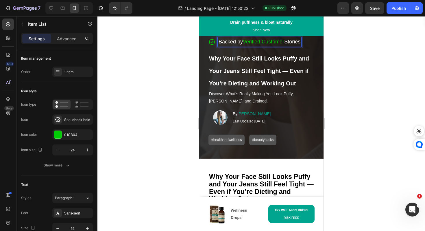
click at [287, 44] on span "Stories" at bounding box center [292, 42] width 16 height 6
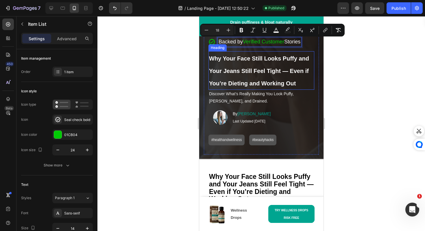
click at [261, 96] on p "Discover What’s Really Making You Look Puffy, [PERSON_NAME], and Drained." at bounding box center [261, 97] width 105 height 14
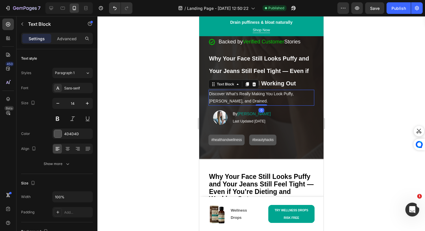
click at [357, 127] on div at bounding box center [261, 123] width 328 height 215
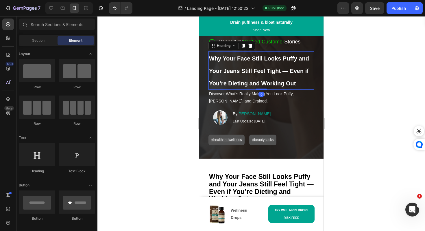
click at [260, 68] on strong "Why Your Face Still Looks Puffy and Your Jeans Still Feel Tight — Even if You’r…" at bounding box center [259, 70] width 100 height 31
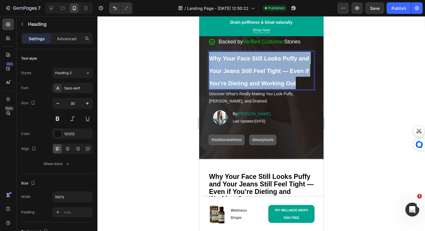
click at [260, 68] on strong "Why Your Face Still Looks Puffy and Your Jeans Still Feel Tight — Even if You’r…" at bounding box center [259, 70] width 100 height 31
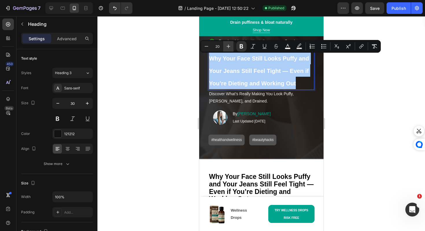
click at [227, 47] on icon "Editor contextual toolbar" at bounding box center [229, 46] width 6 height 6
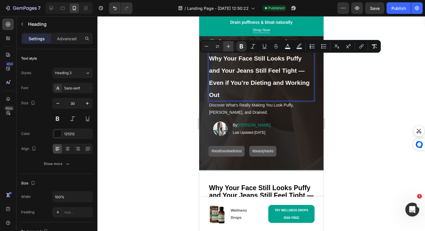
click at [227, 47] on icon "Editor contextual toolbar" at bounding box center [229, 46] width 6 height 6
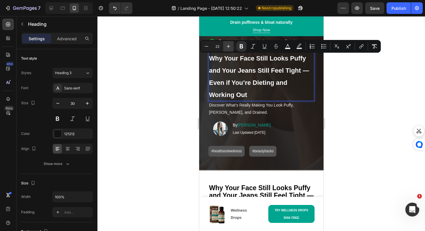
click at [227, 47] on icon "Editor contextual toolbar" at bounding box center [229, 46] width 6 height 6
type input "23"
click at [190, 94] on div at bounding box center [261, 123] width 328 height 215
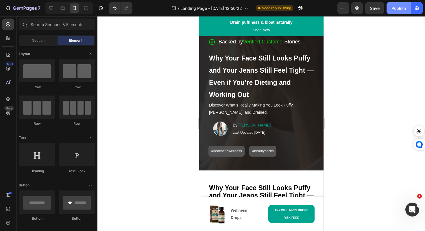
click at [395, 8] on div "Publish" at bounding box center [399, 8] width 14 height 6
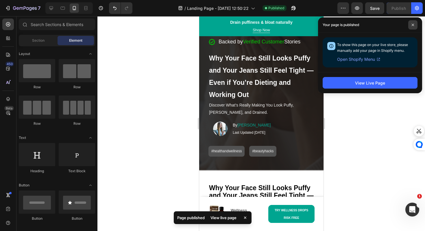
click at [413, 25] on icon at bounding box center [413, 24] width 3 height 3
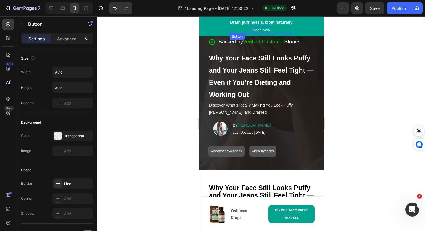
click at [253, 31] on div "Shop Now" at bounding box center [261, 30] width 17 height 6
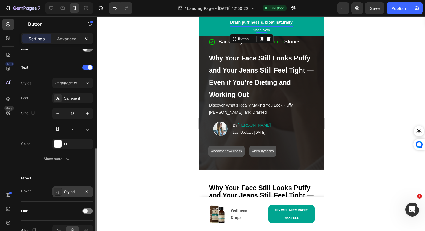
scroll to position [196, 0]
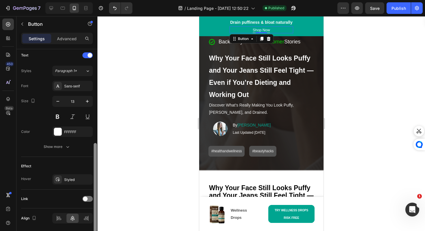
click at [95, 197] on div at bounding box center [95, 190] width 3 height 95
click at [90, 197] on div at bounding box center [87, 199] width 10 height 6
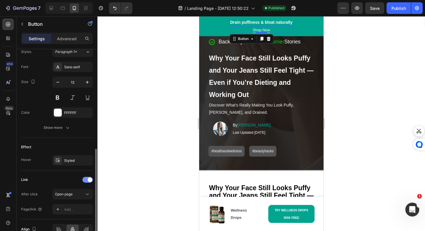
scroll to position [244, 0]
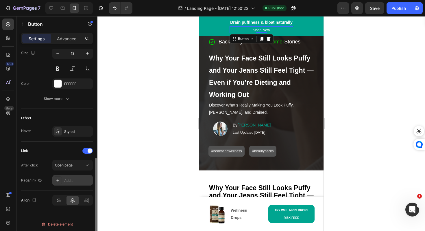
click at [75, 178] on div "Add..." at bounding box center [77, 180] width 27 height 5
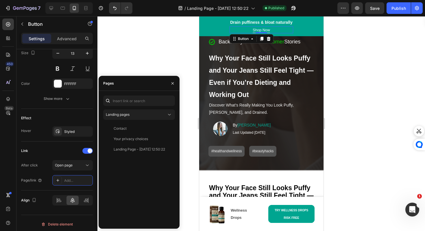
drag, startPoint x: 133, startPoint y: 149, endPoint x: 129, endPoint y: 182, distance: 32.6
click at [130, 182] on div "Contact View Your privacy choices View Landing Page - [DATE] 12:50:22 View" at bounding box center [139, 173] width 72 height 101
click at [128, 117] on span "Landing pages" at bounding box center [118, 114] width 24 height 5
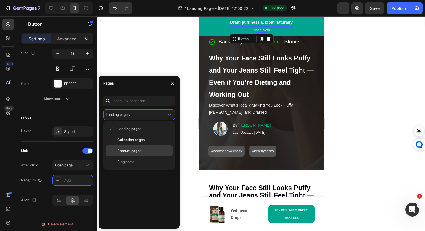
click at [121, 156] on div "Product pages" at bounding box center [139, 161] width 67 height 11
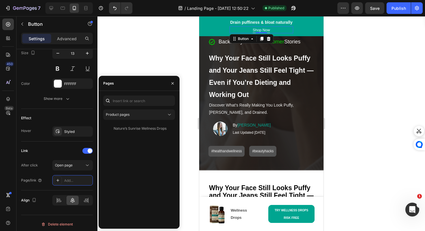
click at [132, 121] on div "Product pages Nature’s Sunrise Wellness Drops View" at bounding box center [139, 159] width 72 height 128
click at [132, 126] on div "Nature’s Sunrise Wellness Drops" at bounding box center [140, 128] width 53 height 5
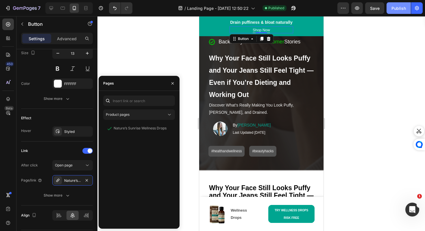
click at [390, 8] on button "Publish" at bounding box center [399, 8] width 24 height 12
